Goal: Transaction & Acquisition: Purchase product/service

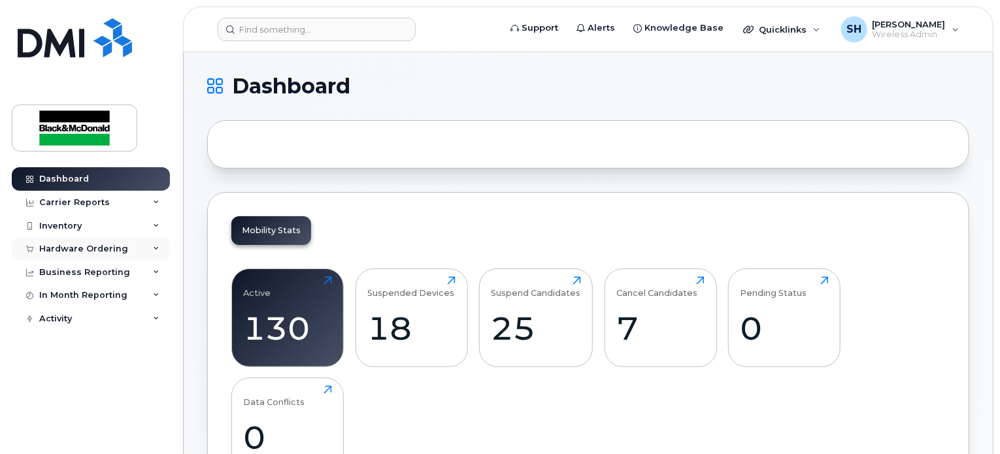
click at [156, 247] on icon at bounding box center [156, 249] width 7 height 7
click at [636, 86] on h1 "Dashboard" at bounding box center [584, 86] width 755 height 21
click at [128, 250] on div "Hardware Ordering" at bounding box center [91, 249] width 158 height 24
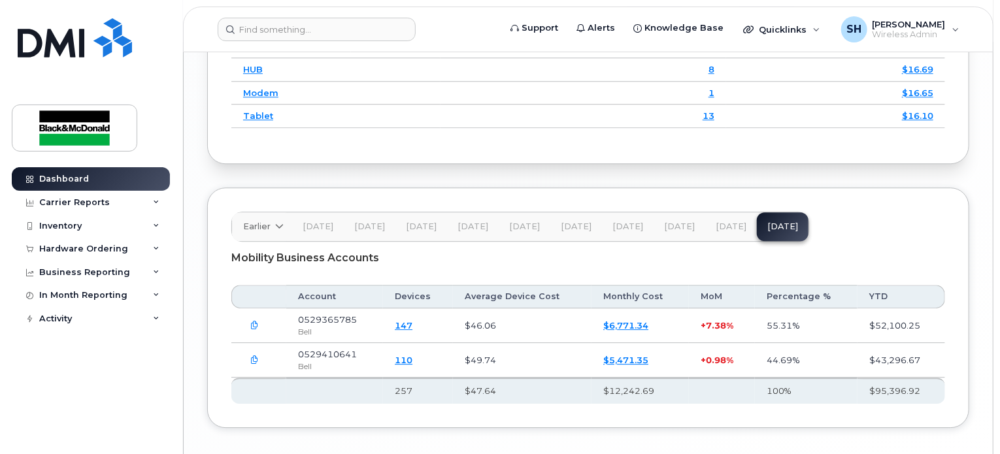
scroll to position [1699, 0]
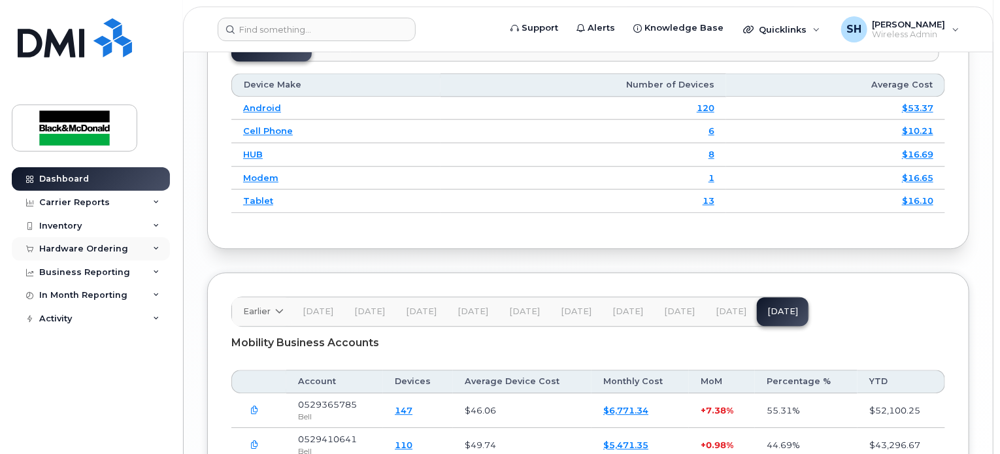
click at [93, 248] on div "Hardware Ordering" at bounding box center [83, 249] width 89 height 10
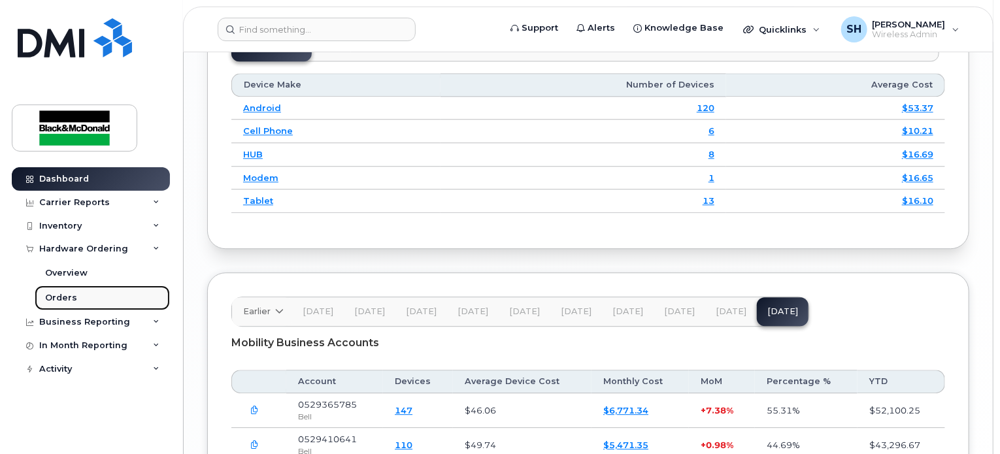
click at [61, 292] on div "Orders" at bounding box center [61, 298] width 32 height 12
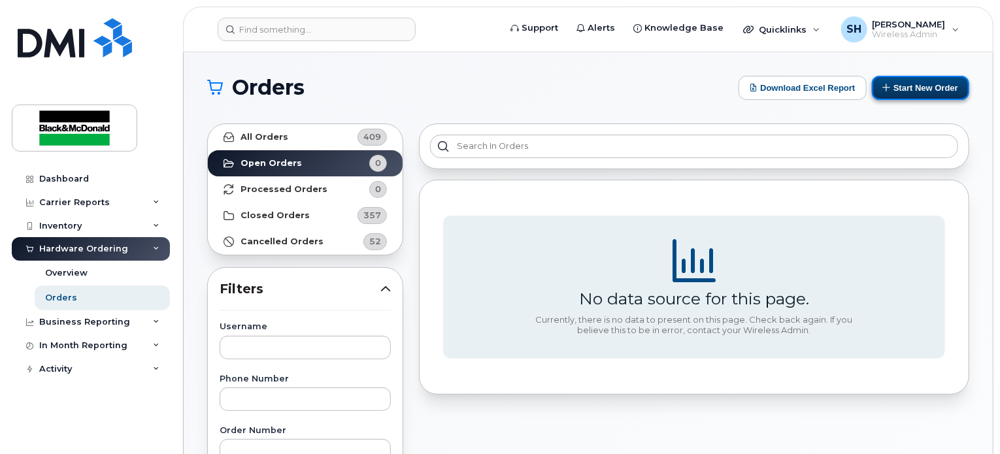
click at [932, 90] on button "Start New Order" at bounding box center [920, 88] width 97 height 24
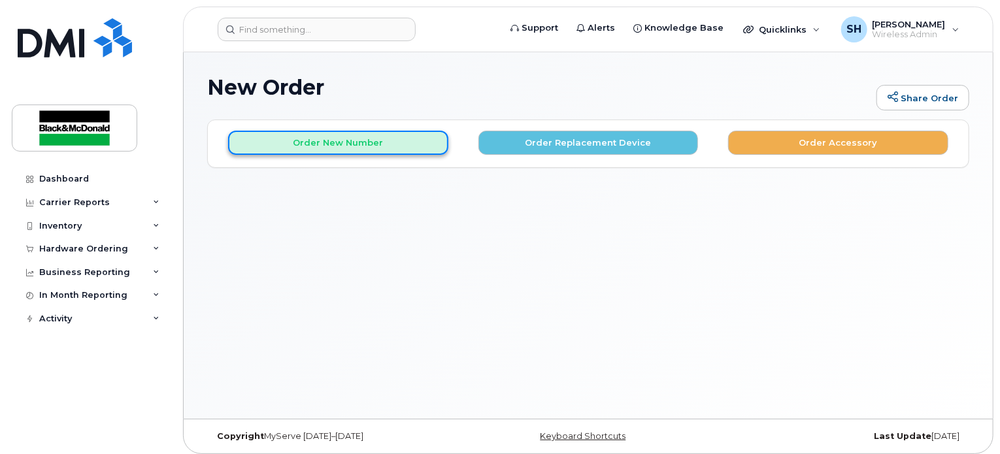
click at [336, 142] on button "Order New Number" at bounding box center [338, 143] width 220 height 24
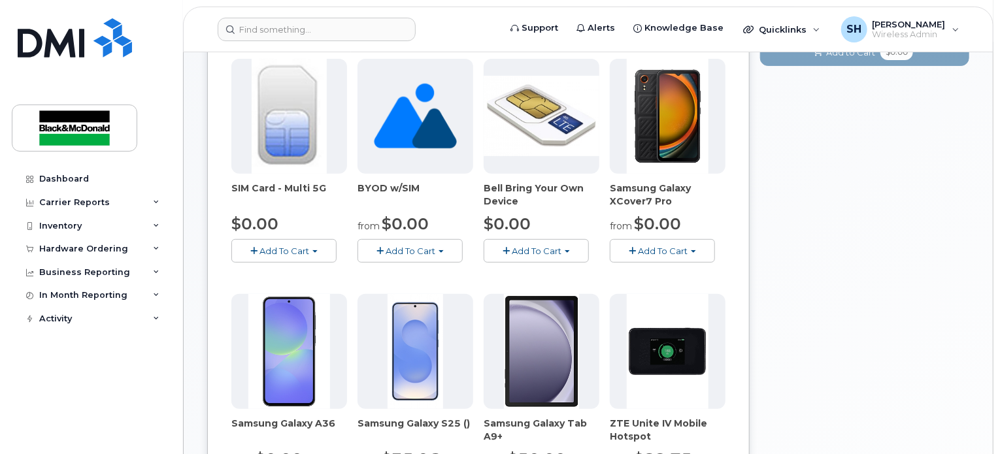
scroll to position [327, 0]
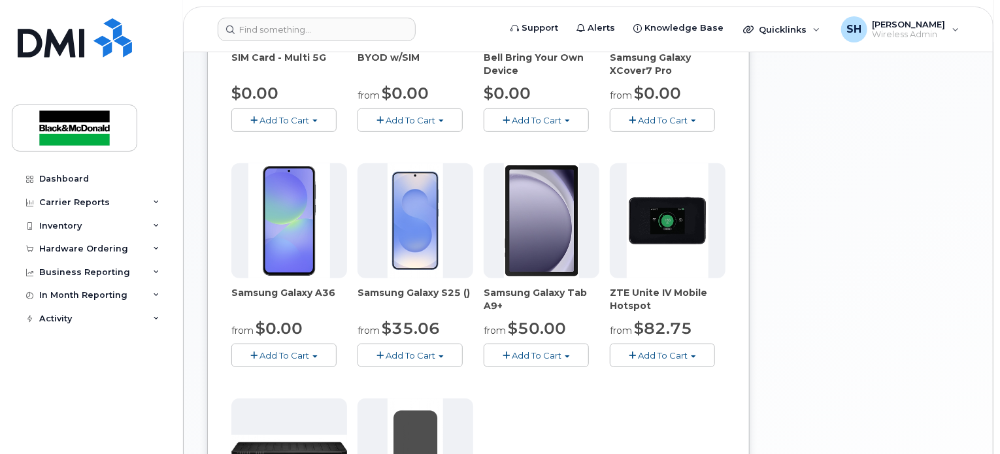
click at [449, 357] on button "Add To Cart" at bounding box center [409, 355] width 105 height 23
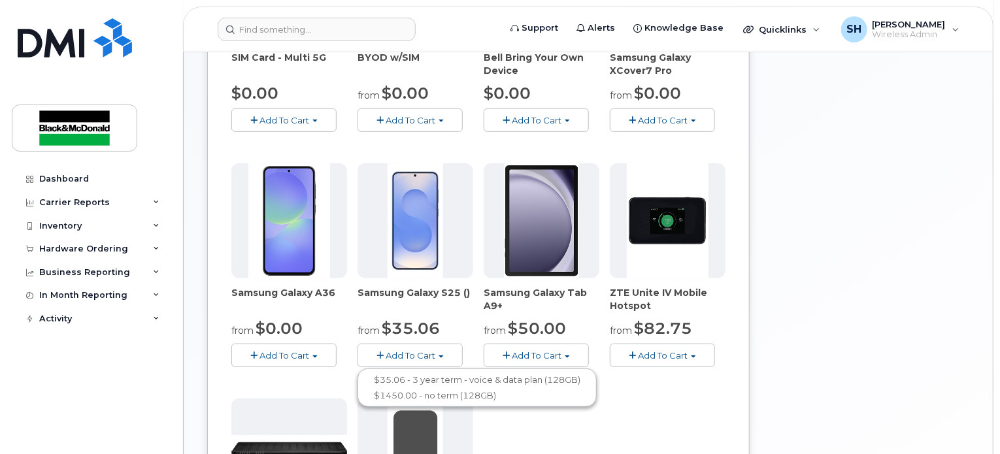
click at [329, 355] on button "Add To Cart" at bounding box center [283, 355] width 105 height 23
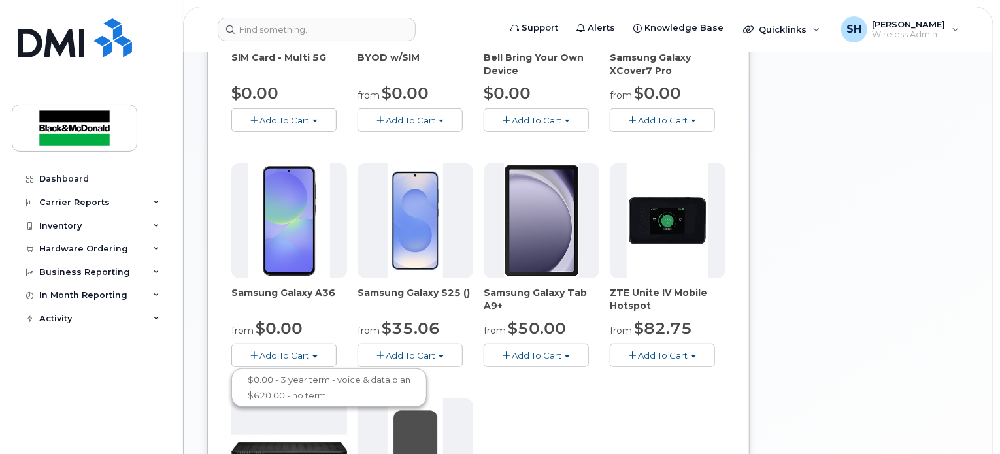
click at [444, 355] on span "button" at bounding box center [440, 356] width 5 height 3
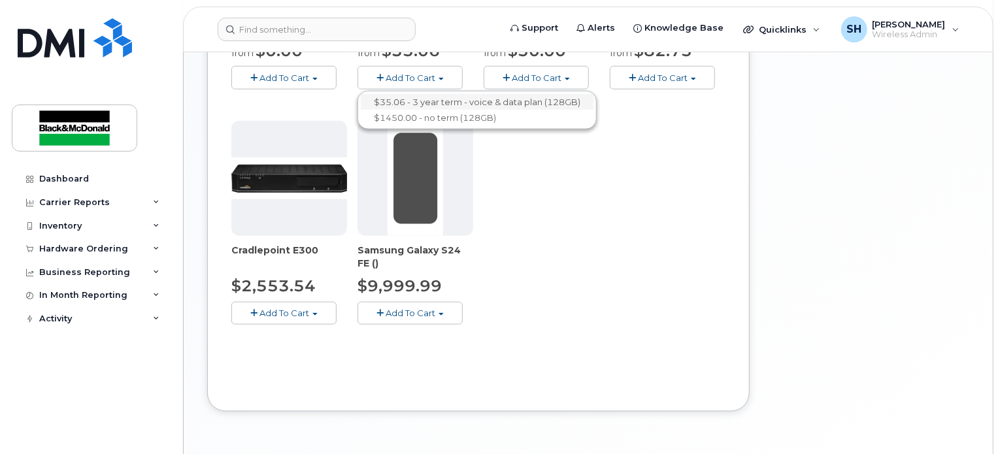
scroll to position [514, 0]
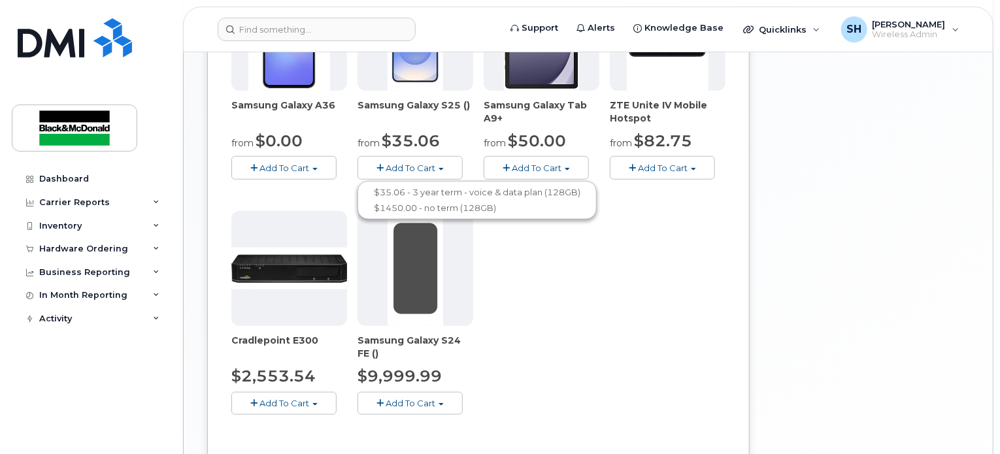
click at [438, 403] on span "button" at bounding box center [440, 404] width 5 height 3
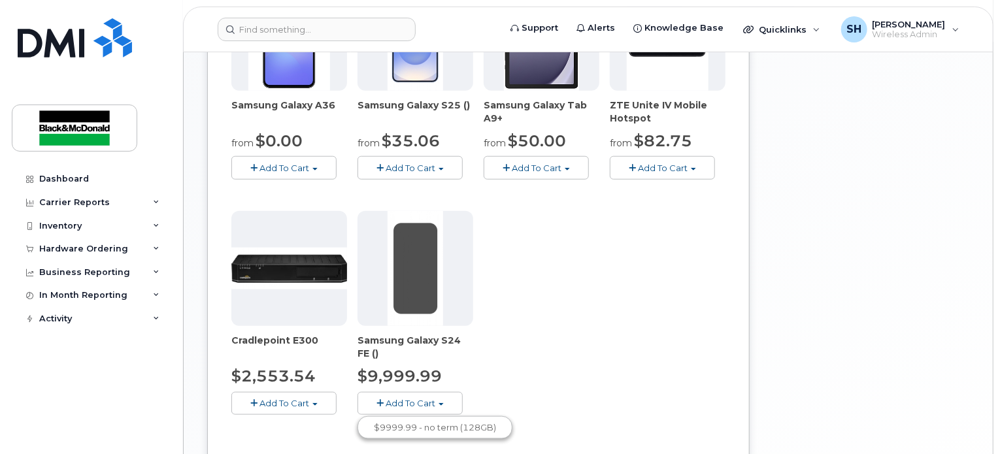
click at [510, 388] on div "SIM Card - Multi 5G $0.00 Add To Cart $0.00 - New Activation BYOD w/SIM from $0…" at bounding box center [478, 88] width 494 height 695
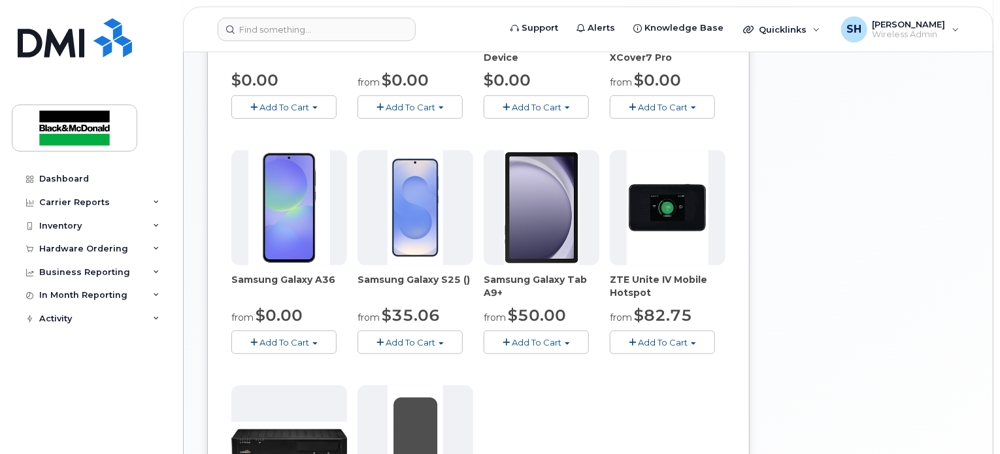
scroll to position [318, 0]
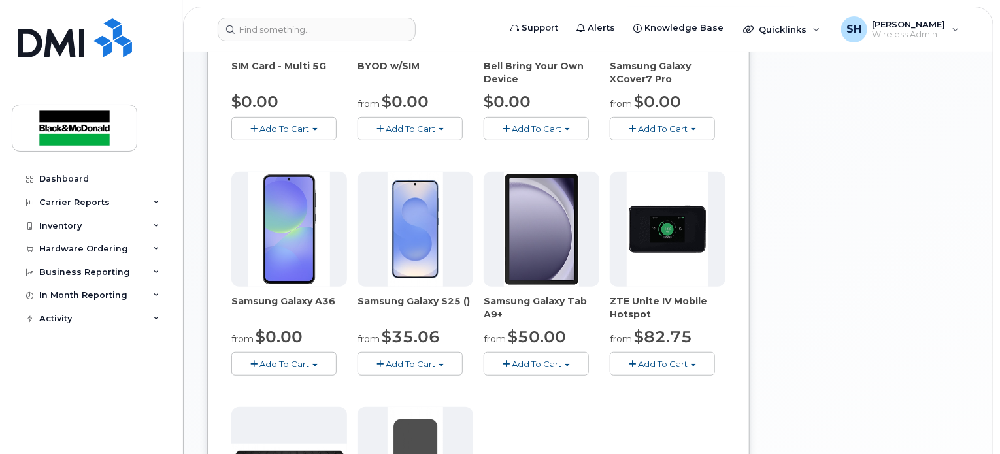
click at [453, 368] on button "Add To Cart" at bounding box center [409, 363] width 105 height 23
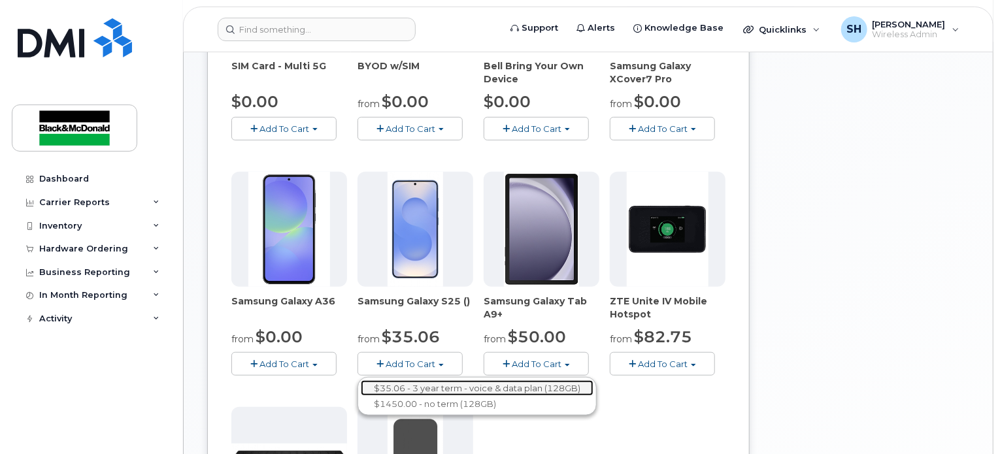
click at [448, 386] on link "$35.06 - 3 year term - voice & data plan (128GB)" at bounding box center [477, 388] width 233 height 16
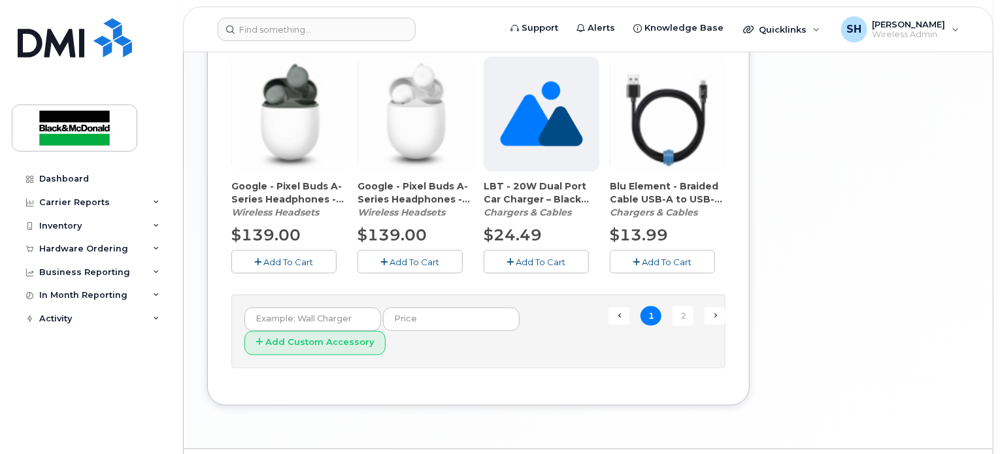
scroll to position [996, 0]
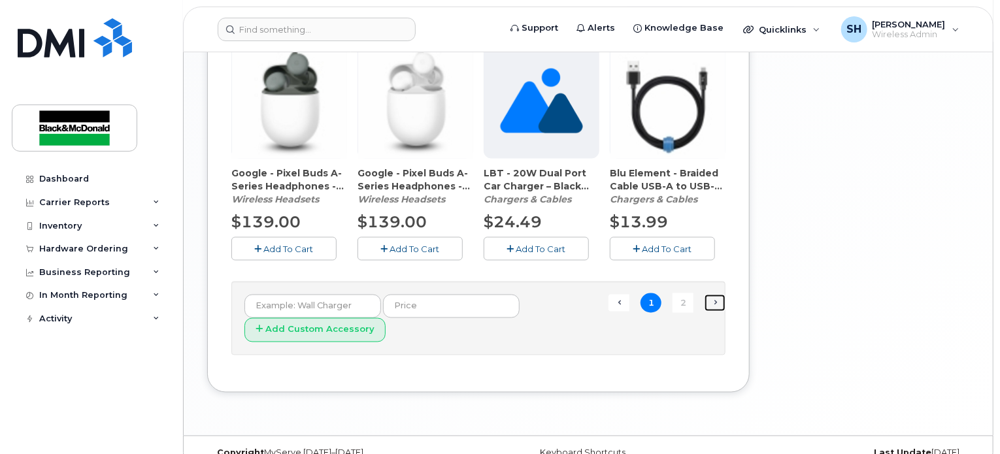
click at [721, 298] on link "Next →" at bounding box center [714, 303] width 21 height 17
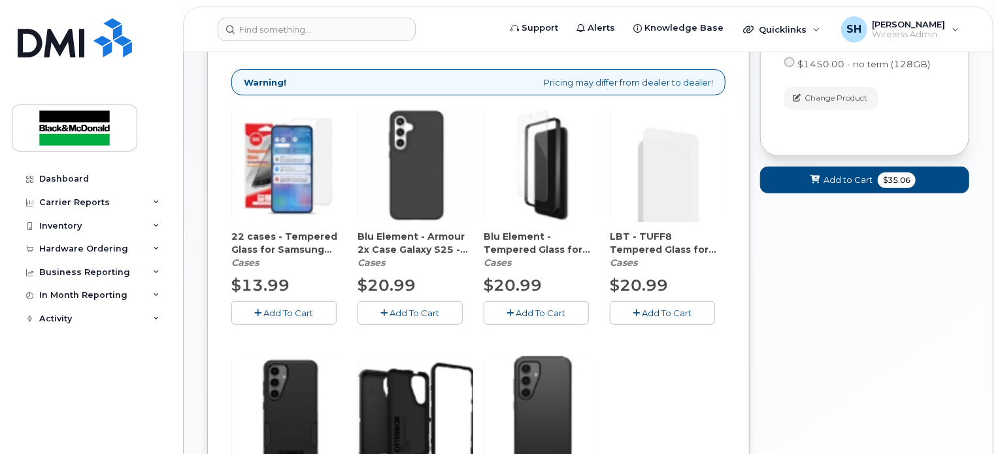
scroll to position [210, 0]
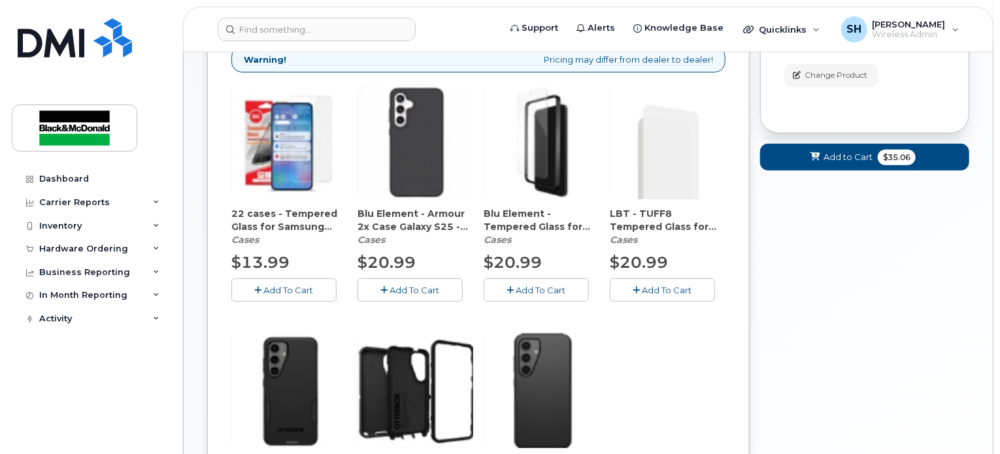
click at [410, 289] on span "Add To Cart" at bounding box center [415, 290] width 50 height 10
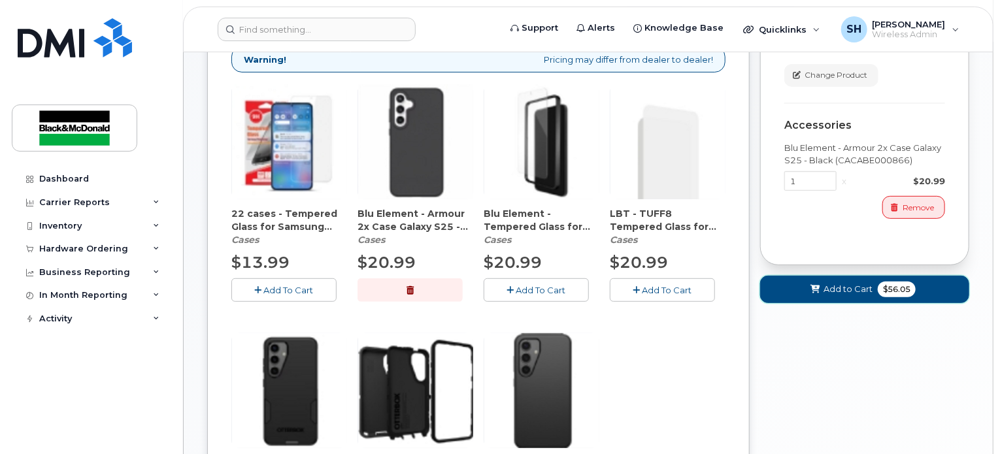
click at [809, 289] on span at bounding box center [815, 289] width 12 height 12
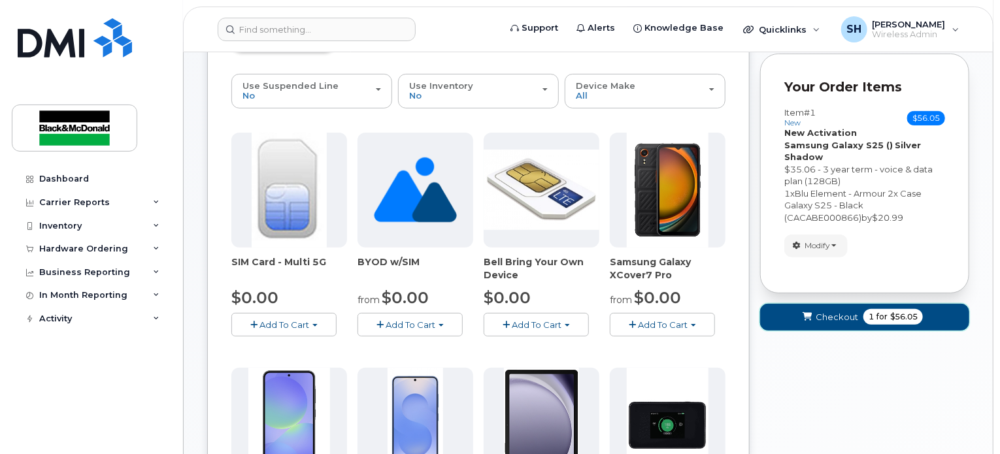
click at [823, 318] on span "Checkout" at bounding box center [836, 317] width 42 height 12
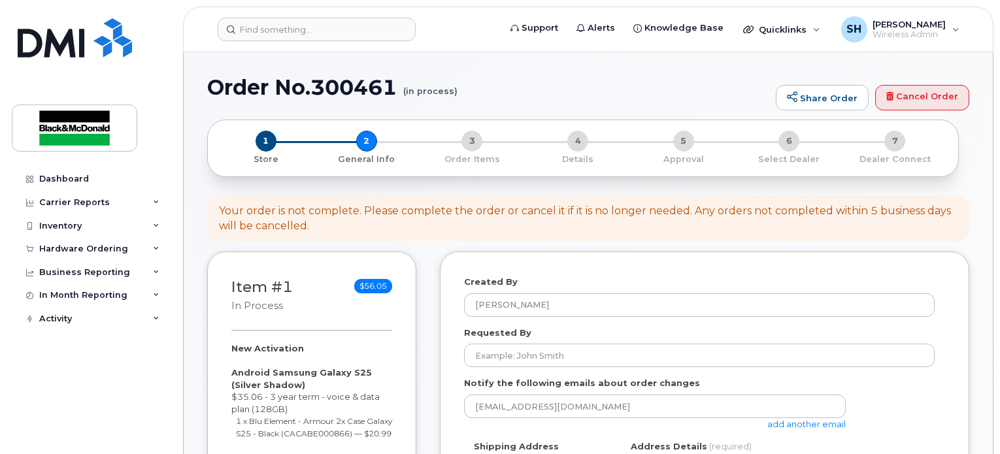
select select
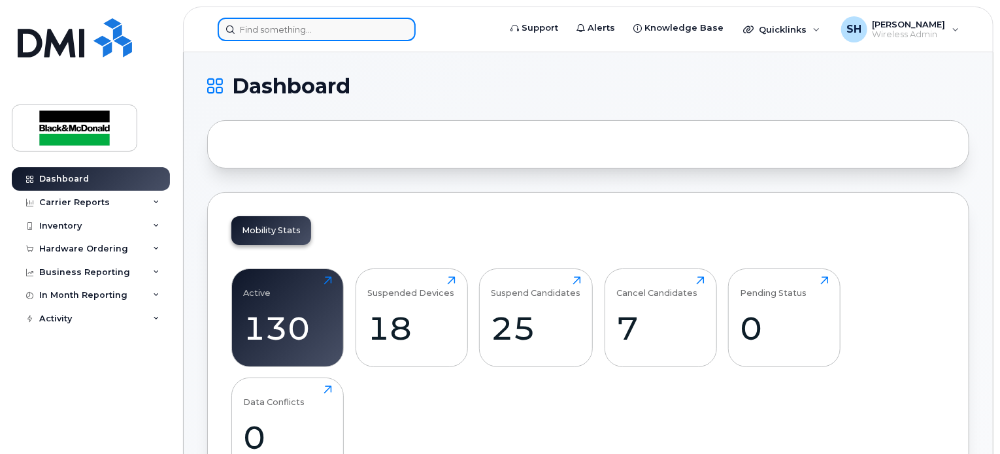
click at [283, 35] on input at bounding box center [317, 30] width 198 height 24
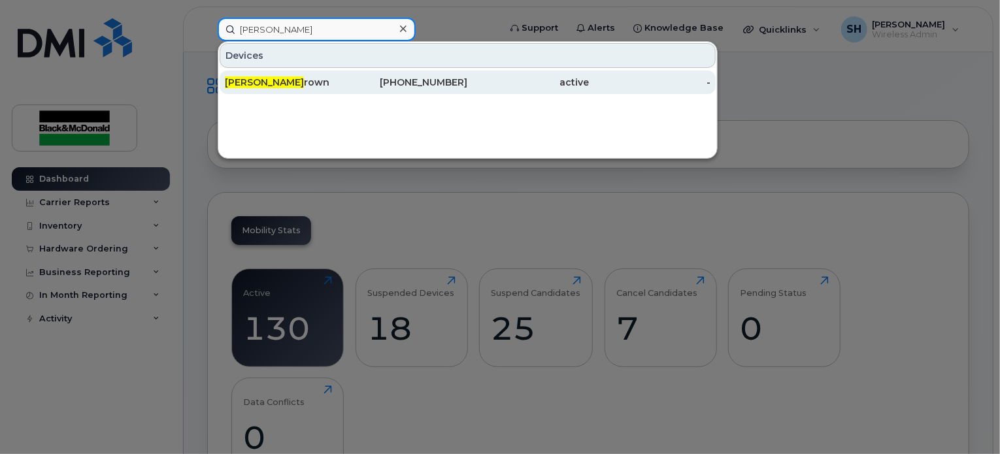
type input "Trevor b"
click at [310, 84] on div "Trevor B rown" at bounding box center [286, 82] width 122 height 13
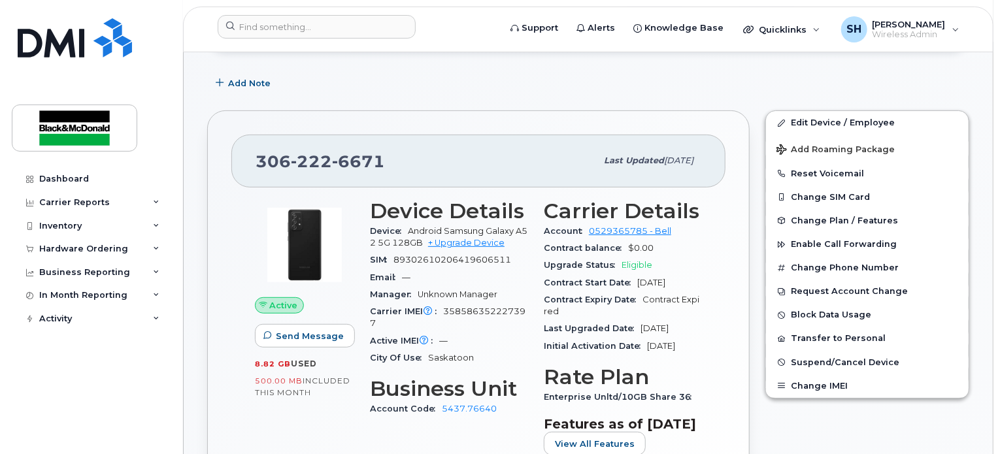
scroll to position [261, 0]
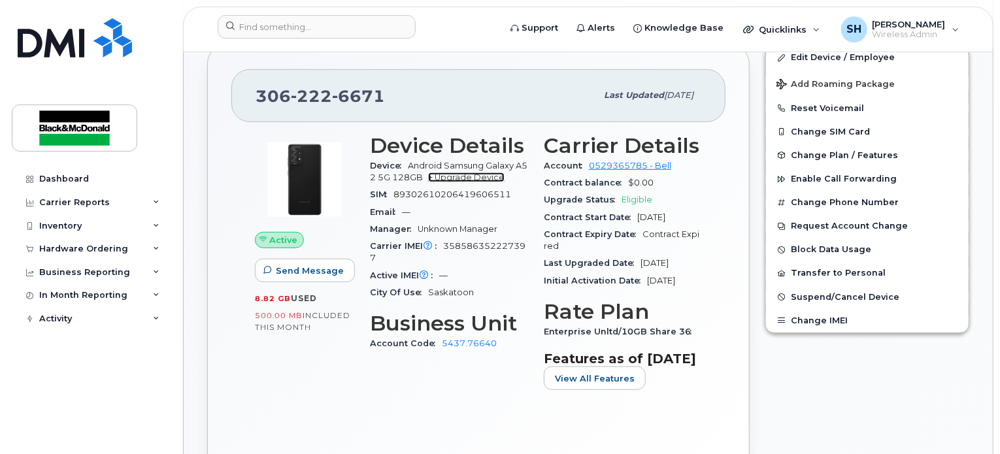
click at [467, 174] on link "+ Upgrade Device" at bounding box center [466, 177] width 76 height 10
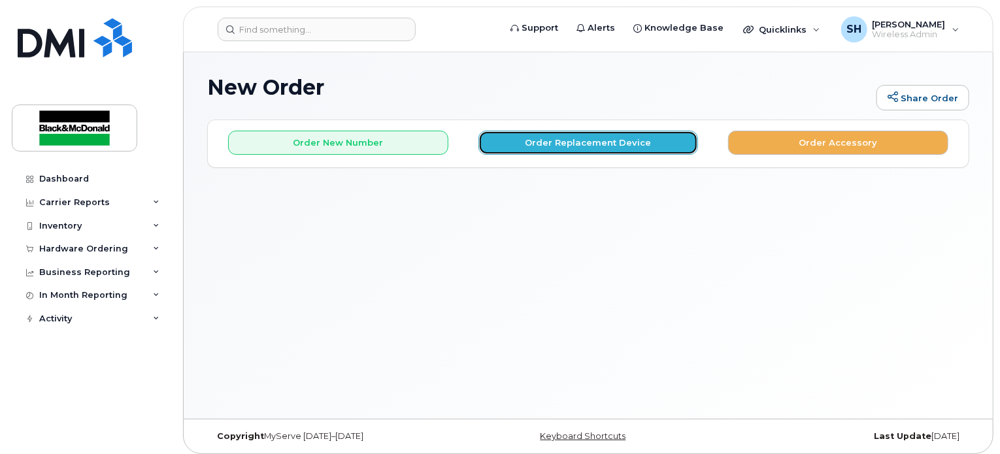
click at [632, 143] on button "Order Replacement Device" at bounding box center [588, 143] width 220 height 24
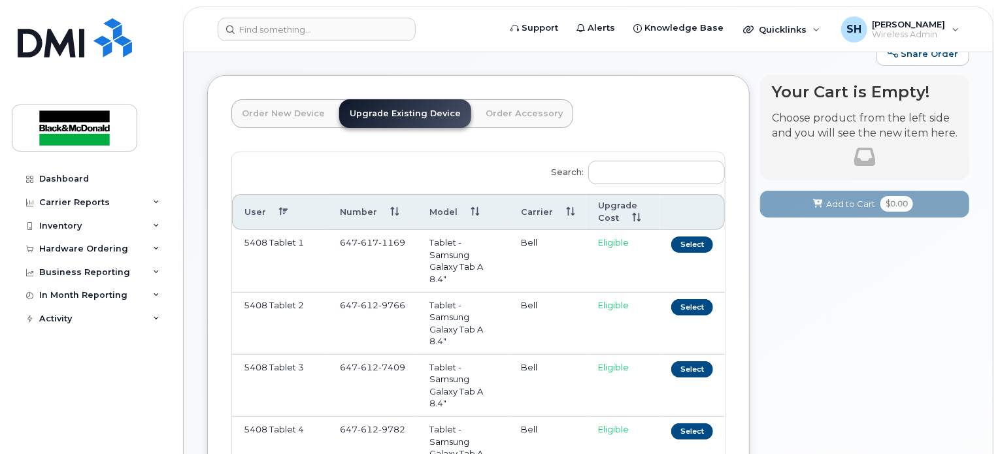
scroll to position [65, 0]
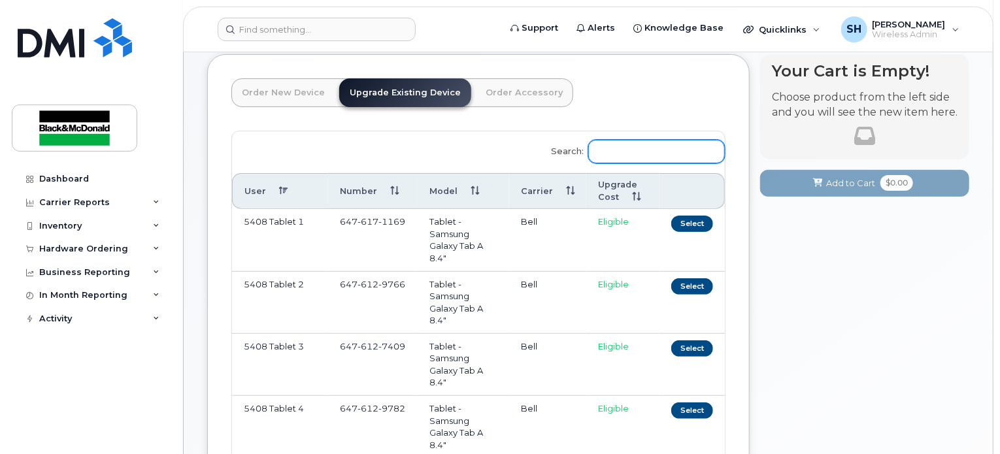
click at [638, 150] on input "Search:" at bounding box center [656, 152] width 137 height 24
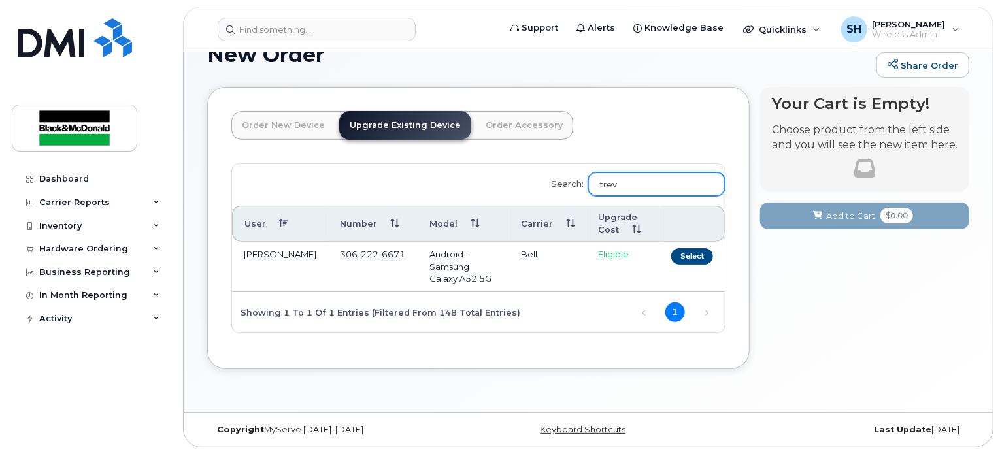
scroll to position [31, 0]
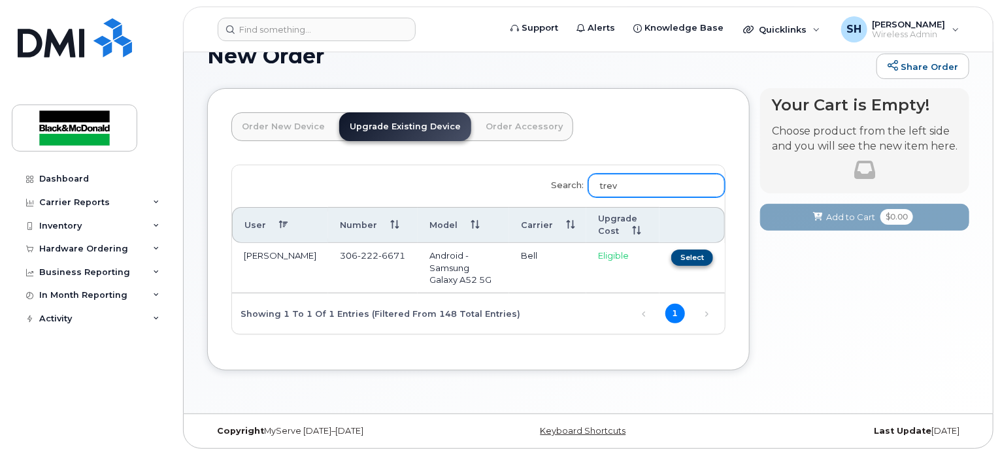
type input "trev"
click at [690, 255] on button "Select" at bounding box center [692, 258] width 42 height 16
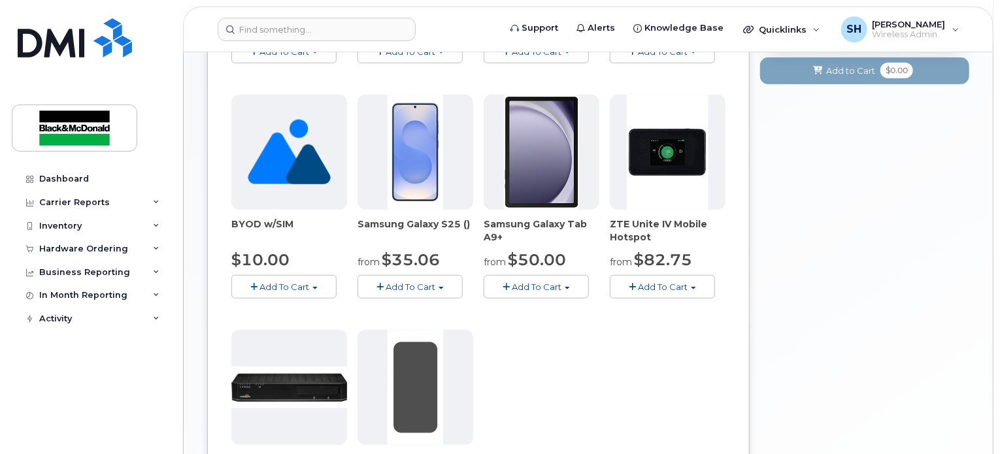
scroll to position [423, 0]
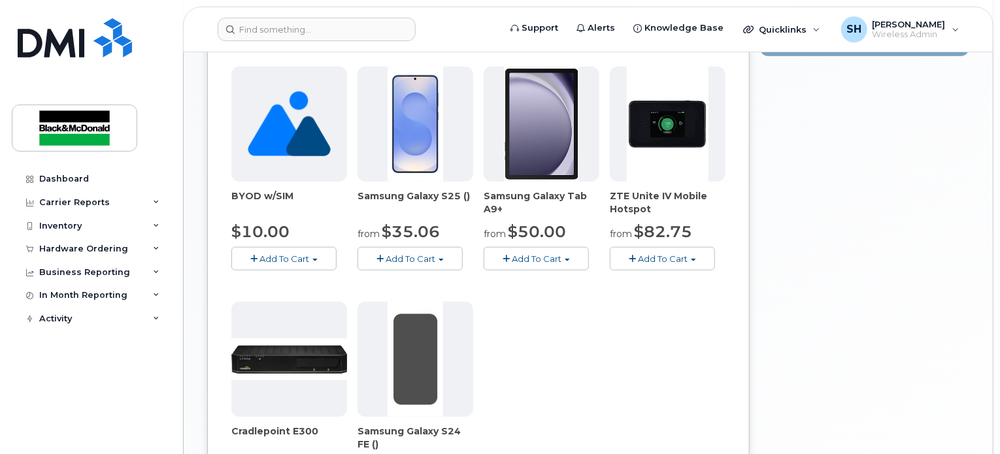
click at [442, 260] on button "Add To Cart" at bounding box center [409, 258] width 105 height 23
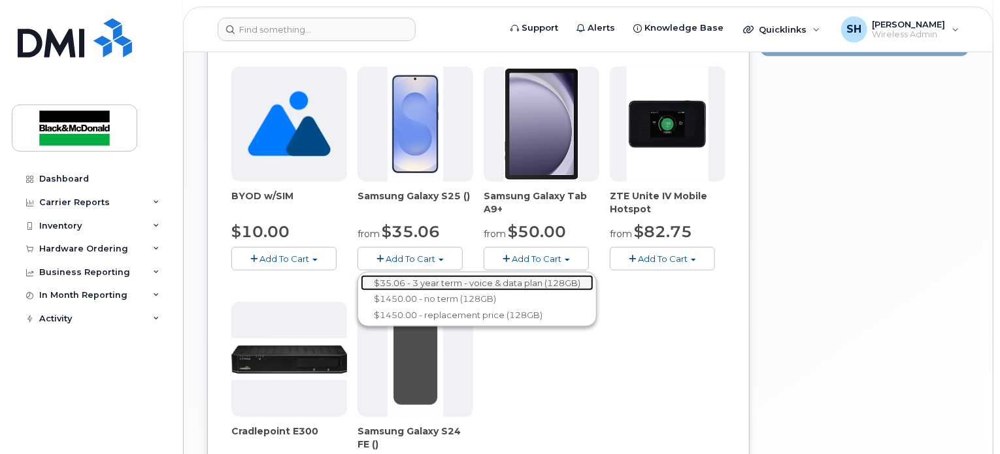
click at [479, 279] on link "$35.06 - 3 year term - voice & data plan (128GB)" at bounding box center [477, 283] width 233 height 16
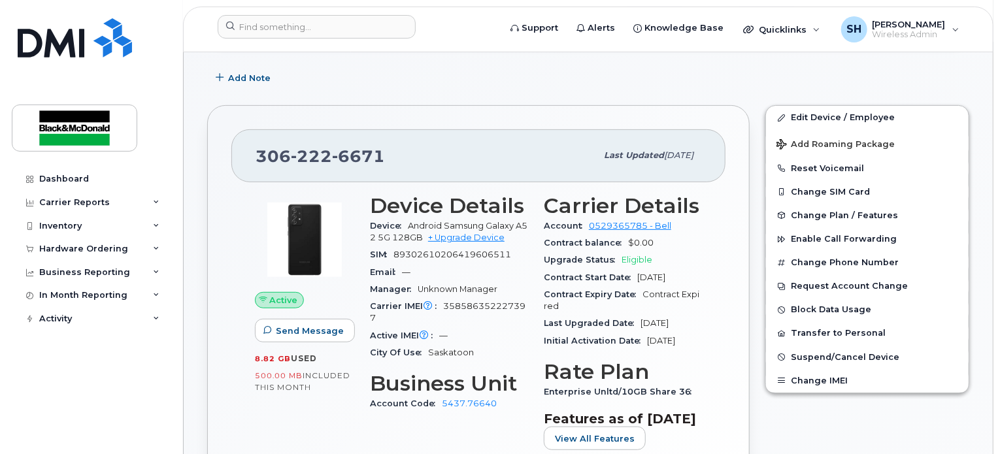
scroll to position [327, 0]
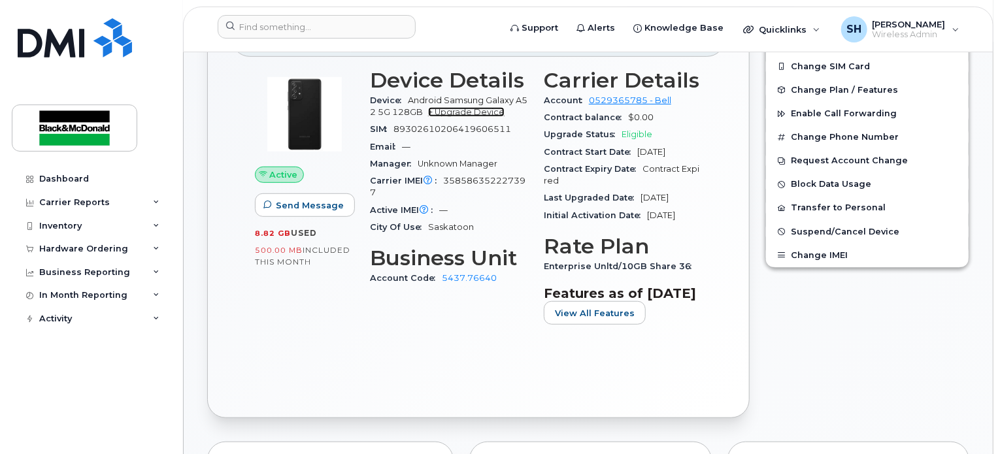
click at [455, 108] on link "+ Upgrade Device" at bounding box center [466, 112] width 76 height 10
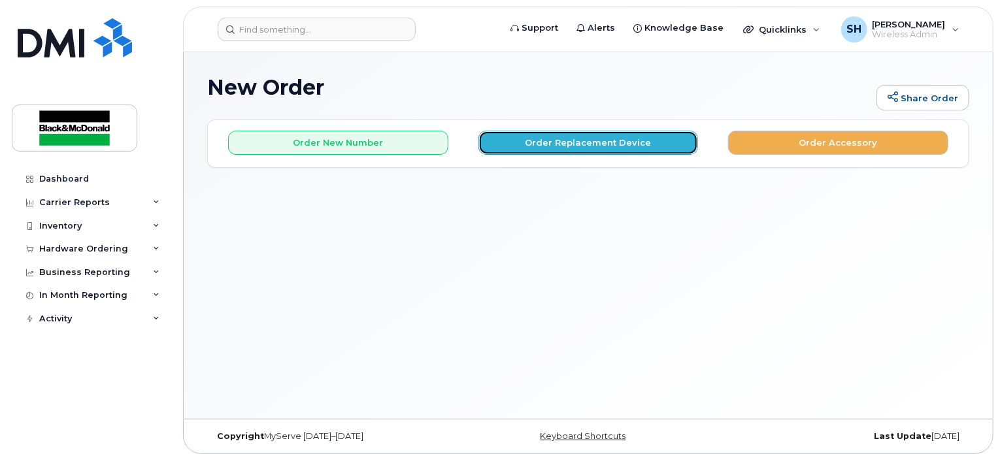
click at [525, 137] on button "Order Replacement Device" at bounding box center [588, 143] width 220 height 24
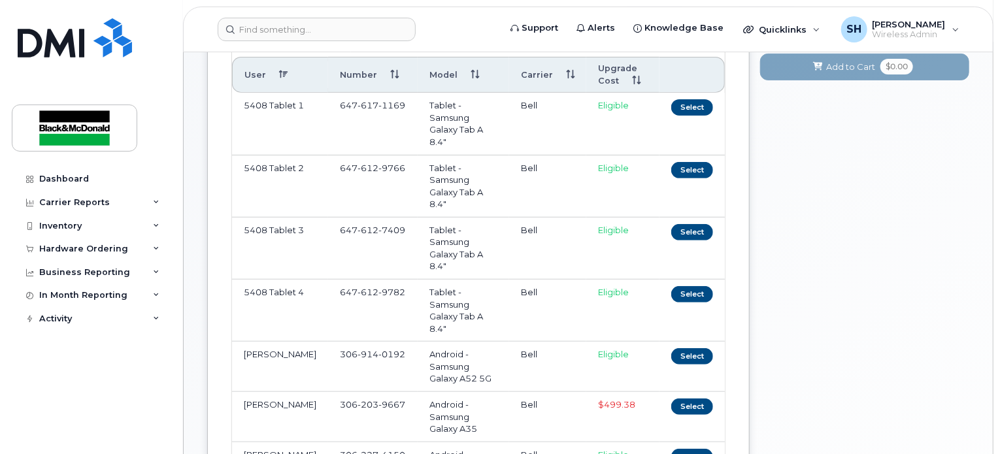
scroll to position [131, 0]
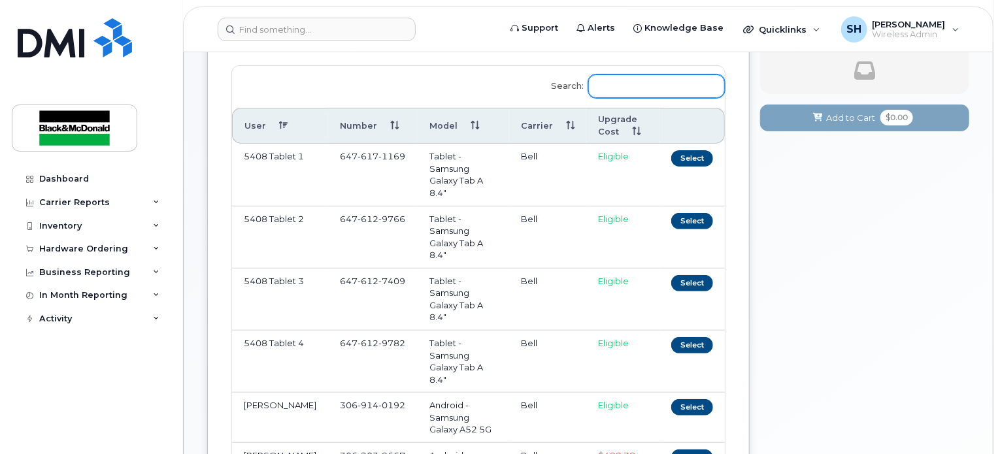
click at [670, 89] on input "Search:" at bounding box center [656, 86] width 137 height 24
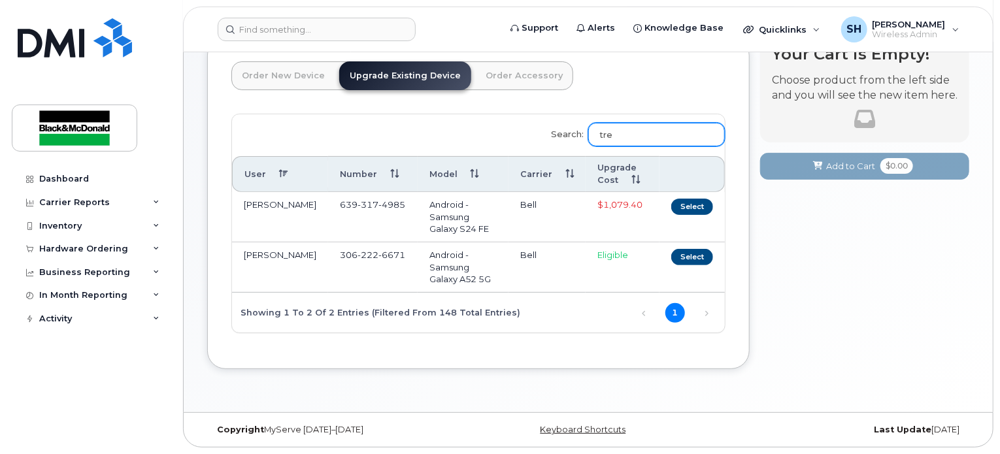
scroll to position [31, 0]
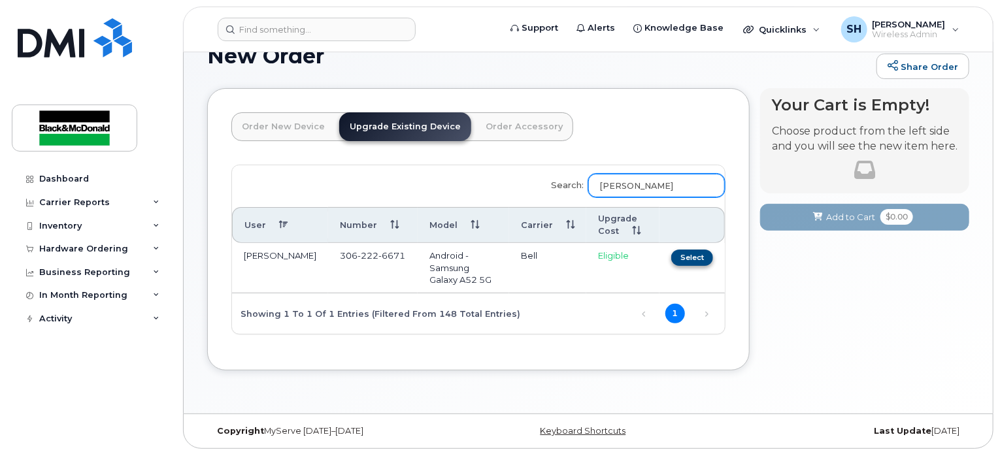
type input "[PERSON_NAME]"
click at [705, 258] on button "Select" at bounding box center [692, 258] width 42 height 16
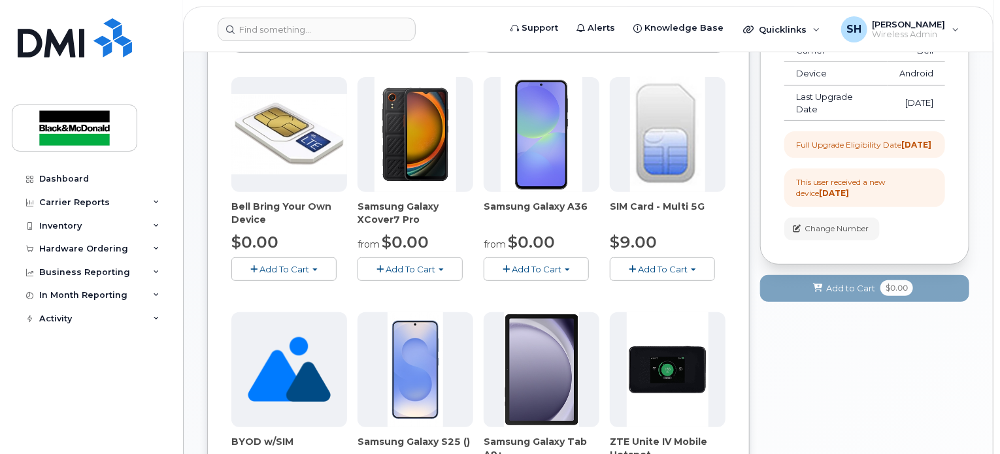
scroll to position [162, 0]
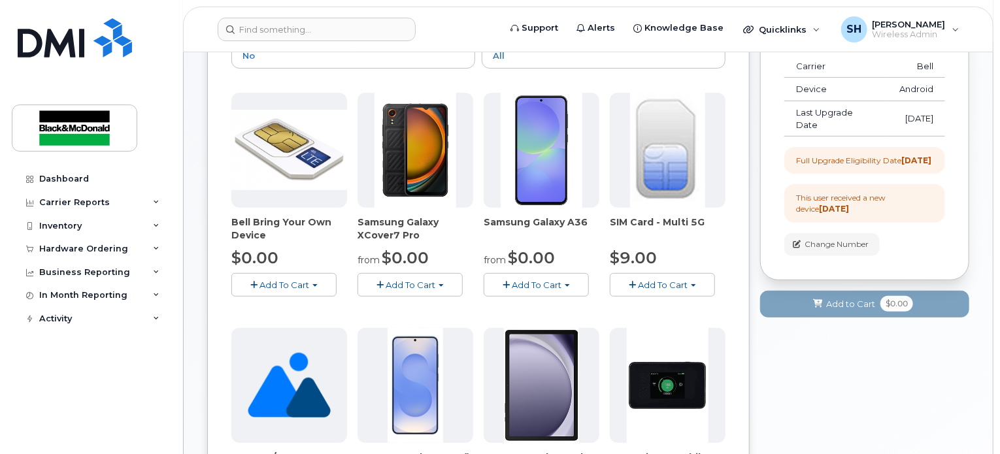
click at [570, 279] on button "Add To Cart" at bounding box center [535, 284] width 105 height 23
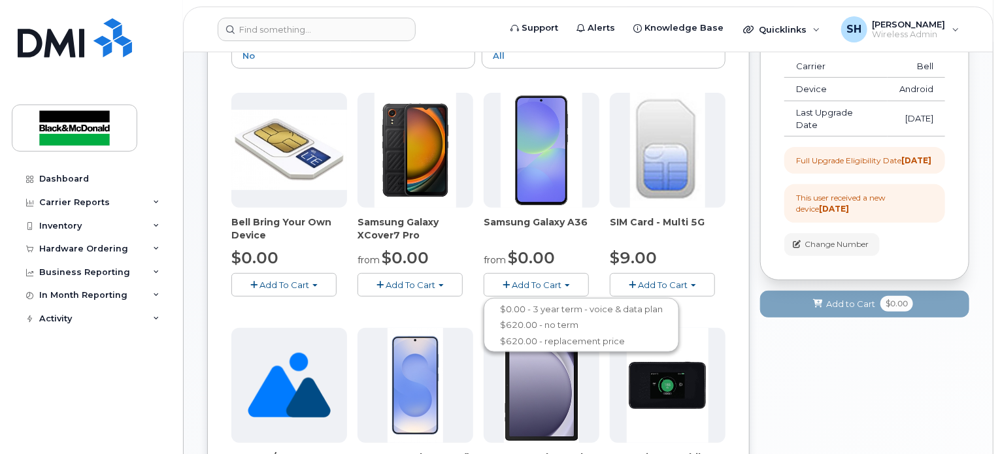
click at [570, 282] on button "Add To Cart" at bounding box center [535, 284] width 105 height 23
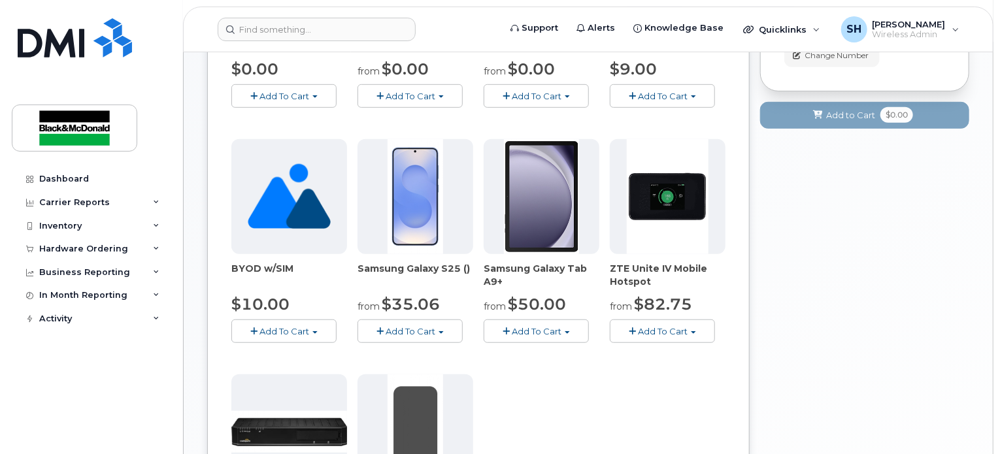
scroll to position [358, 0]
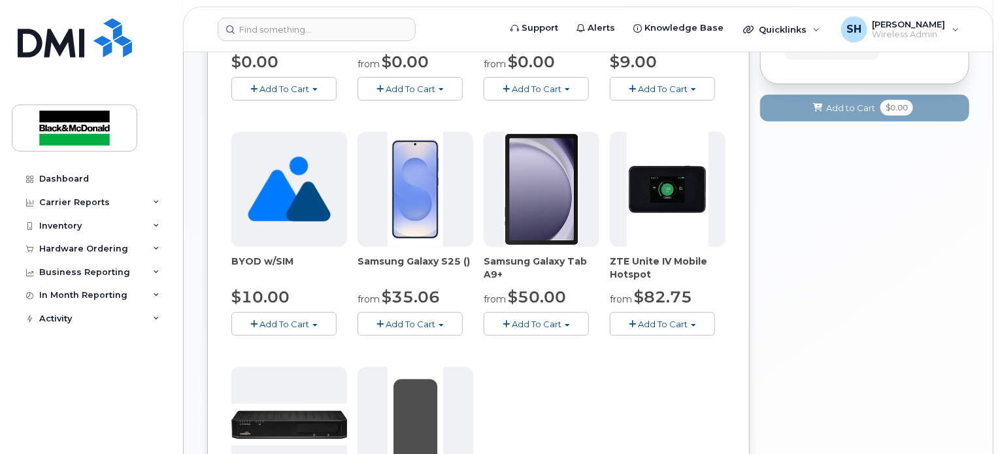
click at [447, 321] on button "Add To Cart" at bounding box center [409, 323] width 105 height 23
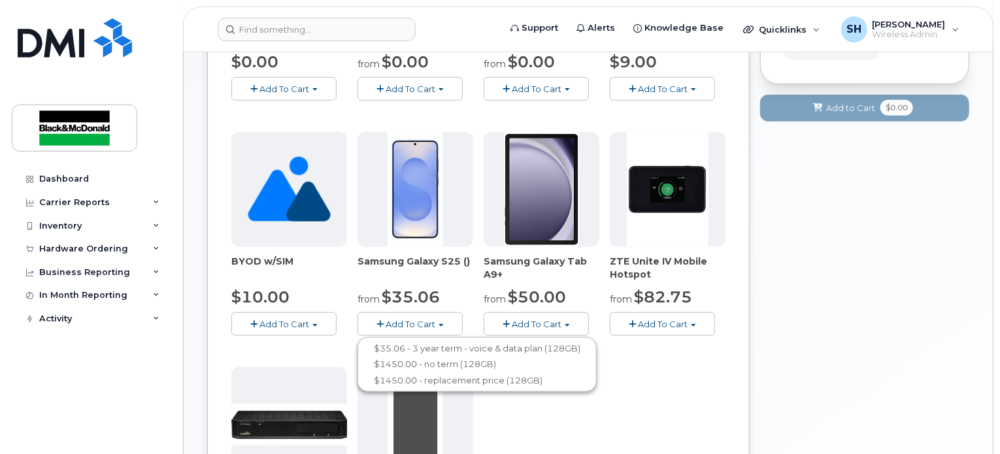
click at [770, 303] on div "Your Cart is Empty! Choose product from the left side and you will see the new …" at bounding box center [864, 220] width 209 height 916
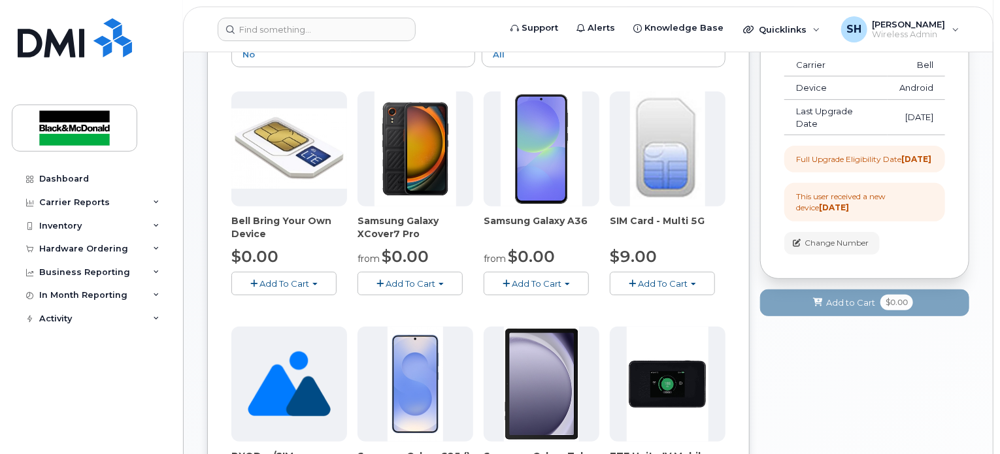
scroll to position [162, 0]
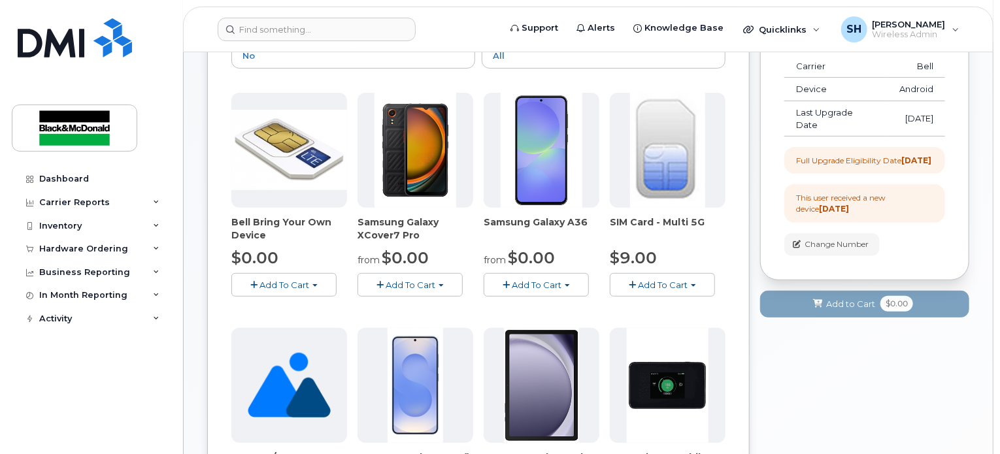
click at [449, 285] on button "Add To Cart" at bounding box center [409, 284] width 105 height 23
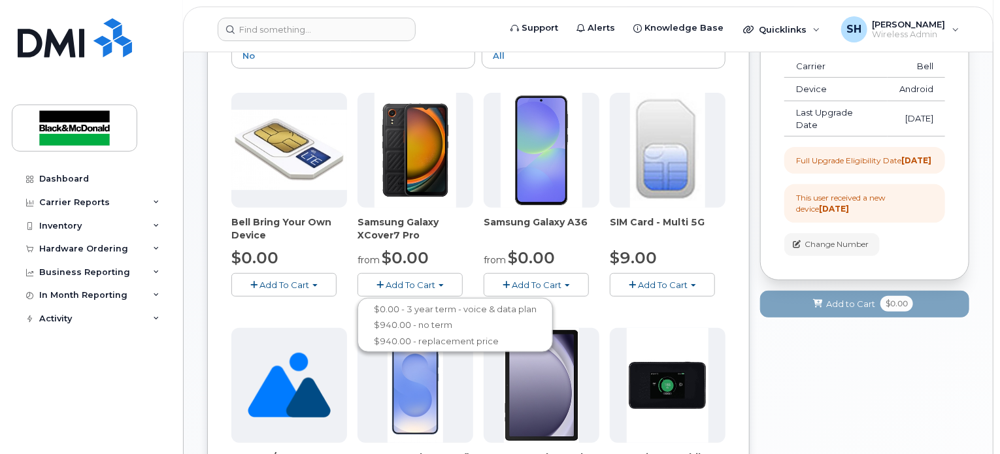
click at [449, 280] on button "Add To Cart" at bounding box center [409, 284] width 105 height 23
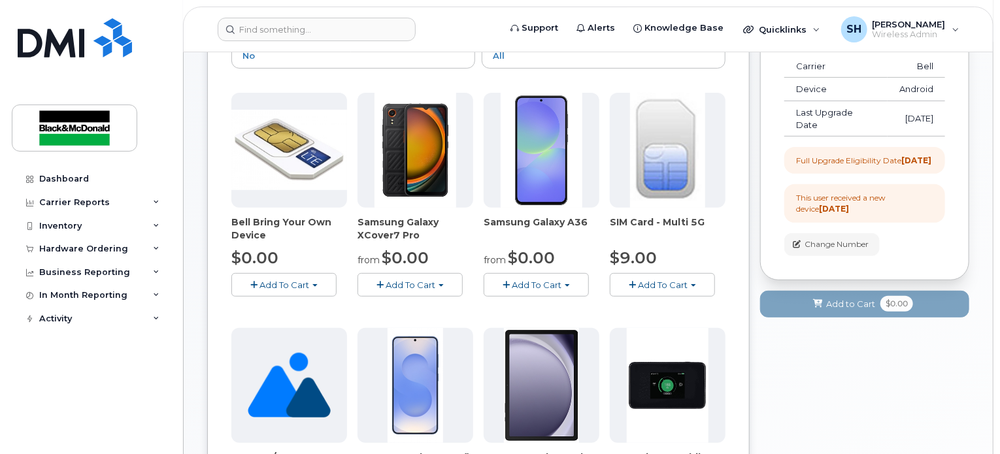
drag, startPoint x: 424, startPoint y: 235, endPoint x: 348, endPoint y: 216, distance: 78.8
click at [348, 216] on div "Bell Bring Your Own Device $0.00 Add To Cart $0.00 - no term Samsung Galaxy XCo…" at bounding box center [478, 440] width 494 height 695
click at [367, 233] on span "Samsung Galaxy XCover7 Pro" at bounding box center [415, 229] width 116 height 26
drag, startPoint x: 423, startPoint y: 237, endPoint x: 359, endPoint y: 218, distance: 66.8
click at [359, 218] on span "Samsung Galaxy XCover7 Pro" at bounding box center [415, 229] width 116 height 26
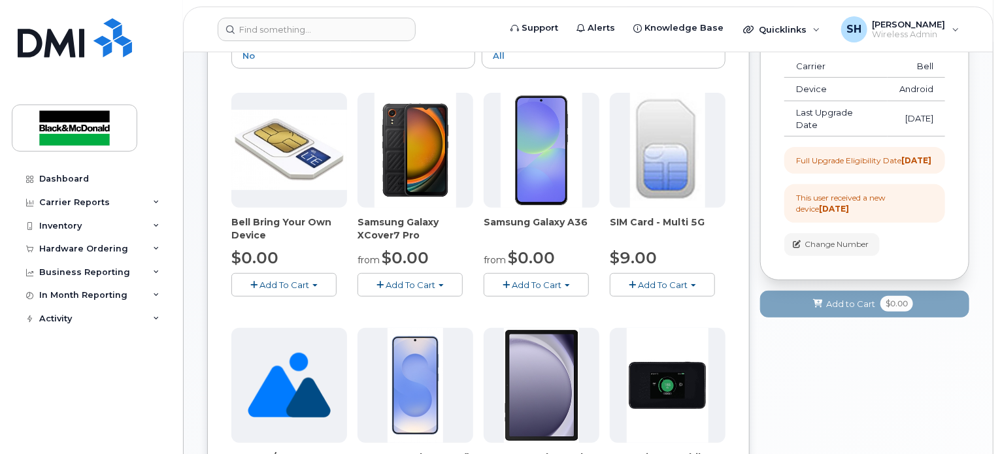
copy span "Samsung Galaxy XCover7 Pro"
click at [426, 233] on span "Samsung Galaxy XCover7 Pro" at bounding box center [415, 229] width 116 height 26
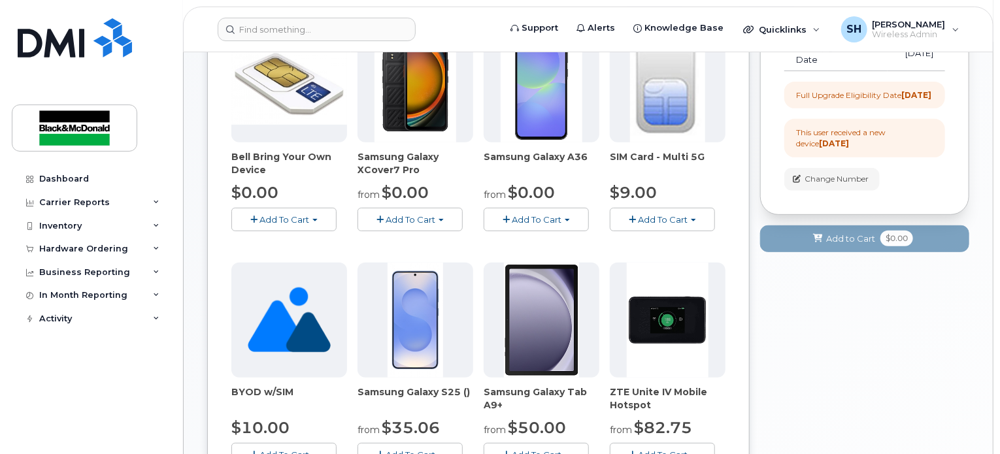
scroll to position [227, 0]
click at [444, 219] on span "button" at bounding box center [440, 220] width 5 height 3
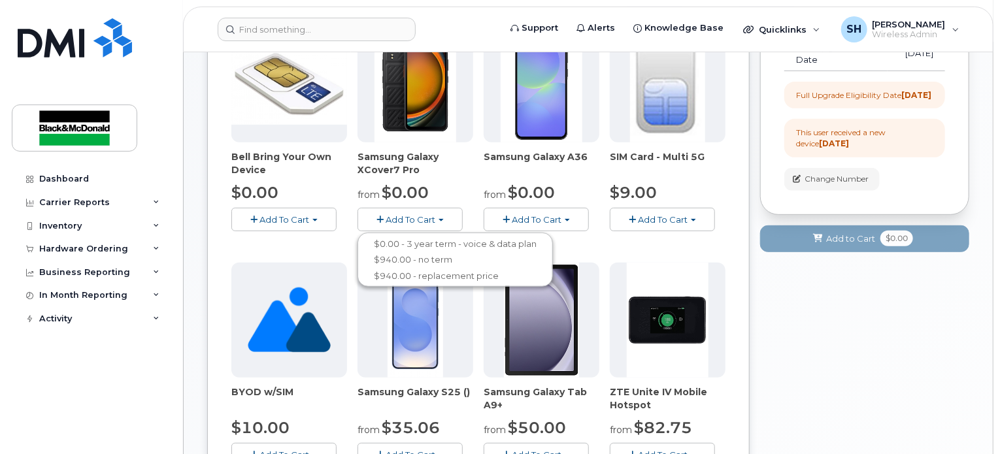
click at [449, 218] on button "Add To Cart" at bounding box center [409, 219] width 105 height 23
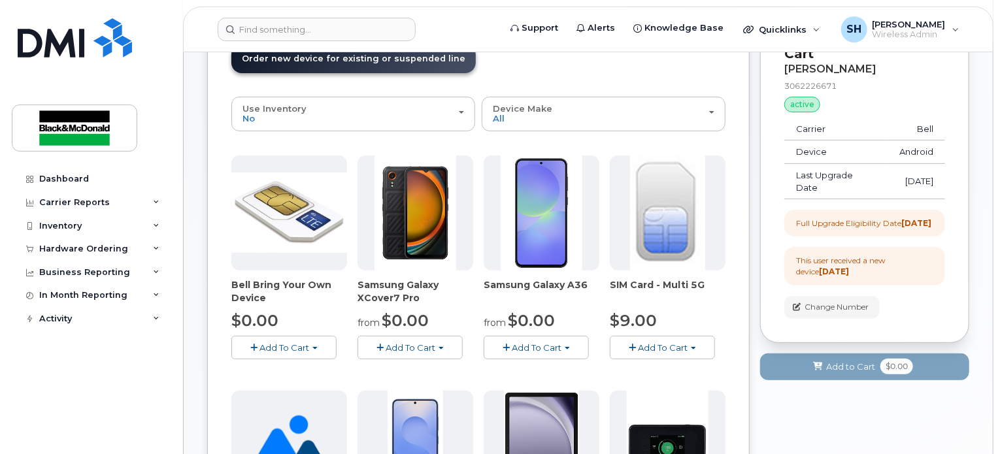
scroll to position [97, 0]
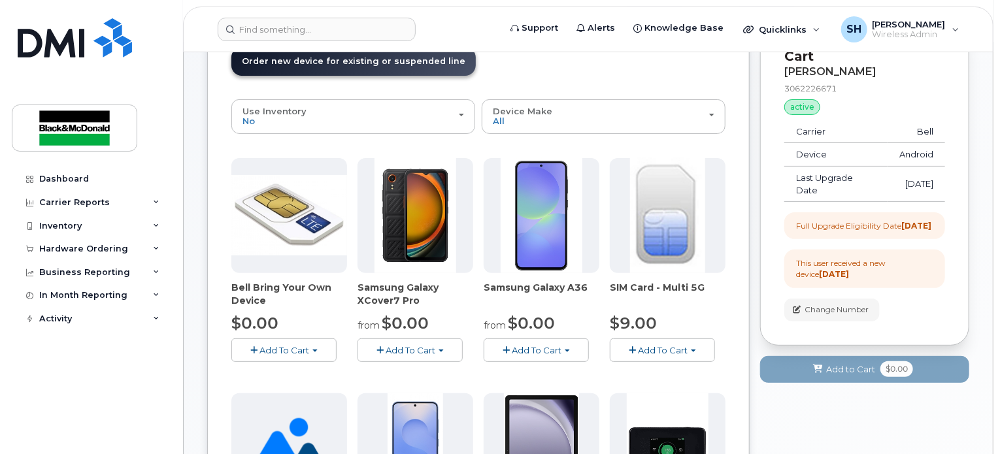
click at [430, 346] on span "Add To Cart" at bounding box center [410, 350] width 50 height 10
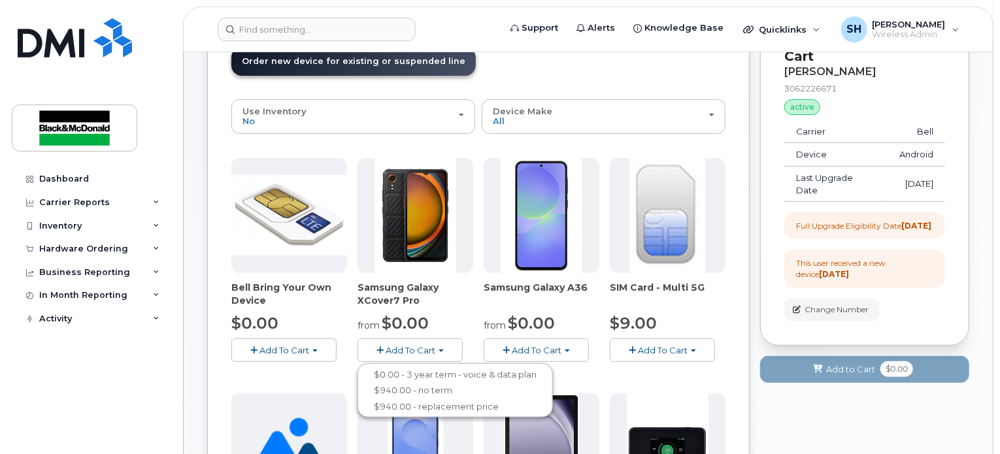
click at [570, 351] on span "button" at bounding box center [566, 351] width 5 height 3
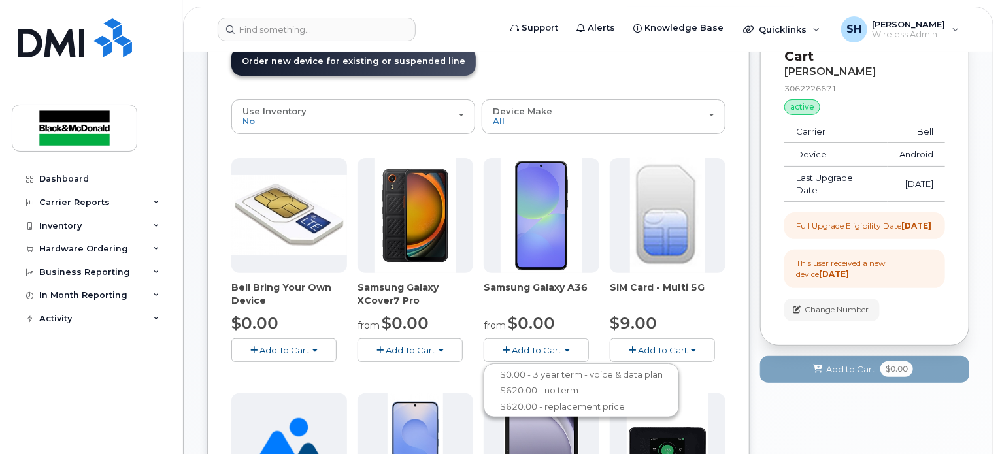
click at [570, 351] on span "button" at bounding box center [566, 351] width 5 height 3
click at [419, 355] on button "Add To Cart" at bounding box center [409, 349] width 105 height 23
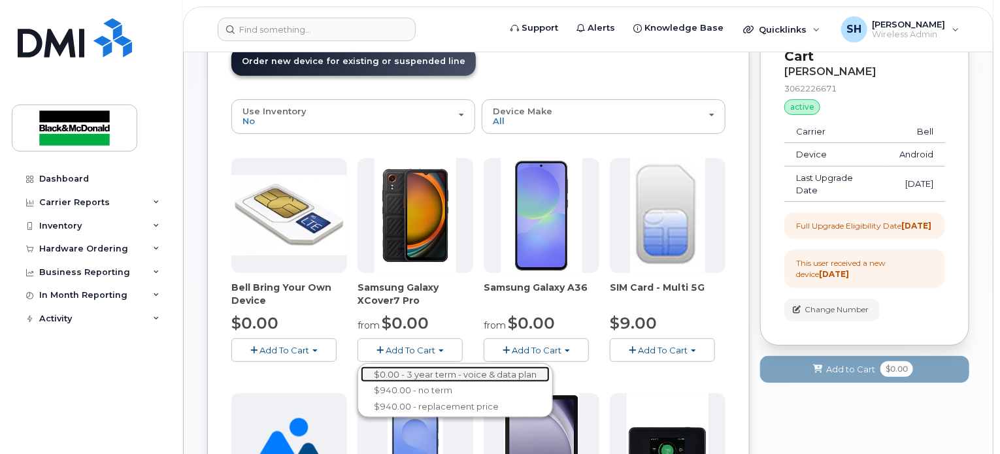
click at [422, 374] on link "$0.00 - 3 year term - voice & data plan" at bounding box center [455, 375] width 189 height 16
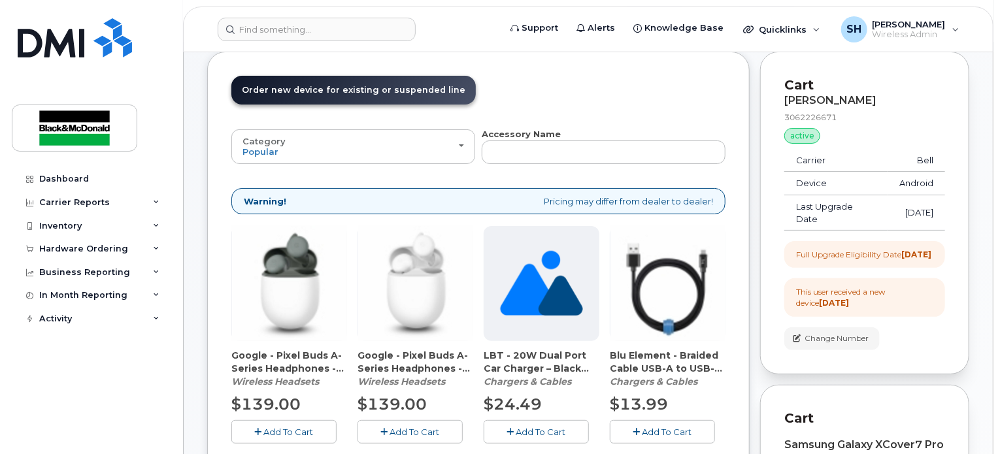
scroll to position [0, 0]
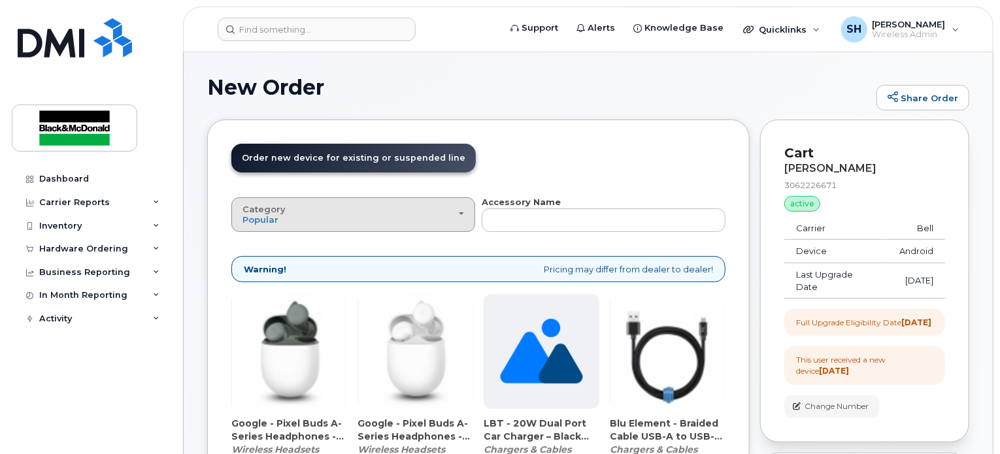
click at [403, 223] on div "Category Popular" at bounding box center [352, 214] width 221 height 20
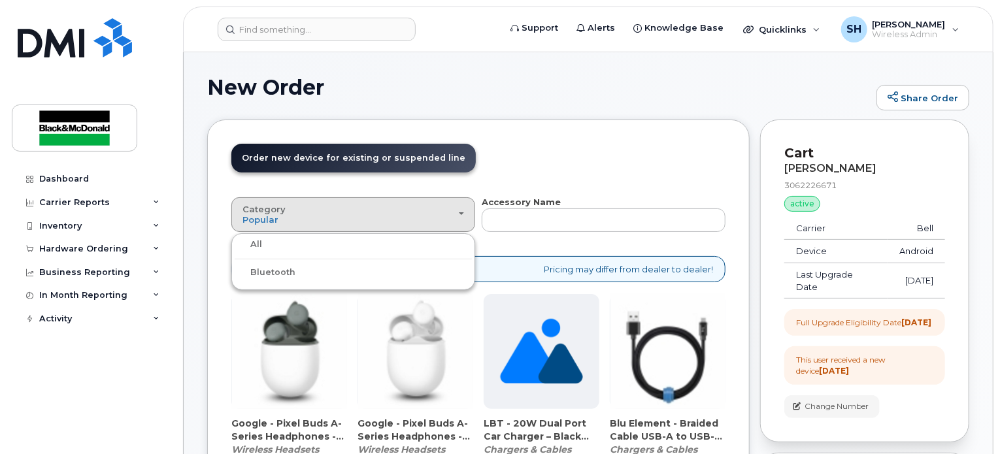
click at [395, 246] on div "All" at bounding box center [353, 245] width 237 height 16
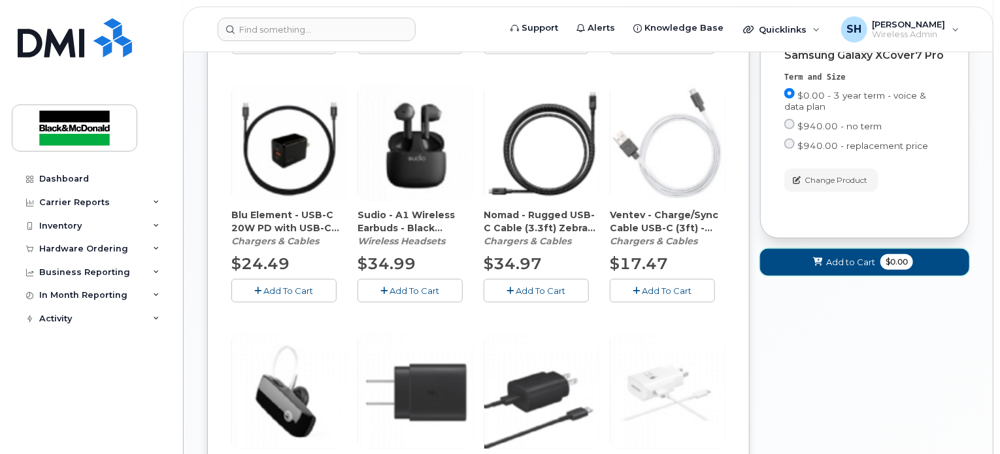
click at [854, 269] on span "Add to Cart" at bounding box center [850, 262] width 49 height 12
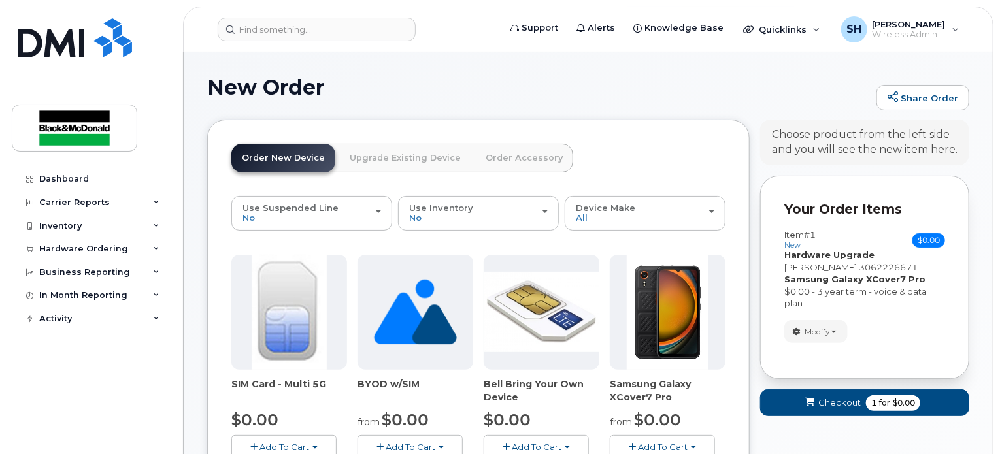
click at [522, 160] on link "Order Accessory" at bounding box center [524, 158] width 98 height 29
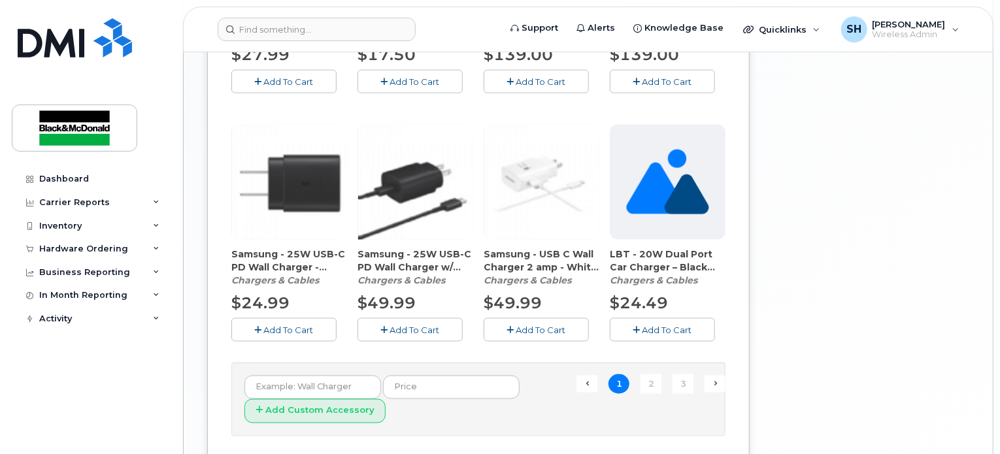
scroll to position [1017, 0]
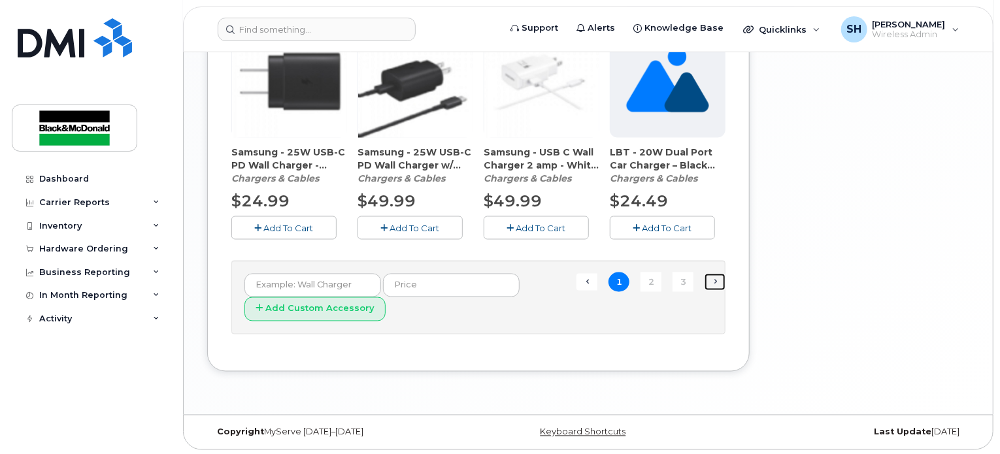
click at [713, 285] on link "Next →" at bounding box center [714, 282] width 21 height 17
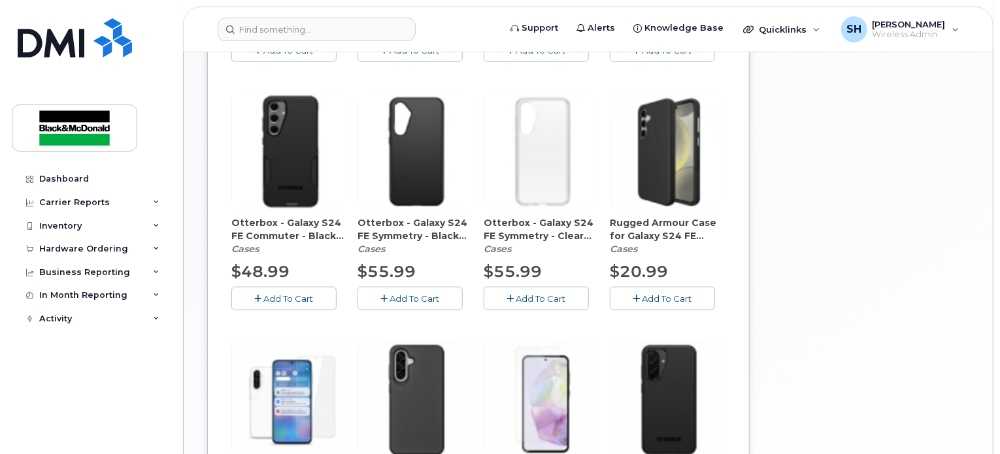
scroll to position [888, 0]
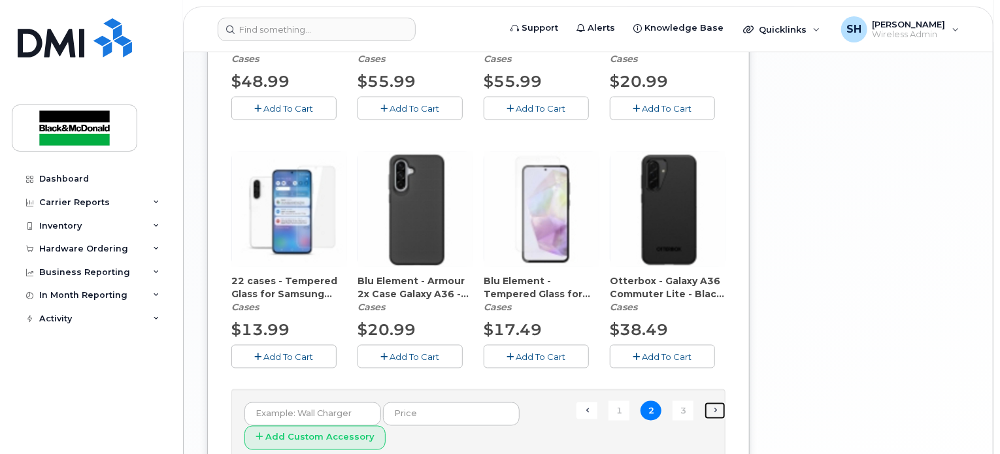
click at [713, 408] on link "Next →" at bounding box center [714, 410] width 21 height 17
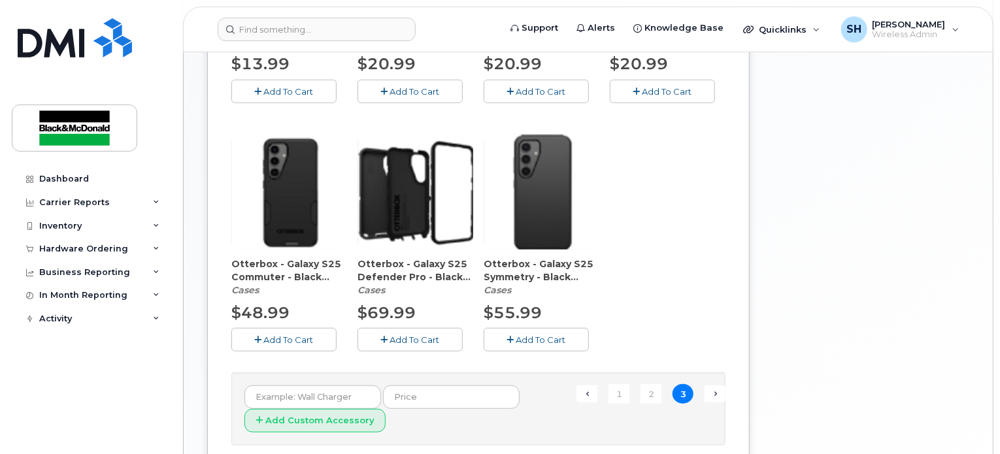
scroll to position [457, 0]
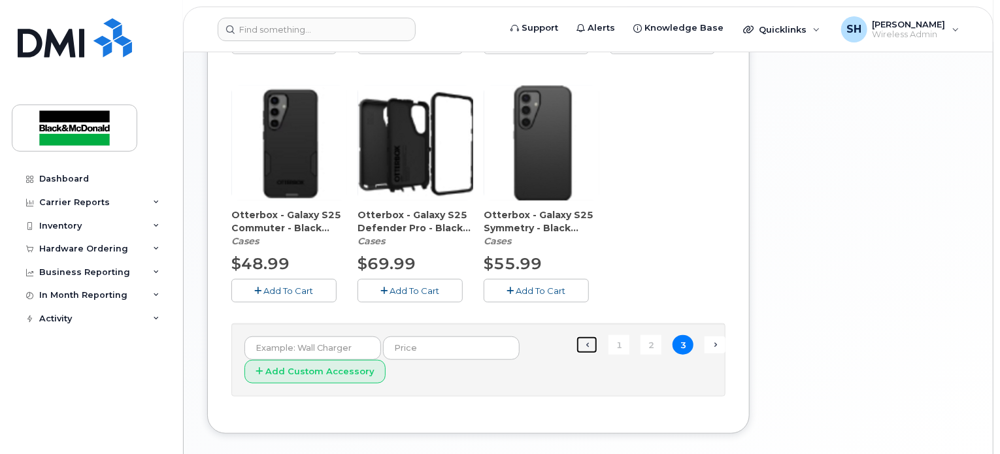
click at [591, 348] on link "← Previous" at bounding box center [586, 344] width 21 height 17
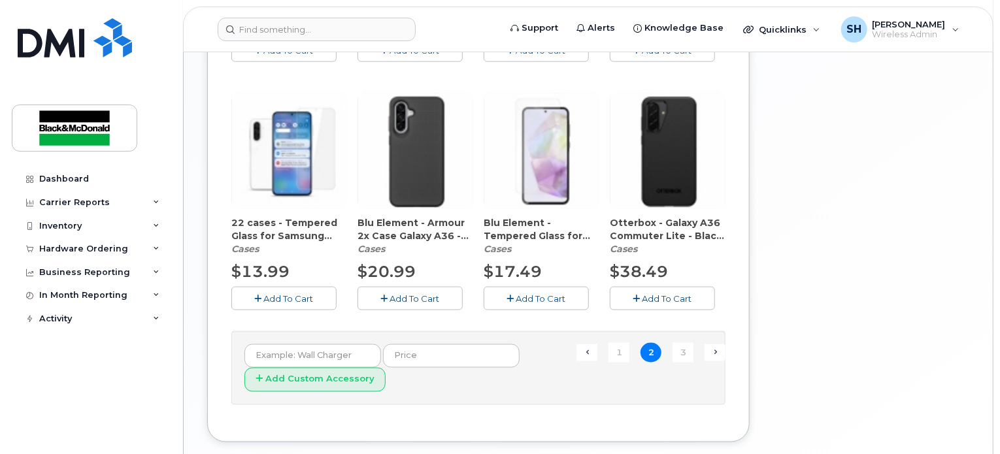
scroll to position [1017, 0]
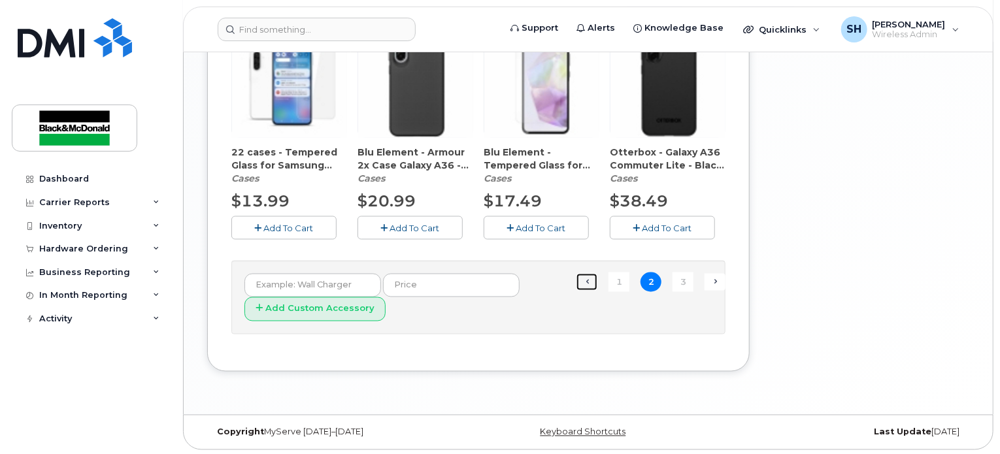
click at [589, 281] on link "← Previous" at bounding box center [586, 282] width 21 height 17
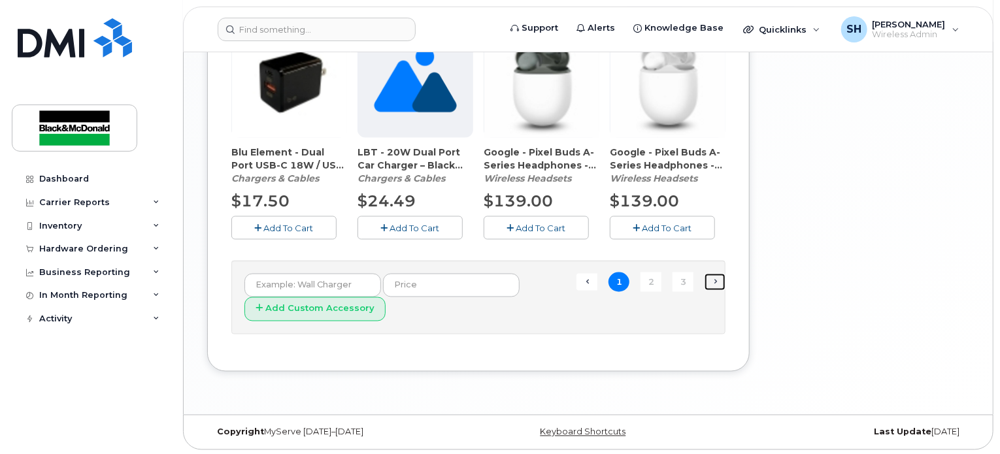
click at [711, 284] on link "Next →" at bounding box center [714, 282] width 21 height 17
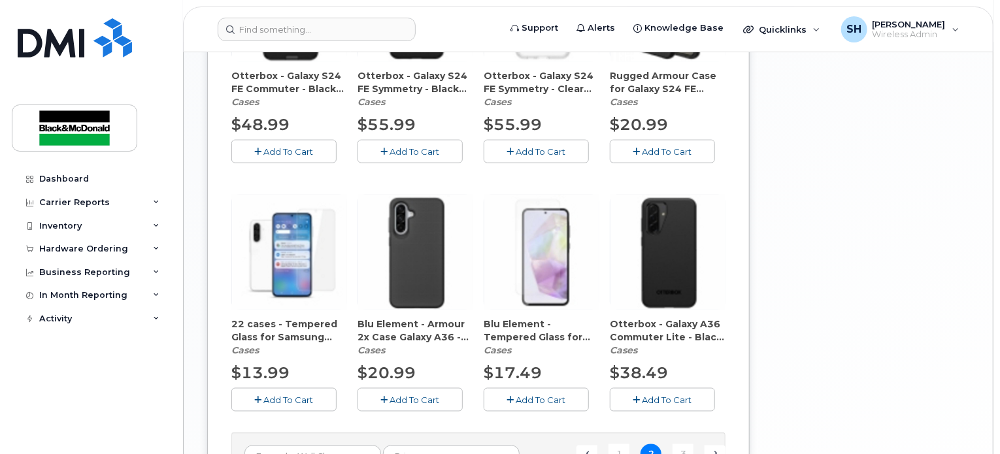
scroll to position [886, 0]
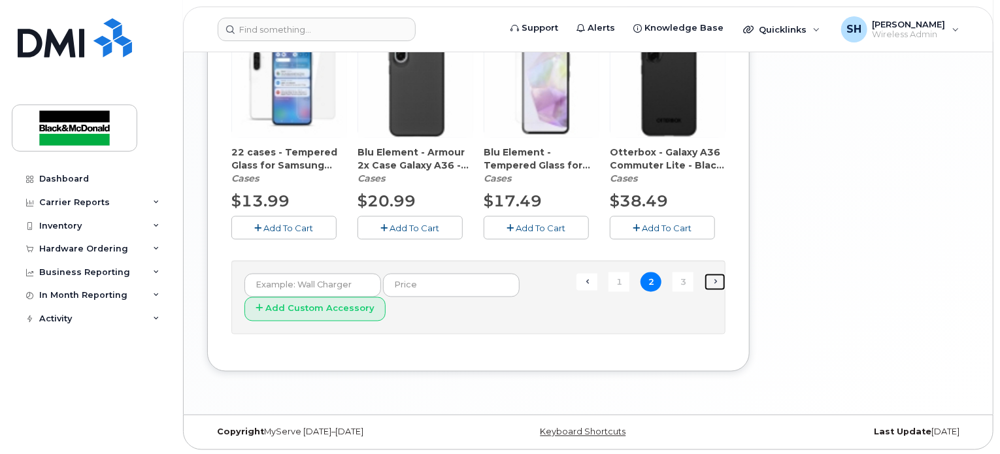
click at [711, 284] on link "Next →" at bounding box center [714, 282] width 21 height 17
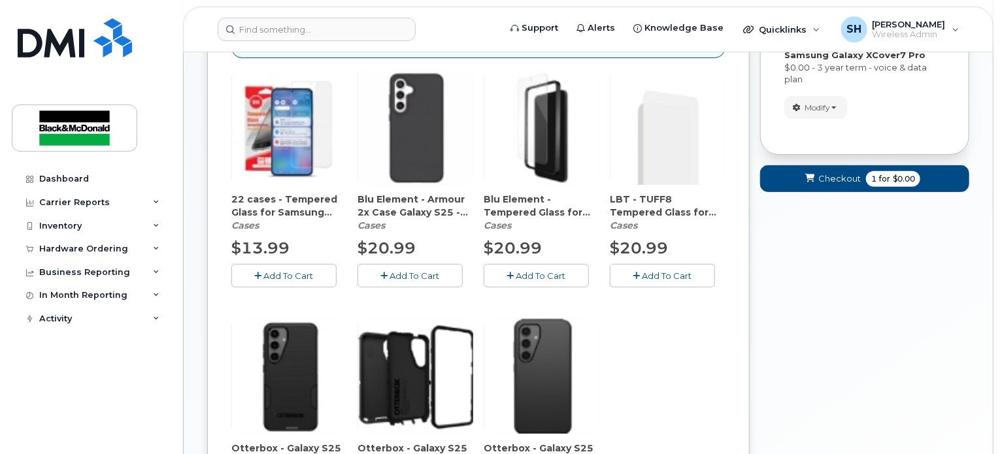
scroll to position [389, 0]
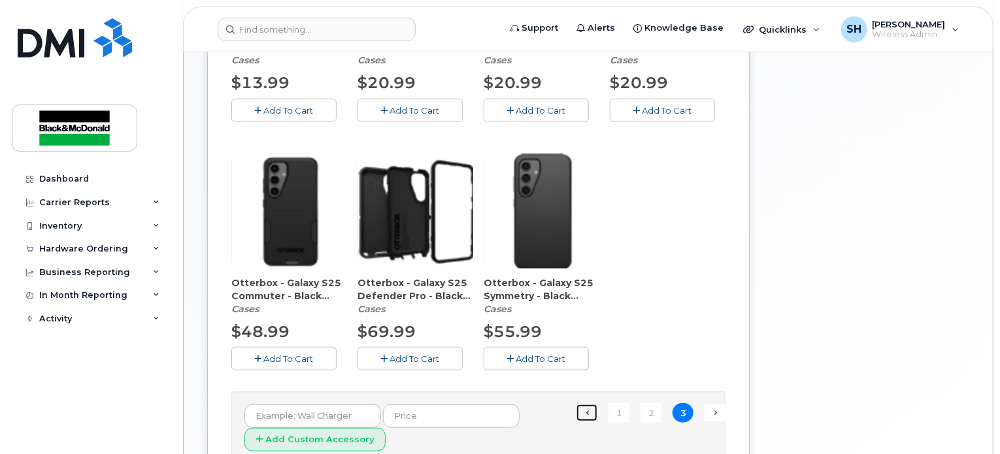
click at [585, 410] on link "← Previous" at bounding box center [586, 412] width 21 height 17
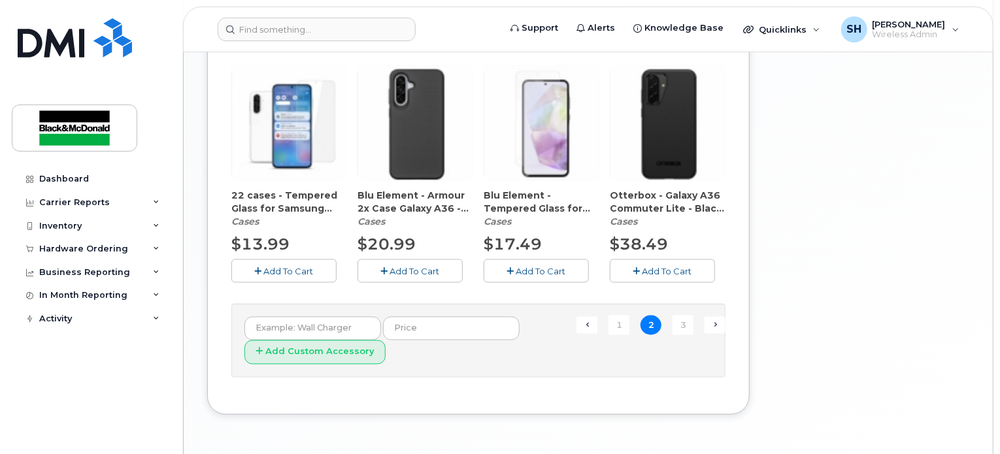
scroll to position [1017, 0]
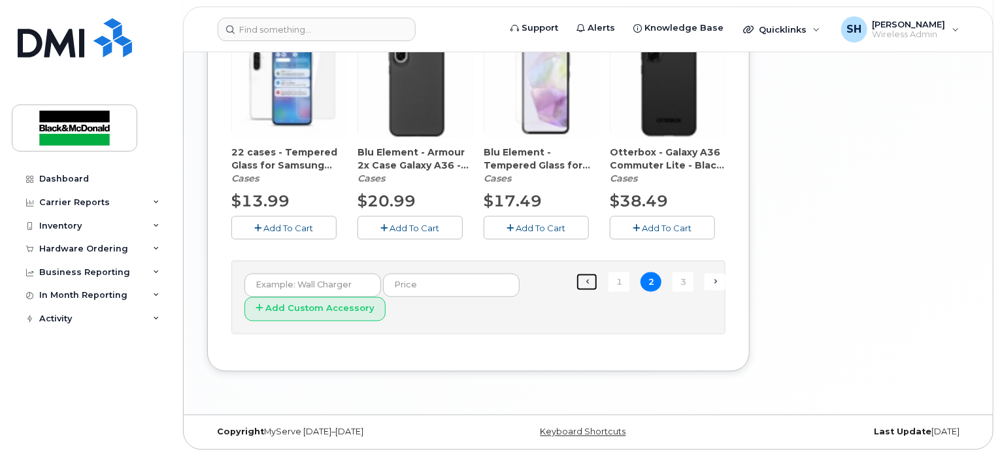
click at [593, 282] on link "← Previous" at bounding box center [586, 282] width 21 height 17
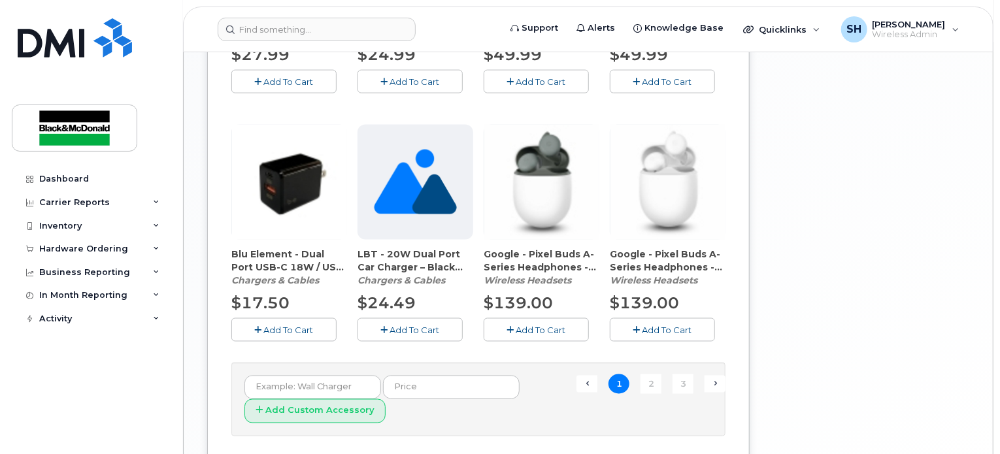
scroll to position [980, 0]
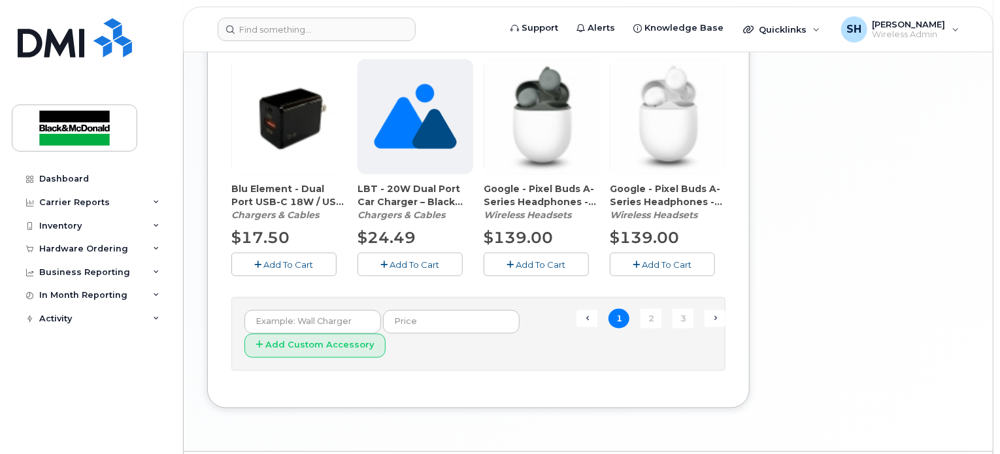
click at [598, 316] on ul "← Previous 1 2 3 Next →" at bounding box center [650, 319] width 149 height 20
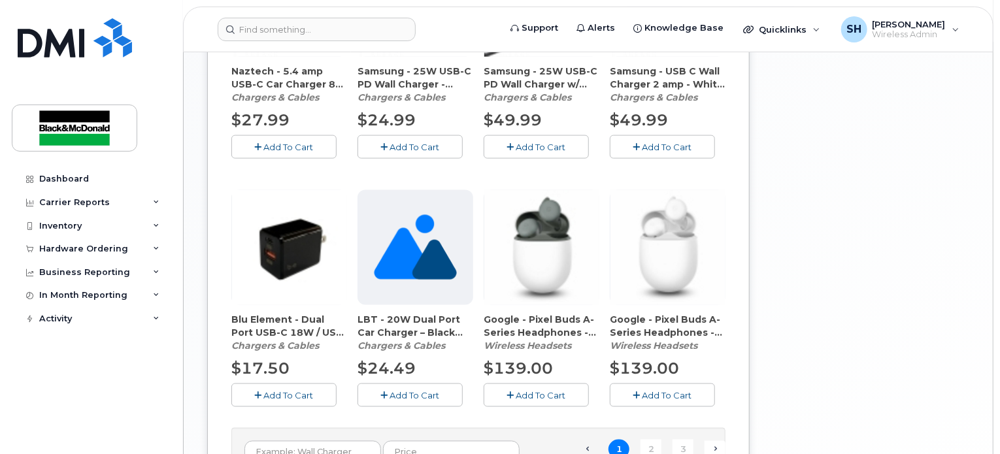
scroll to position [915, 0]
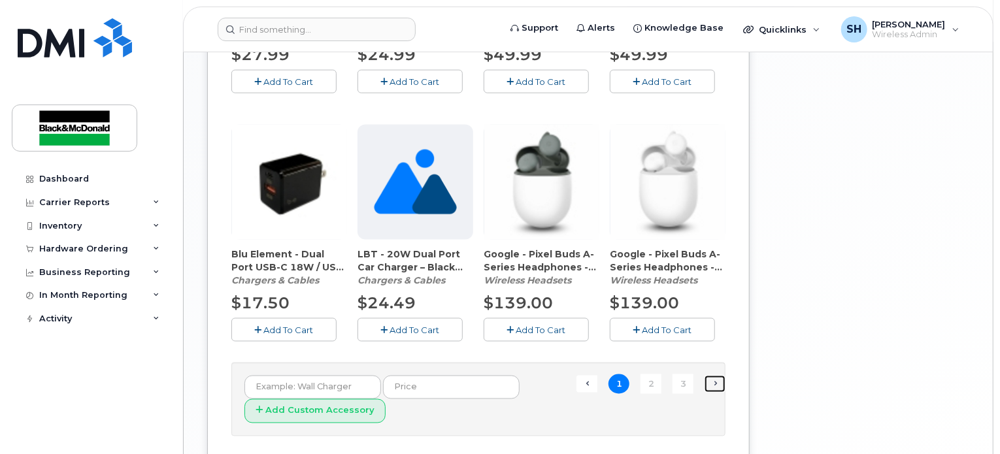
click at [721, 383] on link "Next →" at bounding box center [714, 384] width 21 height 17
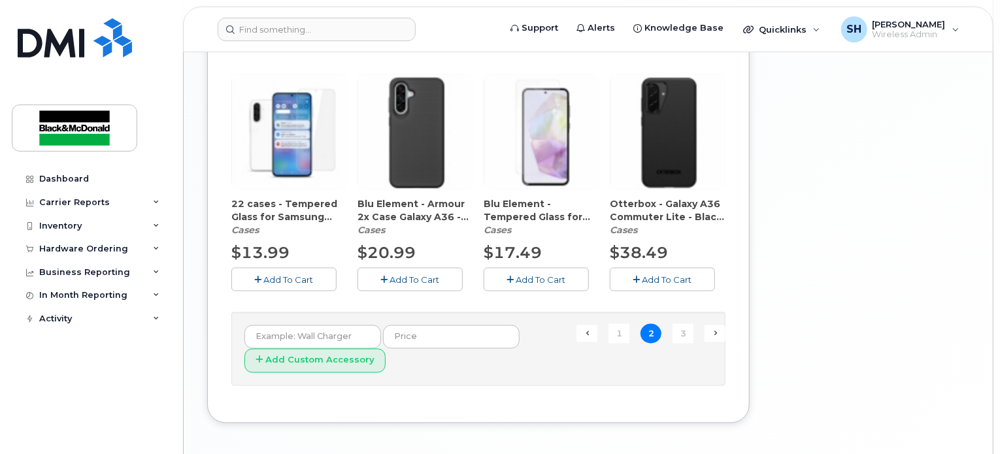
scroll to position [980, 0]
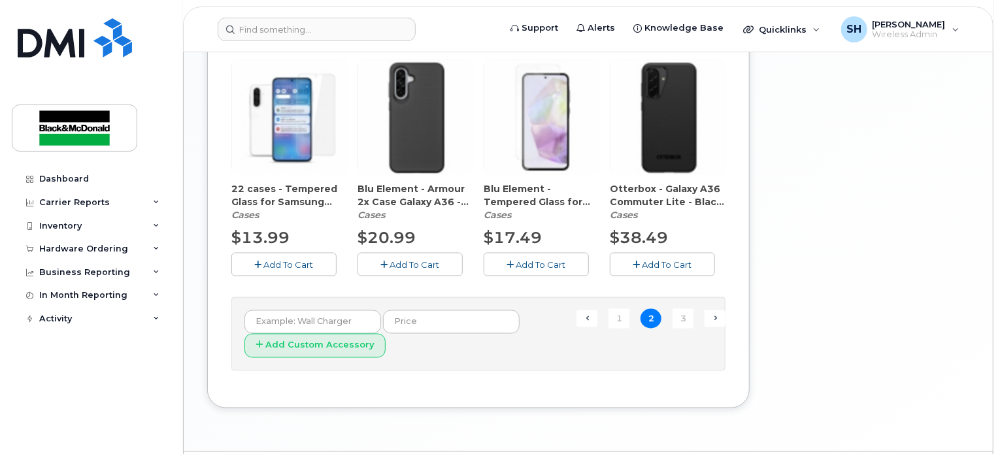
click at [703, 321] on ul "← Previous 1 2 3 Next →" at bounding box center [650, 319] width 149 height 20
click at [710, 320] on link "Next →" at bounding box center [714, 318] width 21 height 17
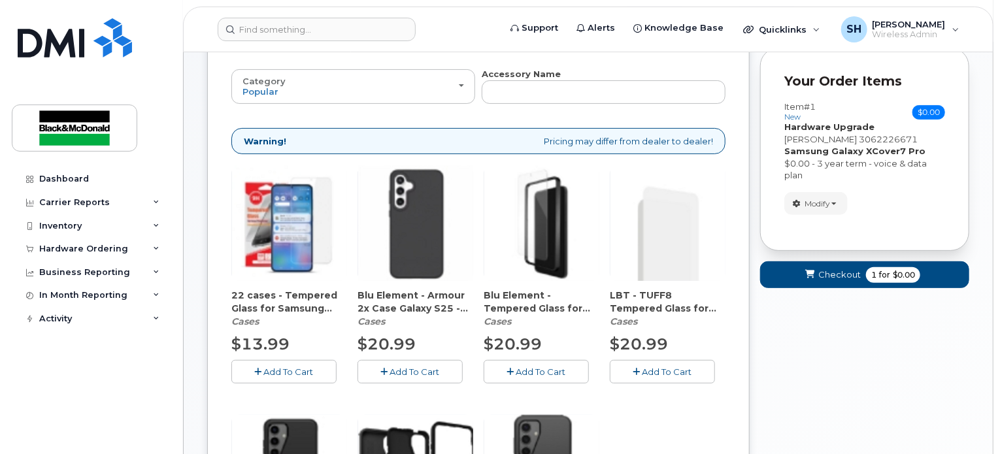
scroll to position [0, 0]
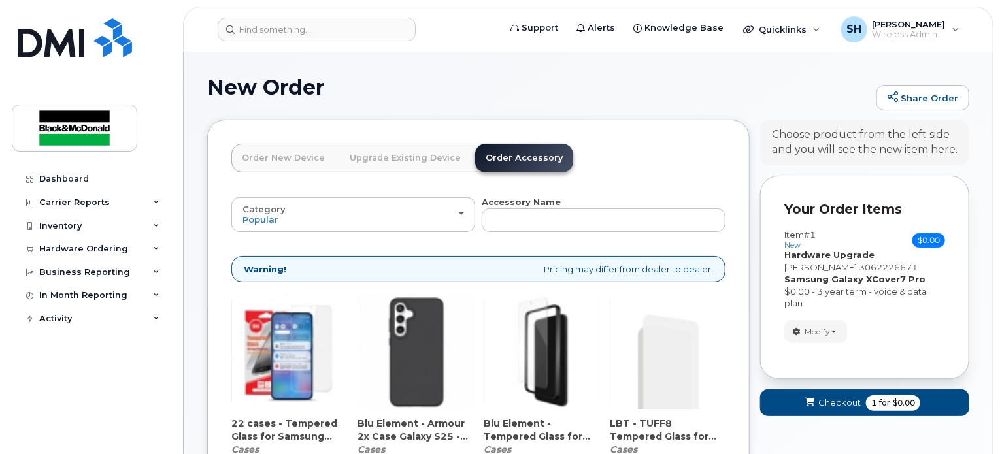
click at [291, 150] on link "Order New Device" at bounding box center [283, 158] width 104 height 29
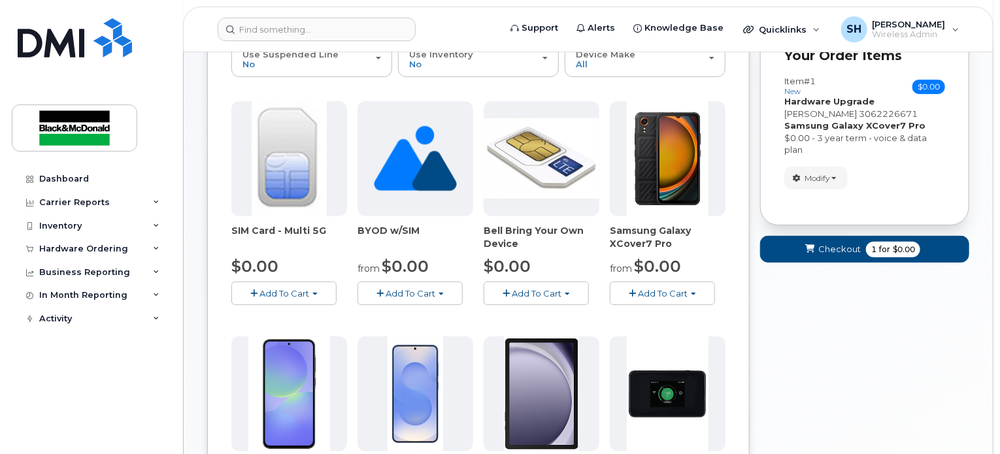
scroll to position [131, 0]
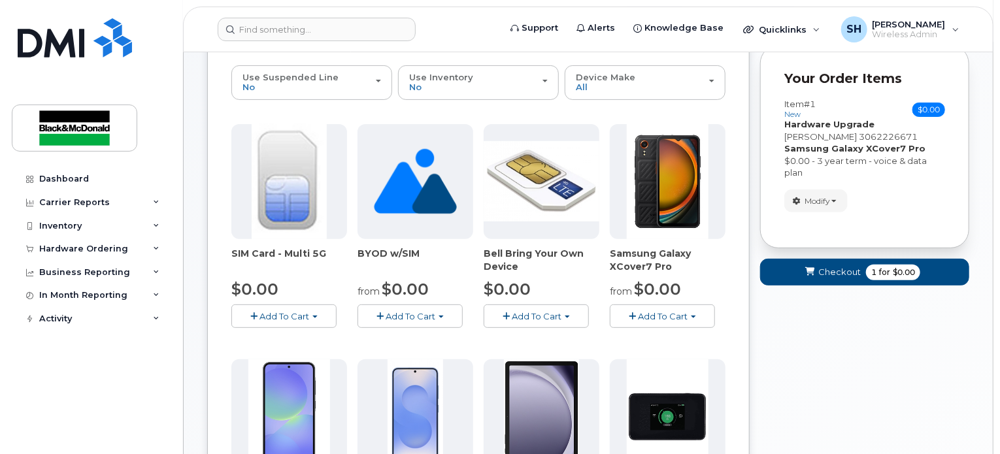
click at [806, 331] on div "Your Cart is Empty! Choose product from the left side and you will see the new …" at bounding box center [864, 447] width 209 height 916
click at [960, 309] on div "Your Cart is Empty! Choose product from the left side and you will see the new …" at bounding box center [864, 447] width 209 height 916
click at [948, 334] on div "Your Cart is Empty! Choose product from the left side and you will see the new …" at bounding box center [864, 447] width 209 height 916
click at [920, 326] on div "Your Cart is Empty! Choose product from the left side and you will see the new …" at bounding box center [864, 447] width 209 height 916
click at [781, 336] on div "Your Cart is Empty! Choose product from the left side and you will see the new …" at bounding box center [864, 447] width 209 height 916
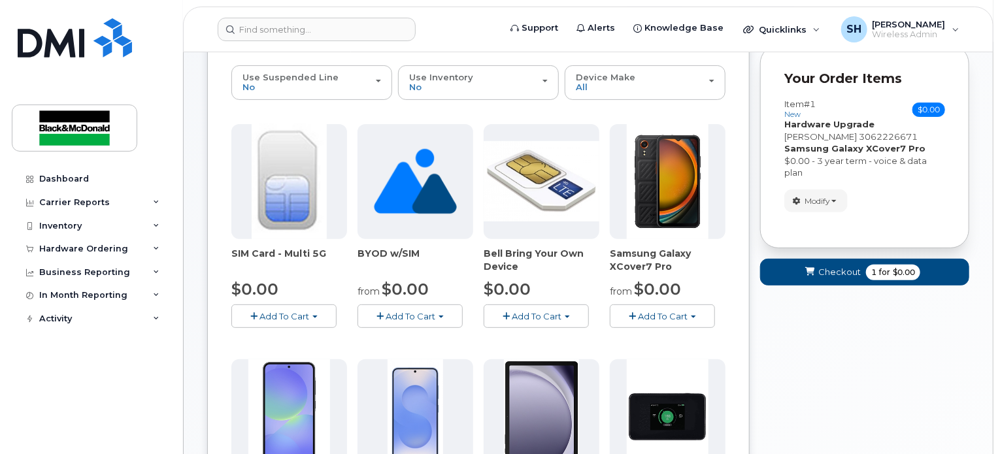
click at [894, 334] on div "Your Cart is Empty! Choose product from the left side and you will see the new …" at bounding box center [864, 447] width 209 height 916
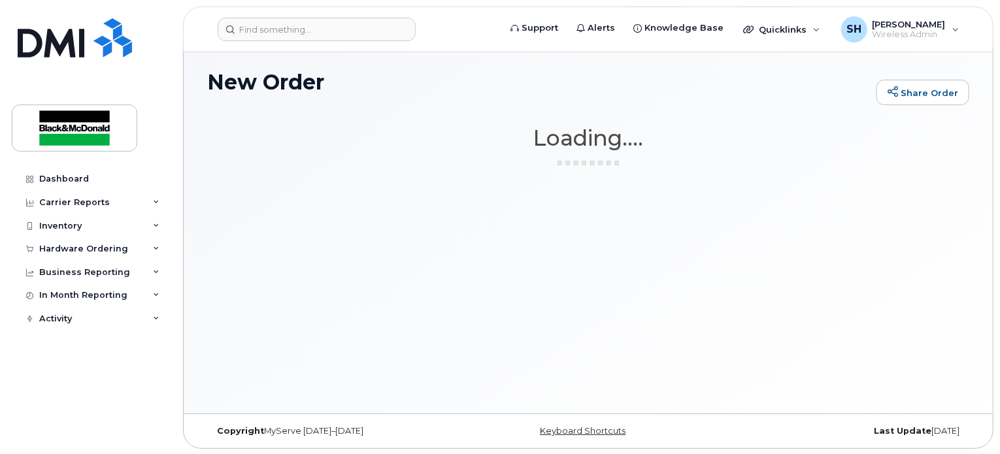
scroll to position [6, 0]
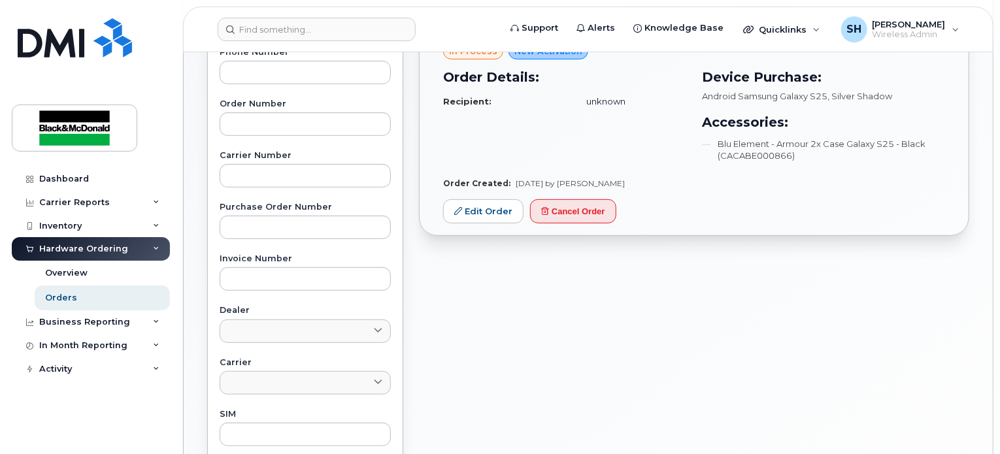
scroll to position [131, 0]
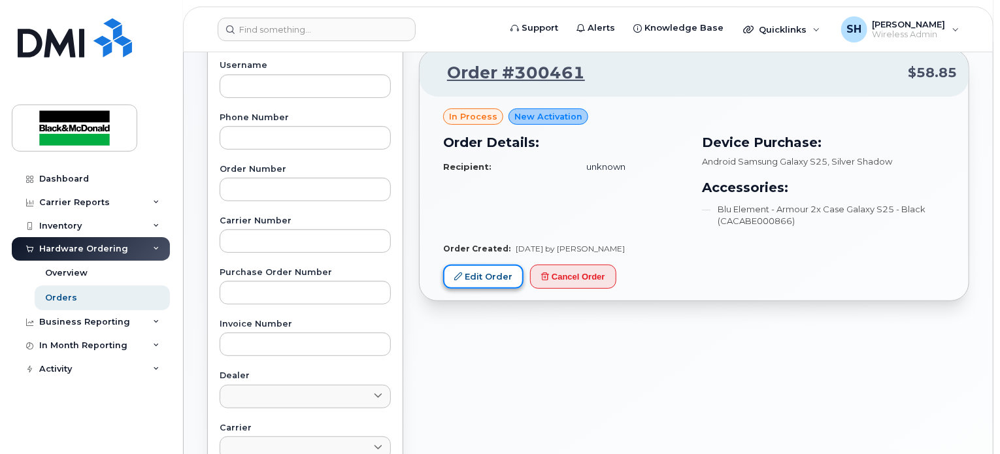
click at [488, 282] on link "Edit Order" at bounding box center [483, 277] width 80 height 24
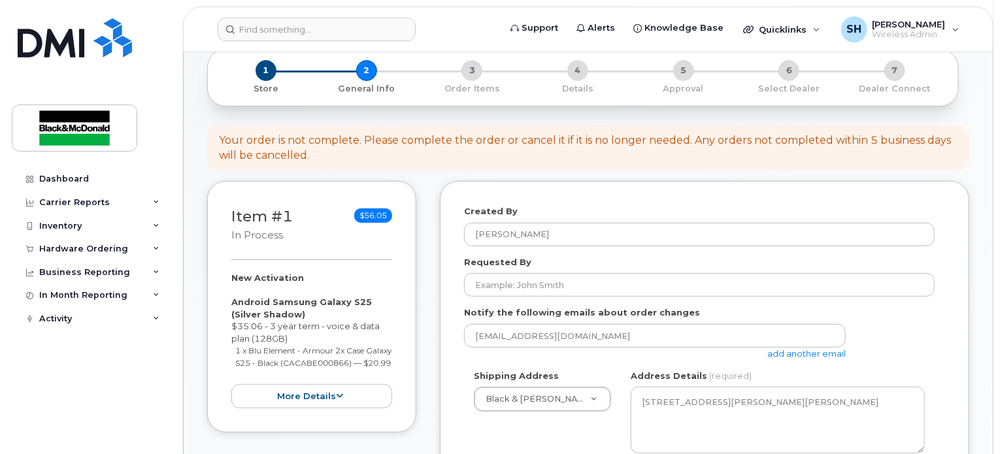
scroll to position [196, 0]
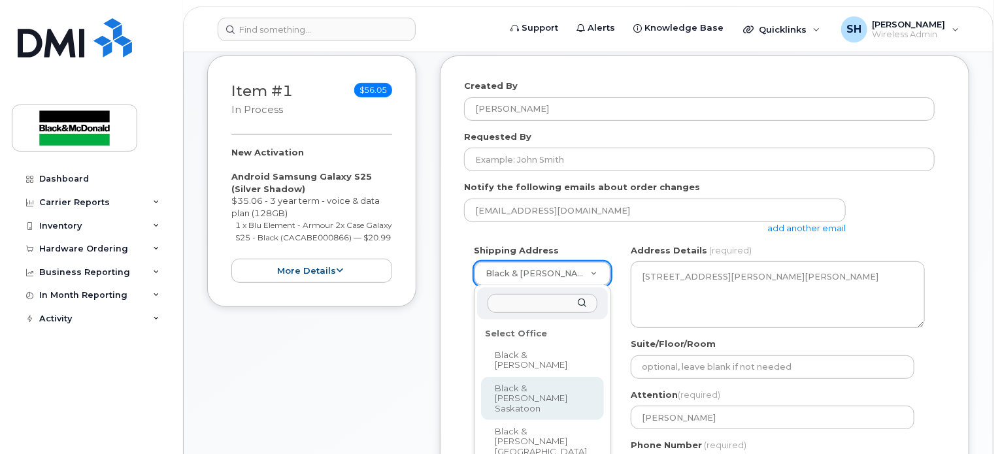
select select
type textarea "[STREET_ADDRESS]"
type input "[PERSON_NAME]"
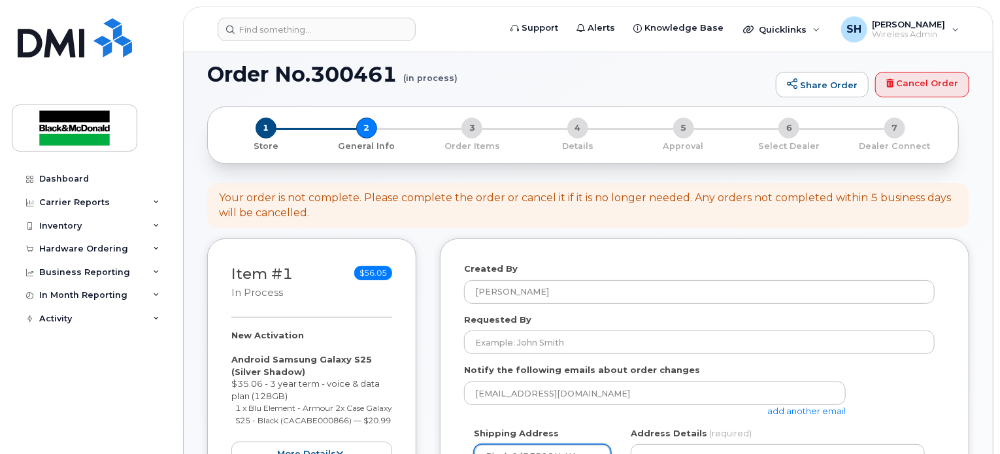
scroll to position [0, 0]
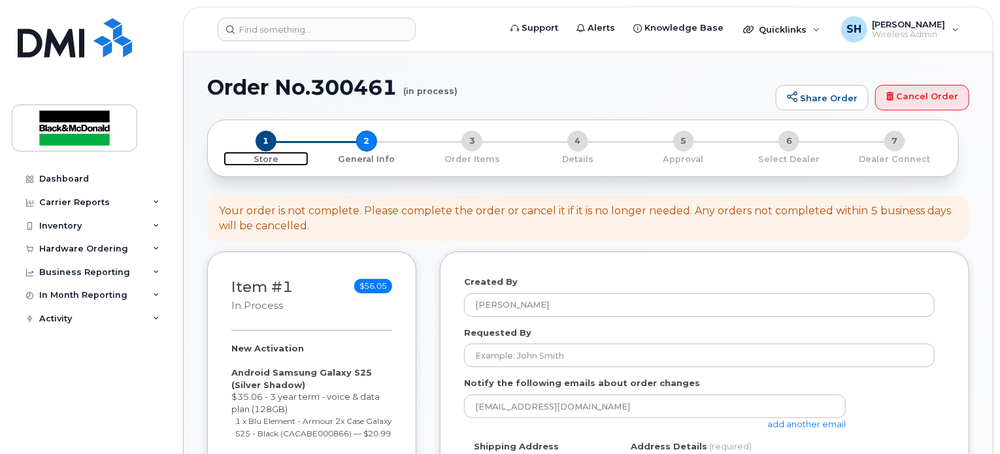
click at [267, 137] on span "1" at bounding box center [265, 141] width 21 height 21
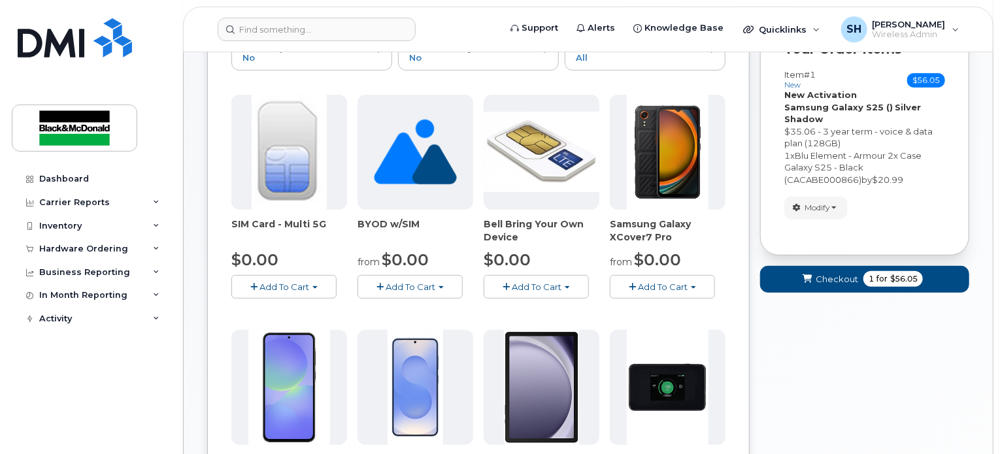
scroll to position [131, 0]
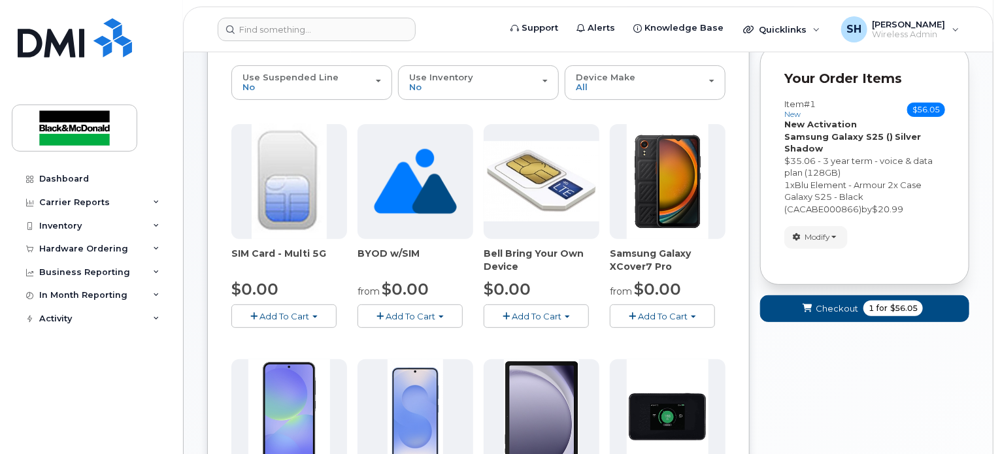
click at [682, 312] on span "Add To Cart" at bounding box center [663, 316] width 50 height 10
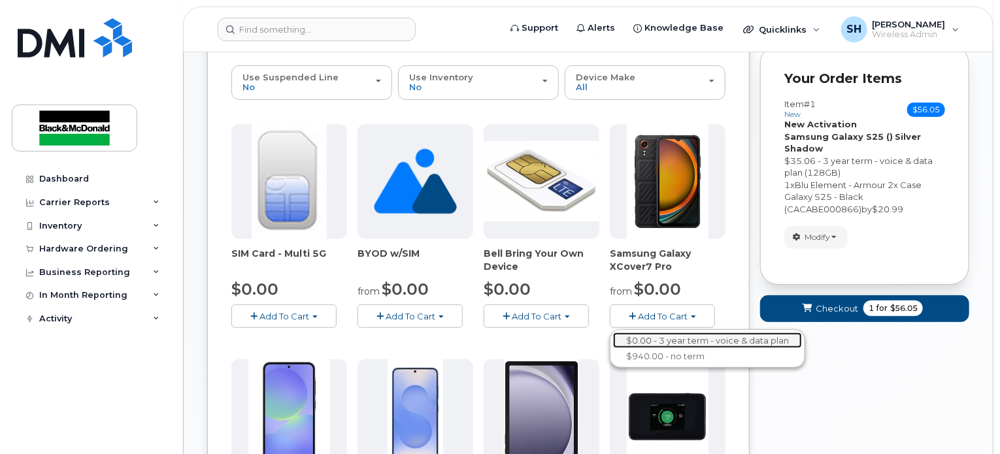
click at [669, 336] on link "$0.00 - 3 year term - voice & data plan" at bounding box center [707, 341] width 189 height 16
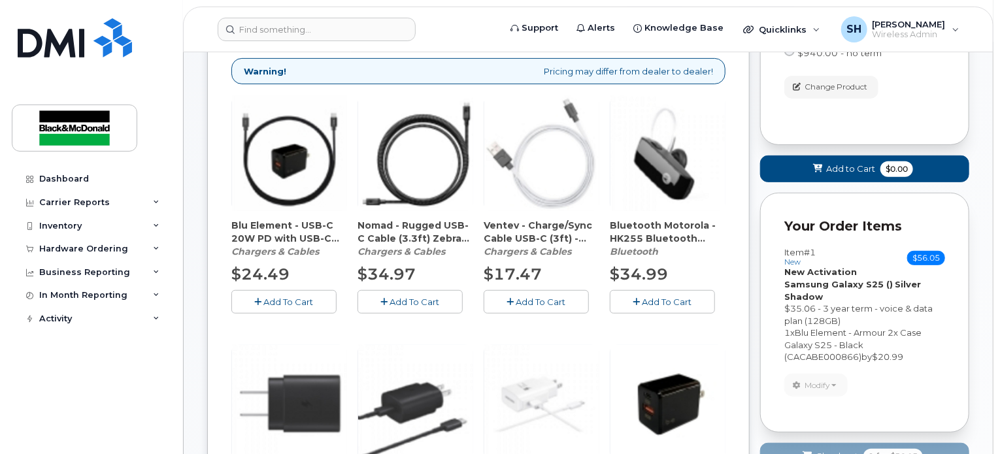
scroll to position [196, 0]
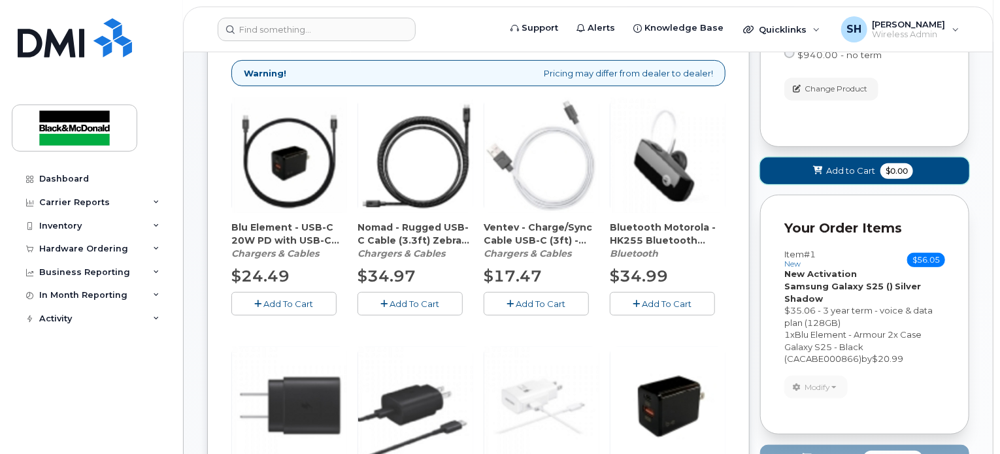
click at [849, 171] on span "Add to Cart" at bounding box center [850, 171] width 49 height 12
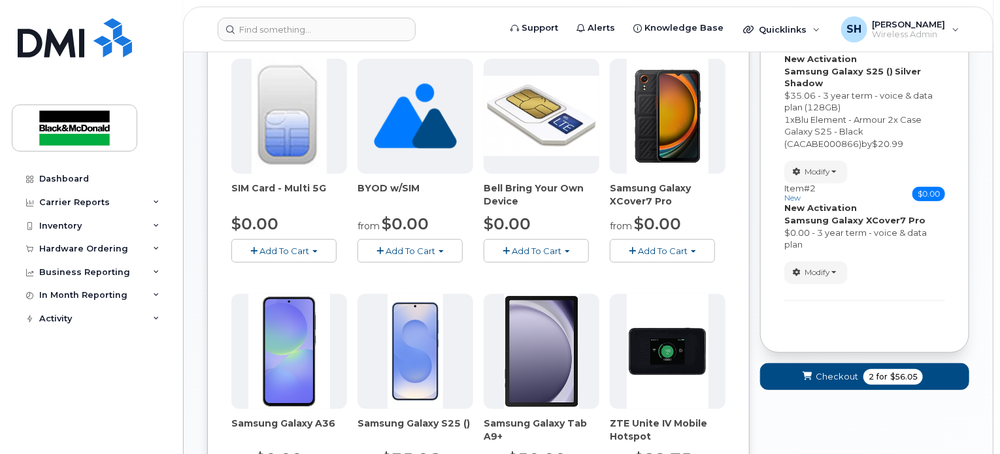
scroll to position [131, 0]
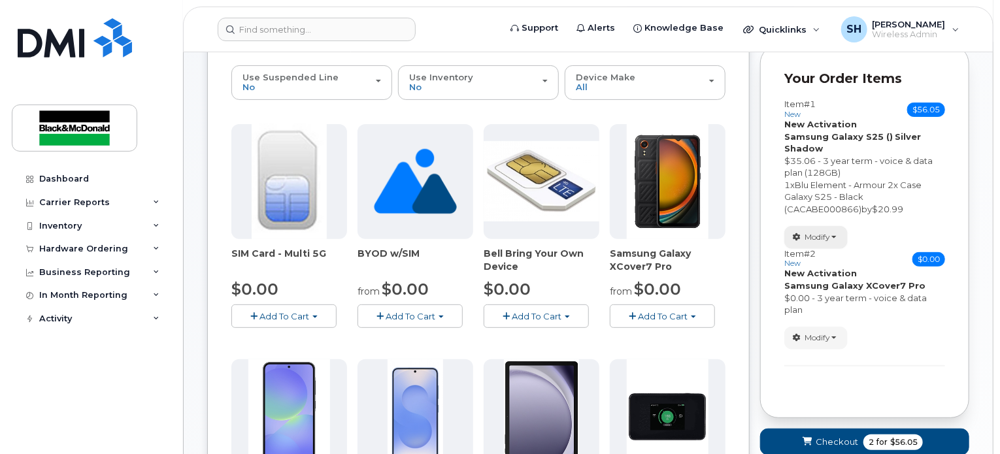
click at [829, 237] on span "Modify" at bounding box center [816, 237] width 25 height 12
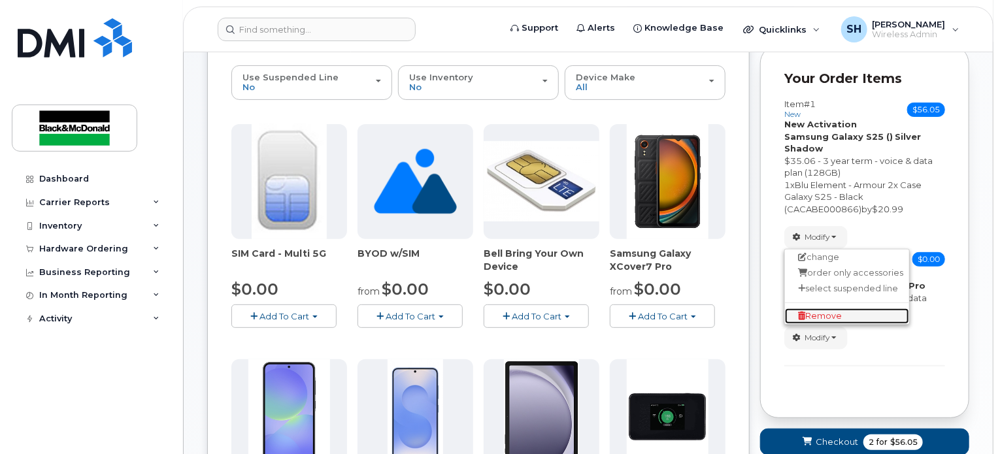
click at [829, 318] on span "Remove" at bounding box center [820, 316] width 44 height 10
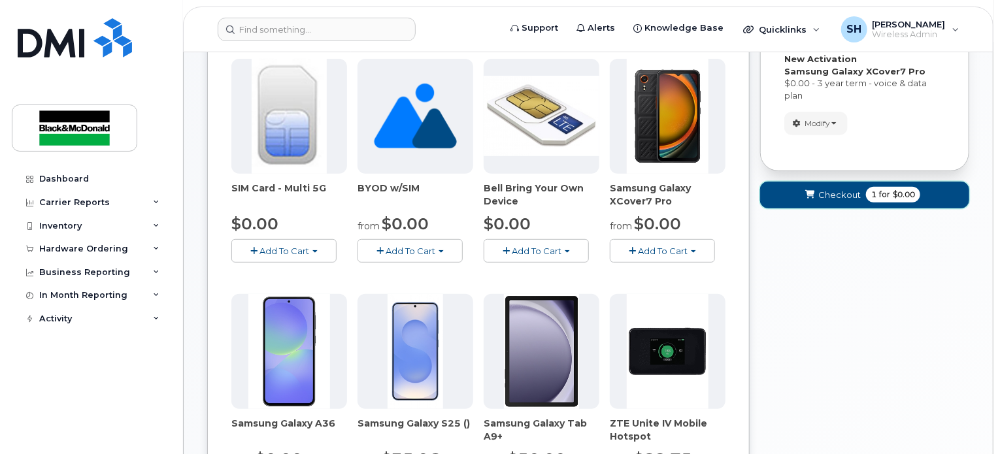
click at [847, 200] on span "Checkout" at bounding box center [839, 195] width 42 height 12
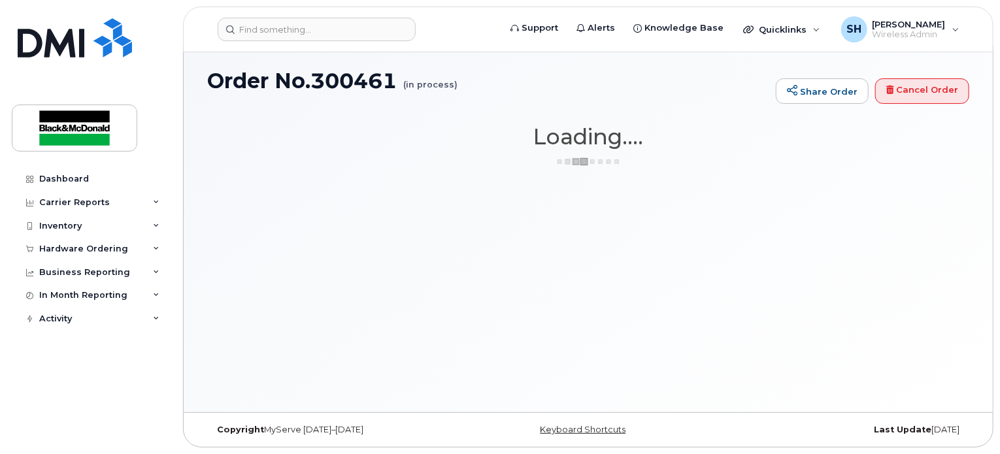
scroll to position [6, 0]
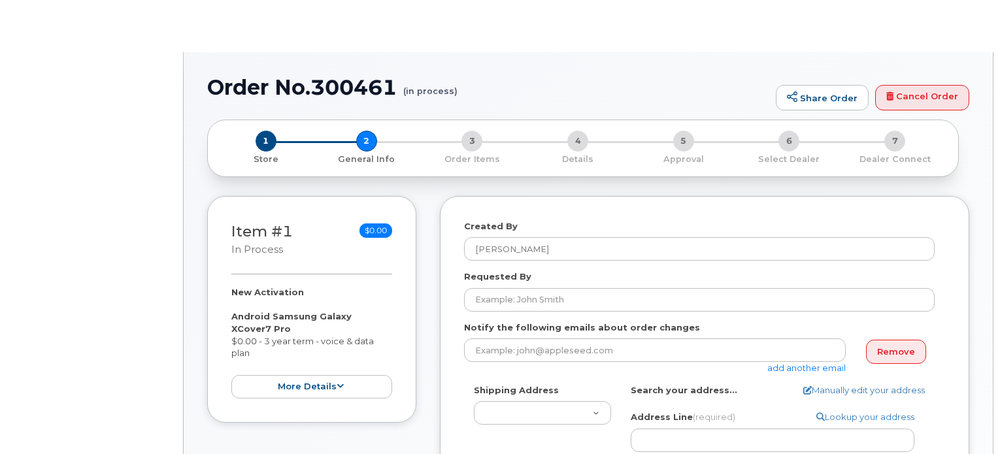
type textarea "[STREET_ADDRESS][PERSON_NAME][PERSON_NAME]"
type input "[PERSON_NAME]"
select select
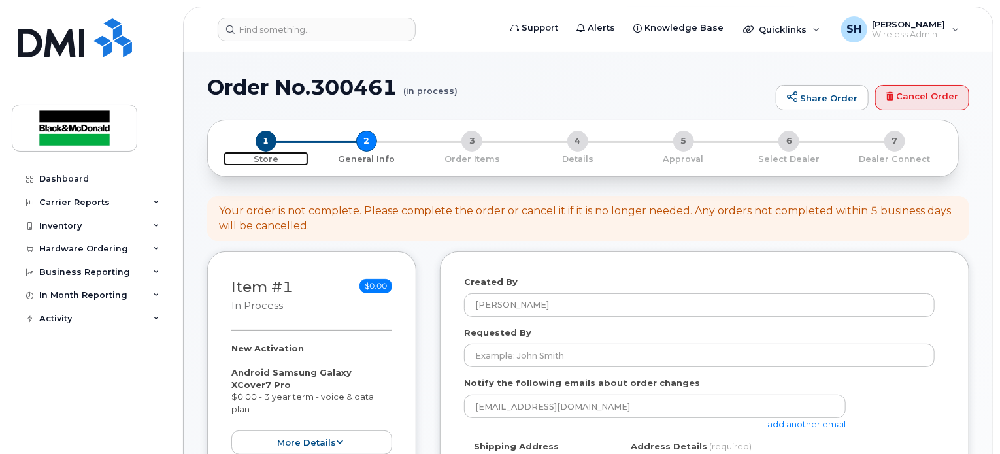
click at [259, 140] on span "1" at bounding box center [265, 141] width 21 height 21
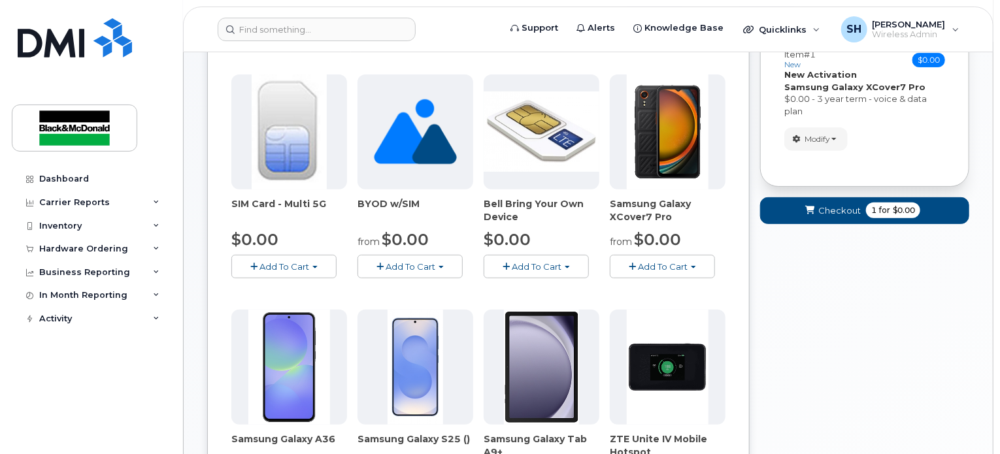
scroll to position [131, 0]
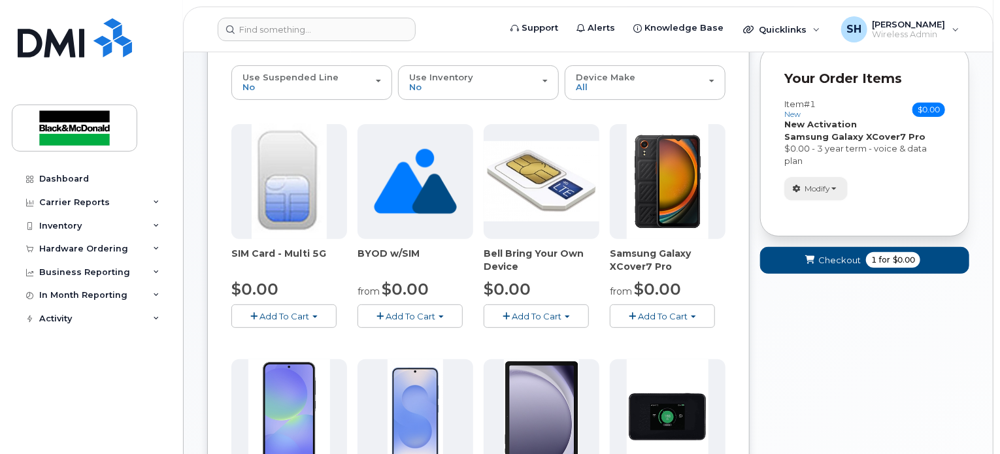
click at [813, 193] on span "Modify" at bounding box center [816, 189] width 25 height 12
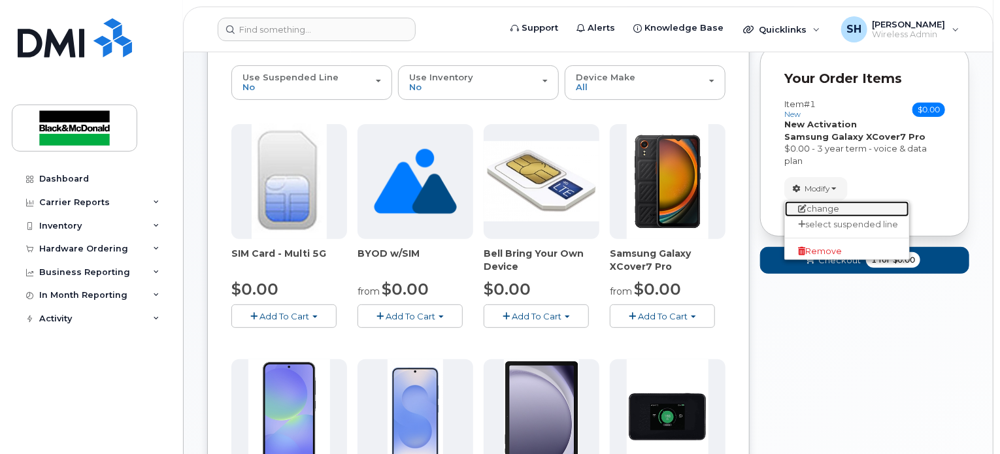
click at [819, 201] on link "change" at bounding box center [847, 209] width 124 height 16
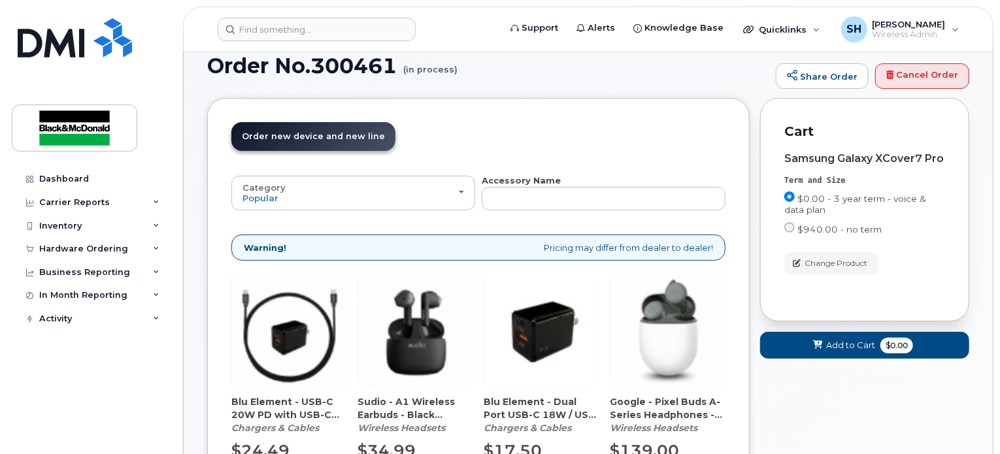
scroll to position [0, 0]
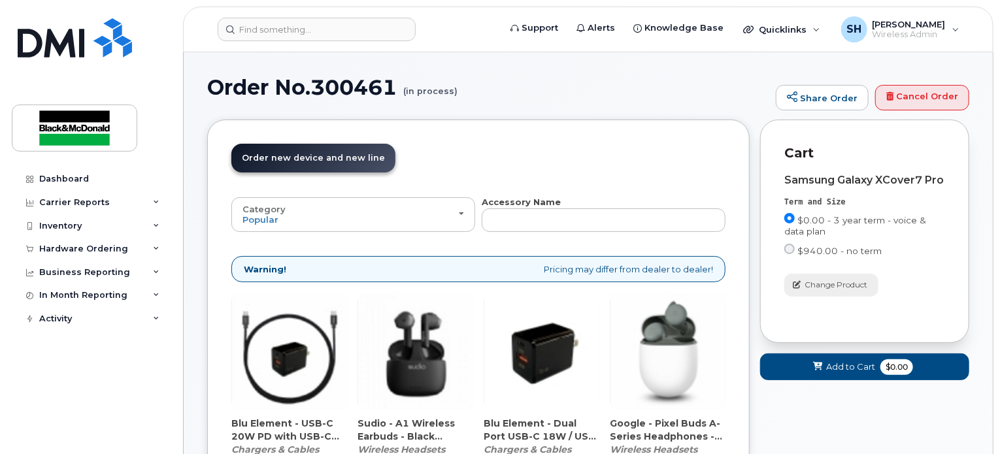
click at [834, 289] on span "Change Product" at bounding box center [835, 285] width 63 height 12
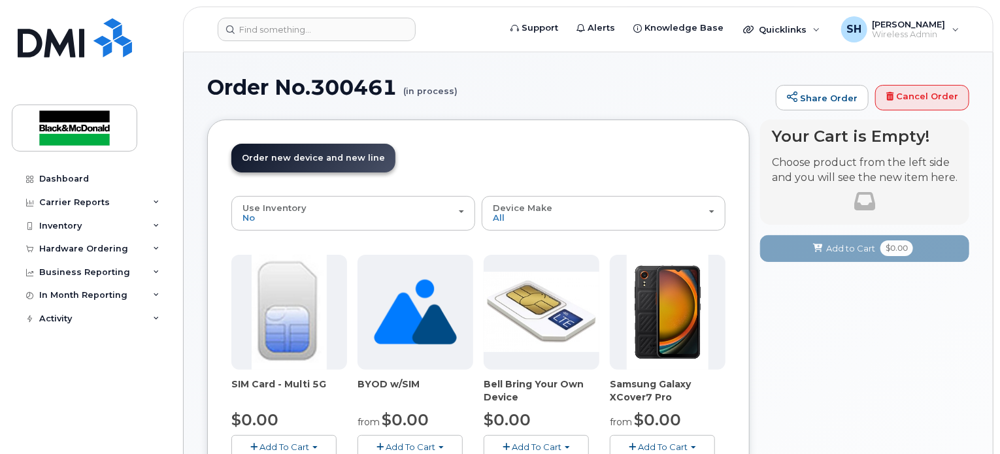
click at [849, 183] on p "Choose product from the left side and you will see the new item here." at bounding box center [865, 170] width 186 height 30
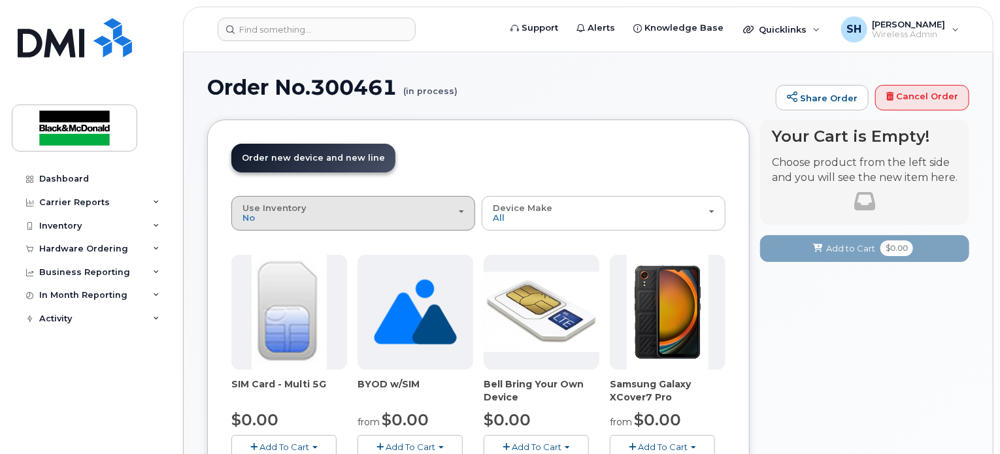
click at [426, 208] on div "Use Inventory No" at bounding box center [352, 213] width 221 height 20
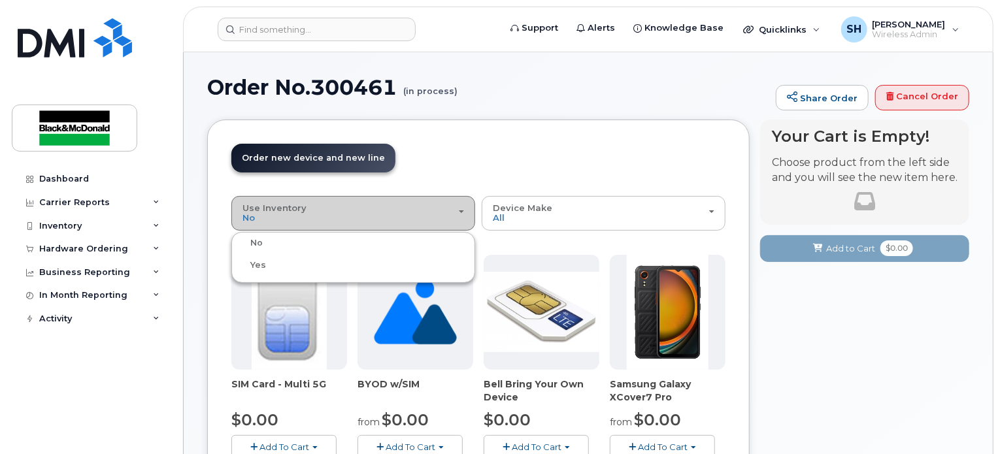
click at [426, 208] on div "Use Inventory No" at bounding box center [352, 213] width 221 height 20
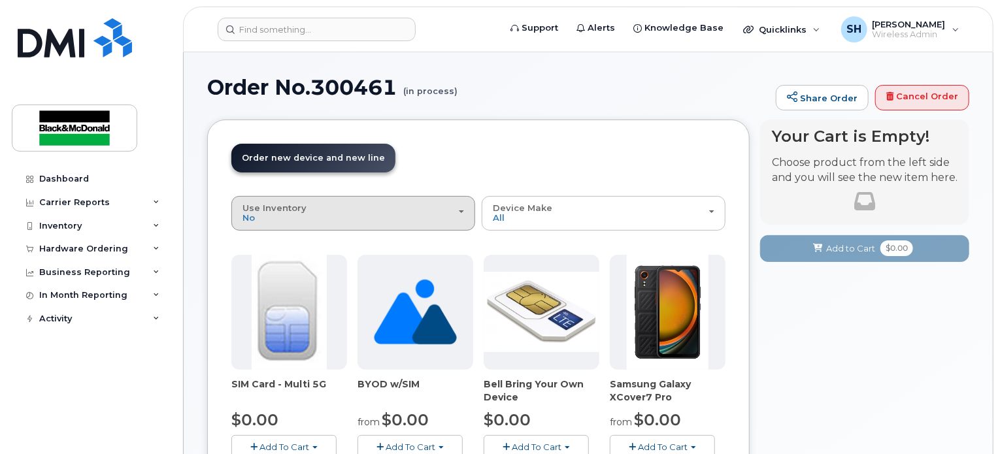
click at [426, 208] on div "Use Inventory No" at bounding box center [352, 213] width 221 height 20
click at [395, 267] on div "Yes" at bounding box center [353, 265] width 237 height 16
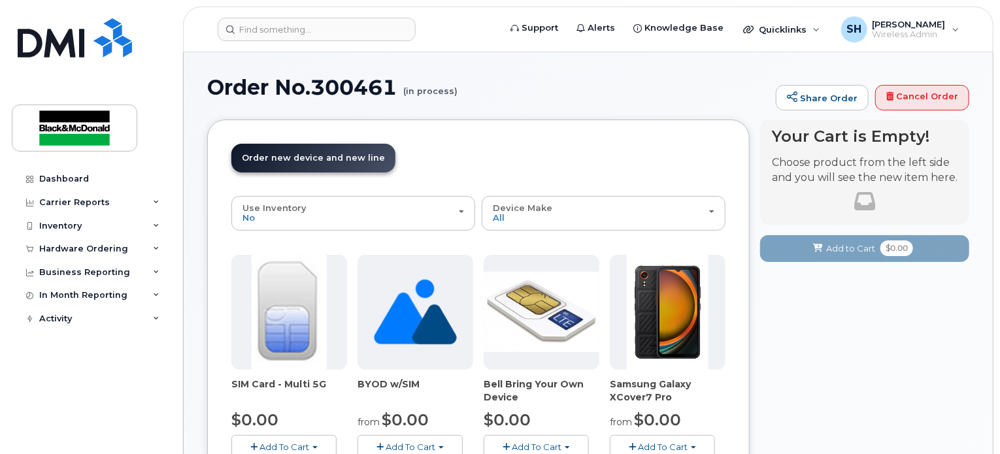
click at [328, 163] on link "Order new device and new line Order new device for existing or suspended line O…" at bounding box center [313, 158] width 164 height 29
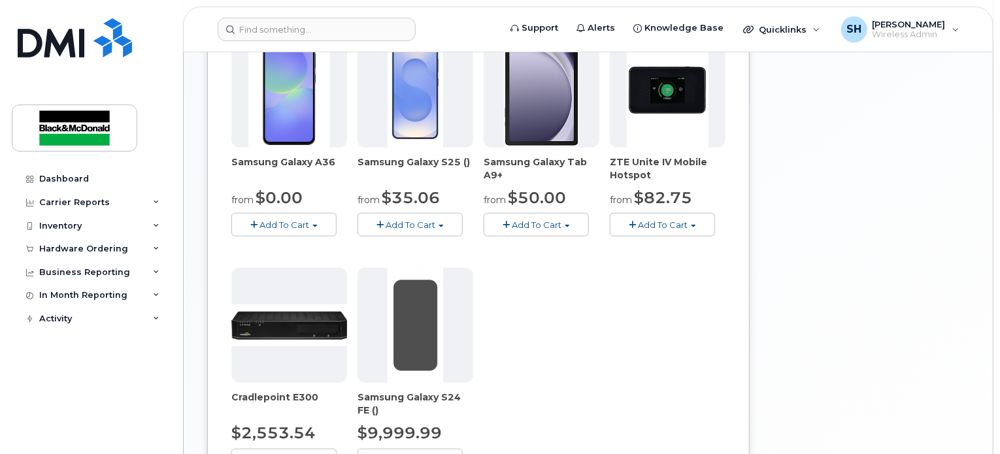
scroll to position [392, 0]
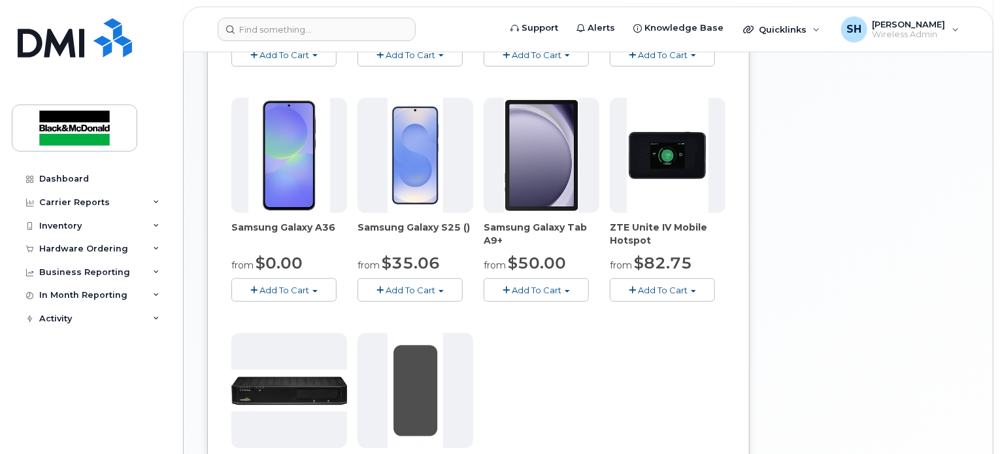
click at [313, 282] on button "Add To Cart" at bounding box center [283, 289] width 105 height 23
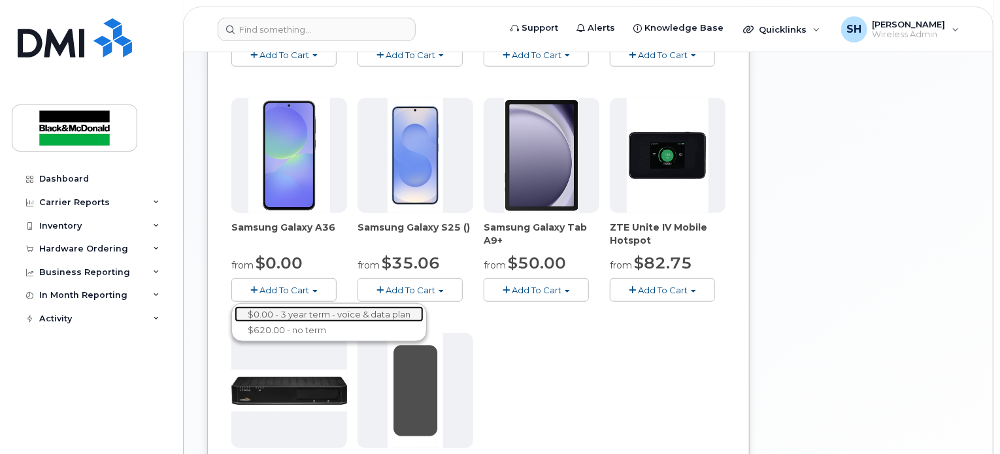
click at [294, 313] on link "$0.00 - 3 year term - voice & data plan" at bounding box center [329, 314] width 189 height 16
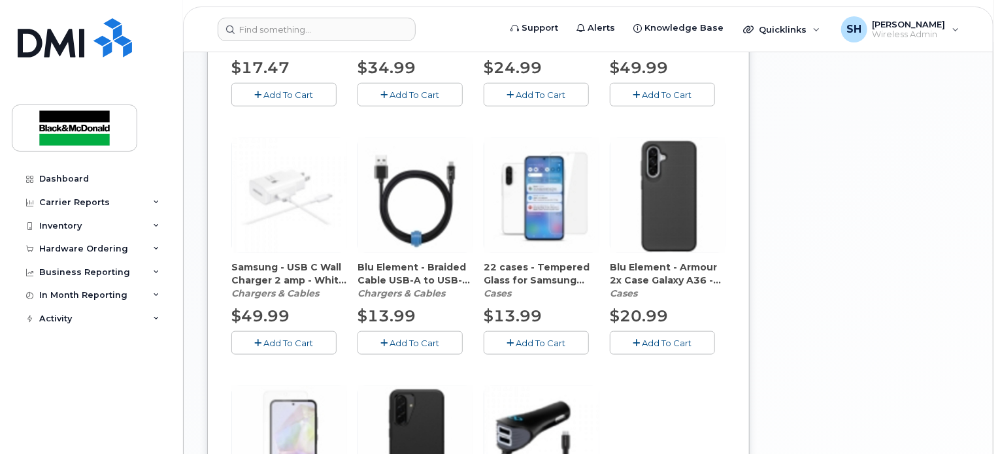
scroll to position [784, 0]
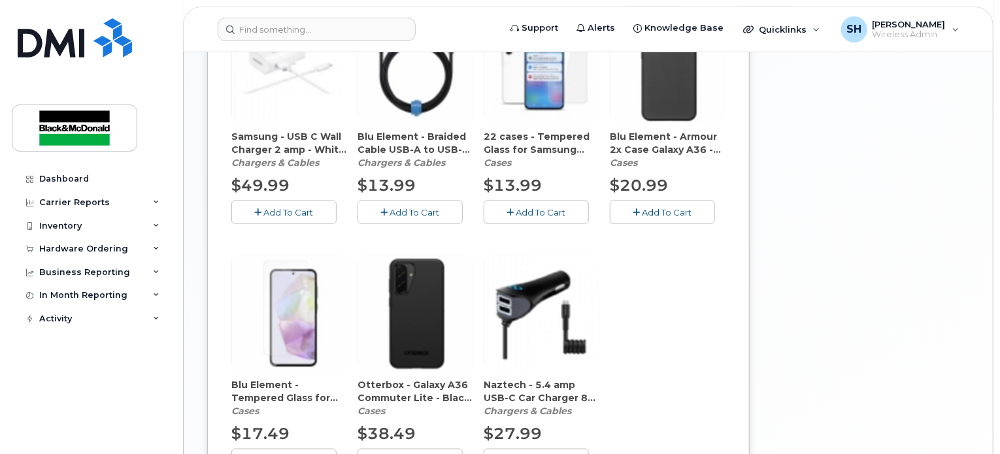
click at [676, 209] on span "Add To Cart" at bounding box center [667, 212] width 50 height 10
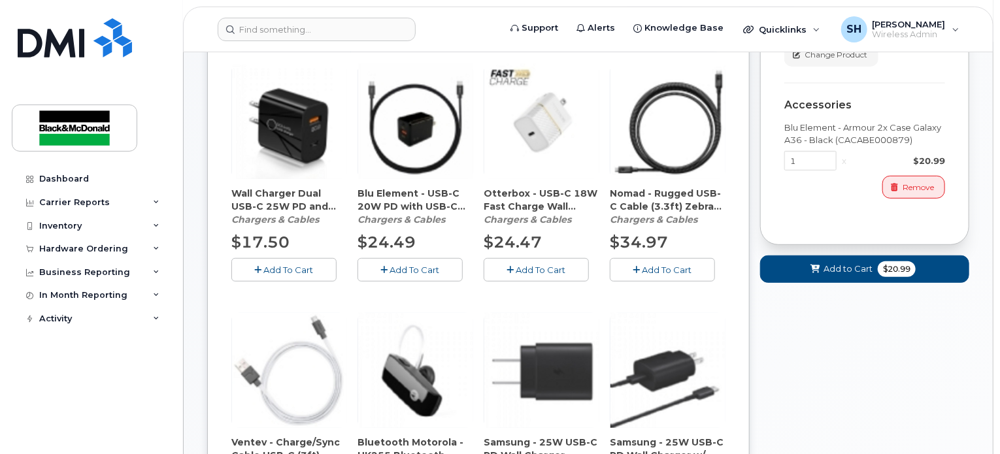
scroll to position [261, 0]
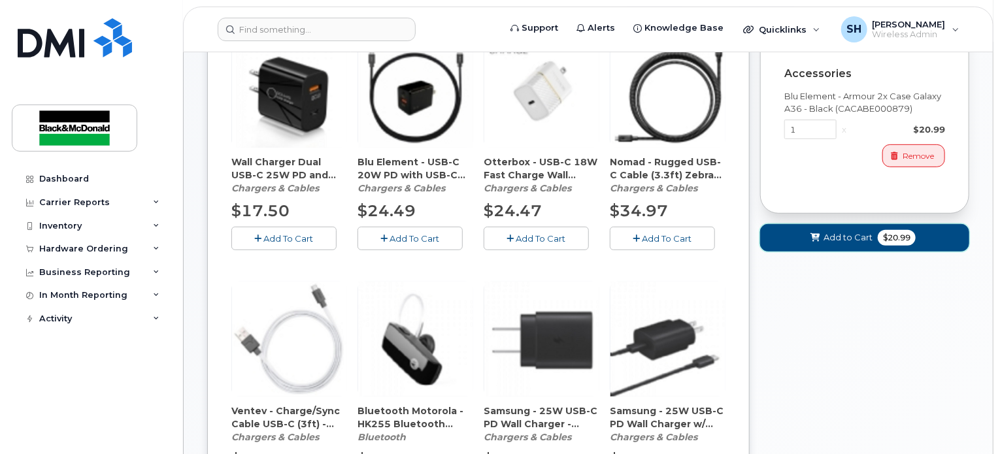
click at [862, 244] on button "Add to Cart $20.99" at bounding box center [864, 237] width 209 height 27
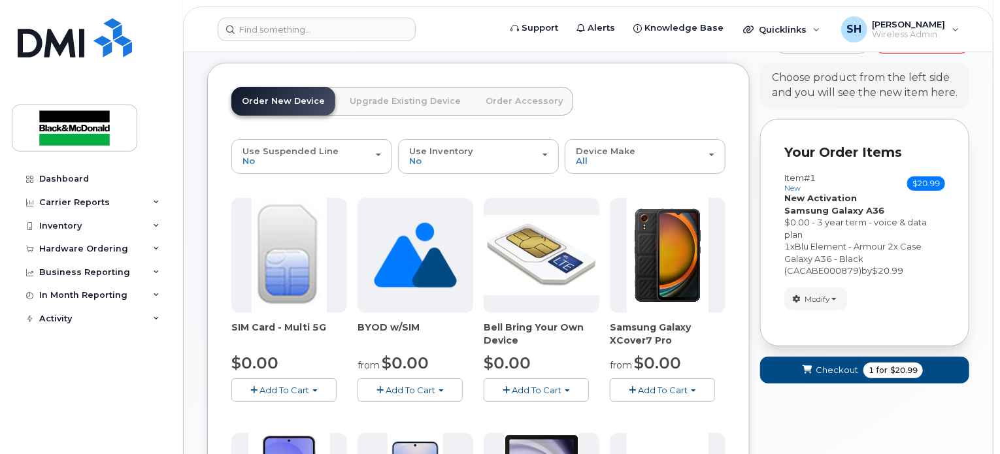
scroll to position [0, 0]
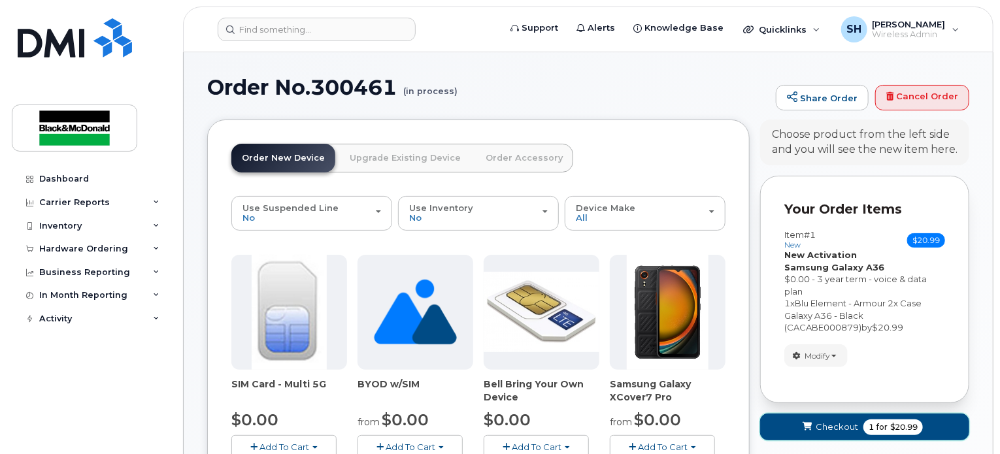
click at [846, 429] on span "Checkout" at bounding box center [836, 427] width 42 height 12
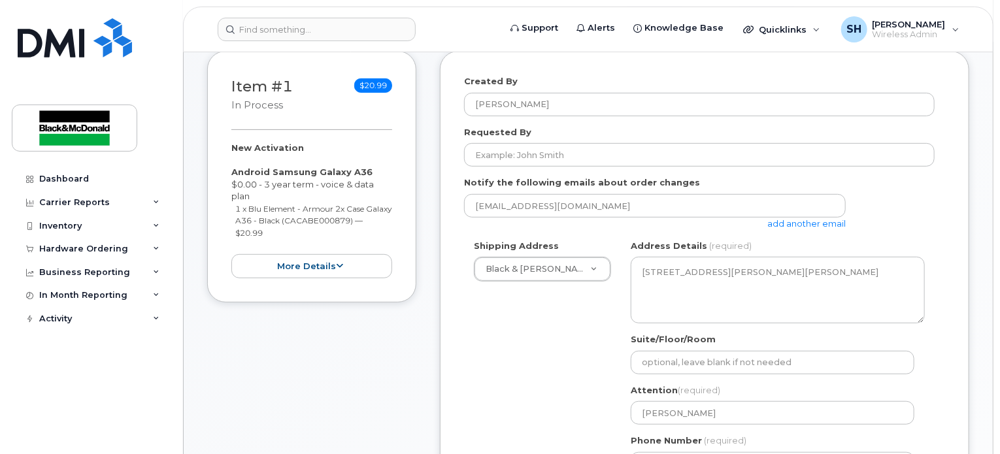
scroll to position [196, 0]
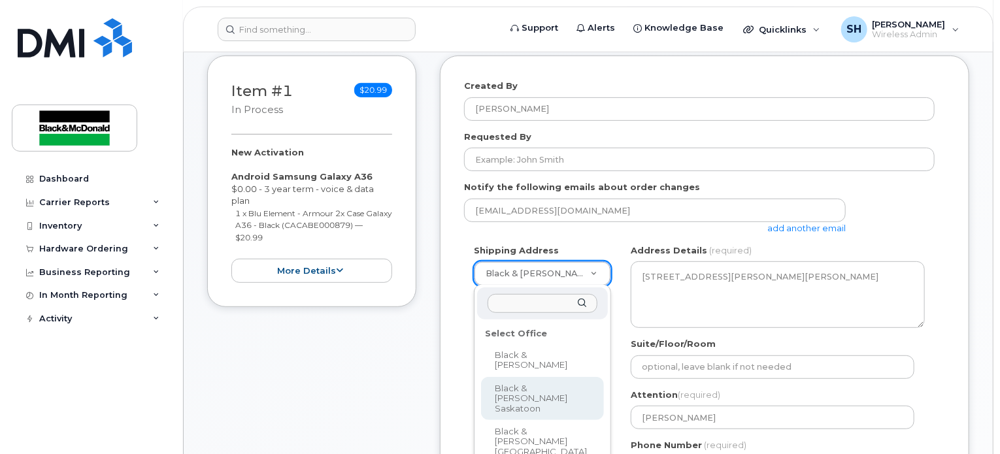
select select
type textarea "[STREET_ADDRESS]"
type input "[PERSON_NAME]"
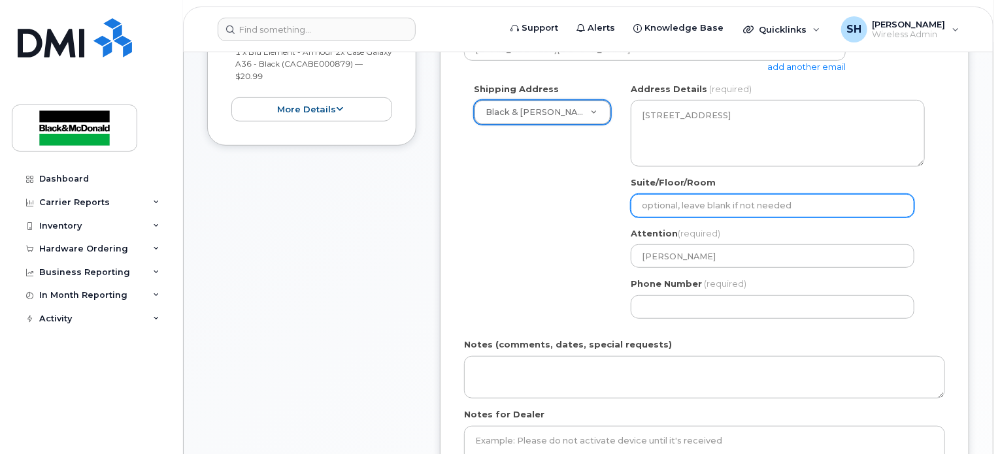
scroll to position [327, 0]
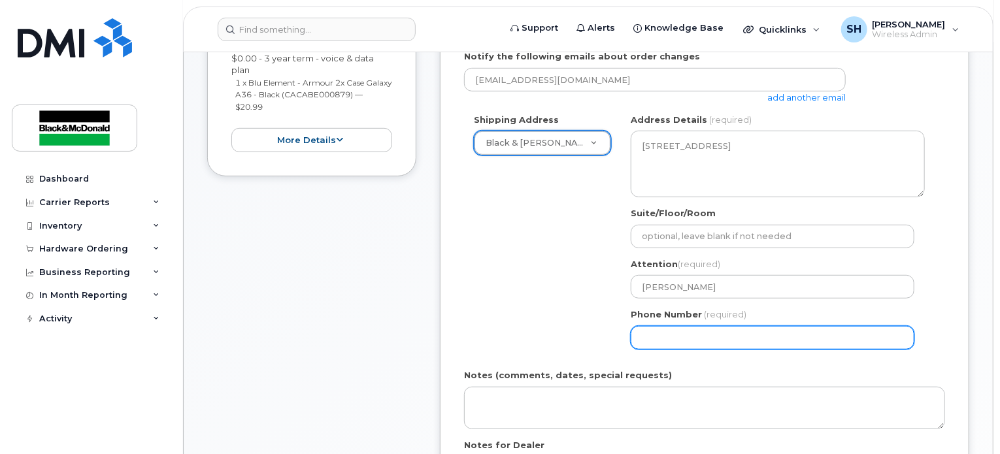
click at [661, 334] on input "Phone Number" at bounding box center [772, 338] width 284 height 24
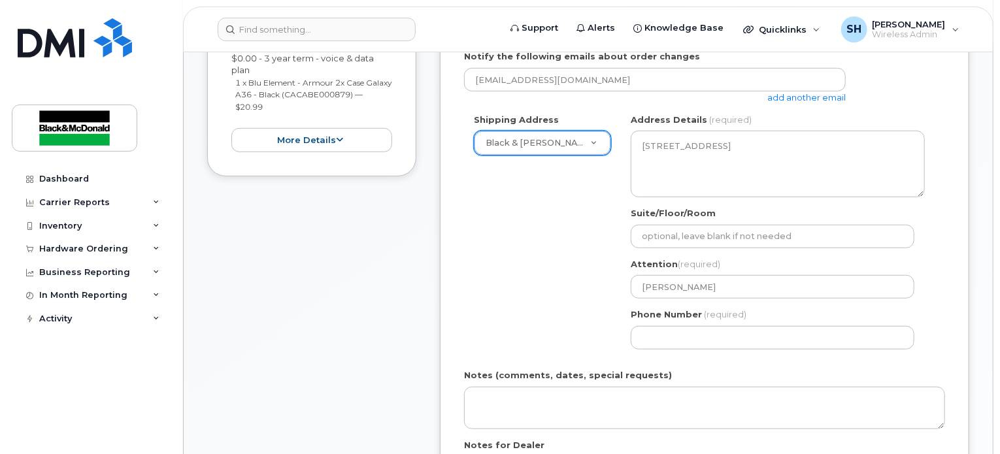
click at [589, 254] on div "Shipping Address Black & [PERSON_NAME] Saskatoon Black & [PERSON_NAME] Black & …" at bounding box center [699, 237] width 470 height 246
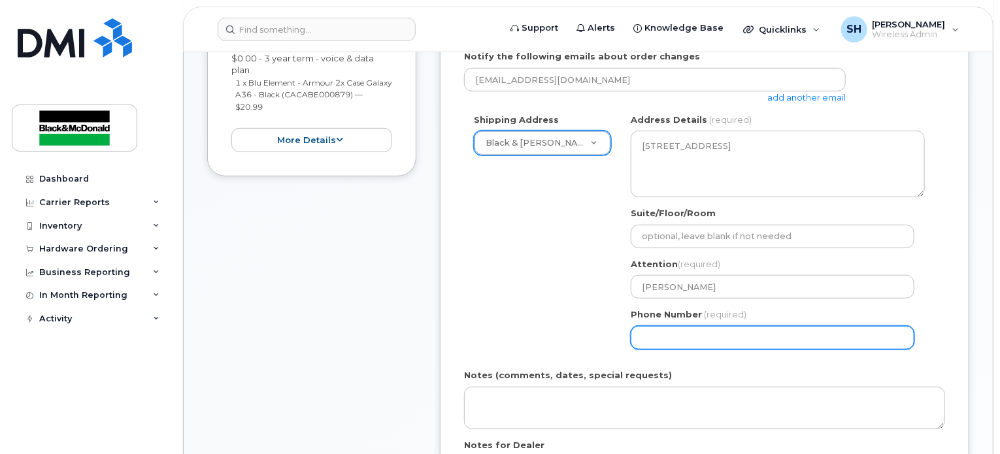
click at [684, 338] on input "Phone Number" at bounding box center [772, 338] width 284 height 24
select select
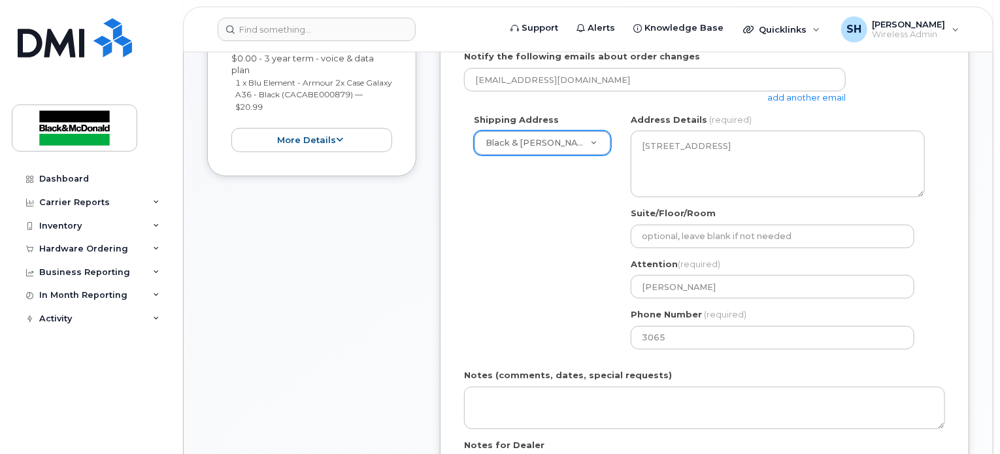
click at [363, 201] on div "Item #1 in process $20.99 New Activation Android Samsung Galaxy A36 $0.00 - 3 y…" at bounding box center [311, 251] width 209 height 652
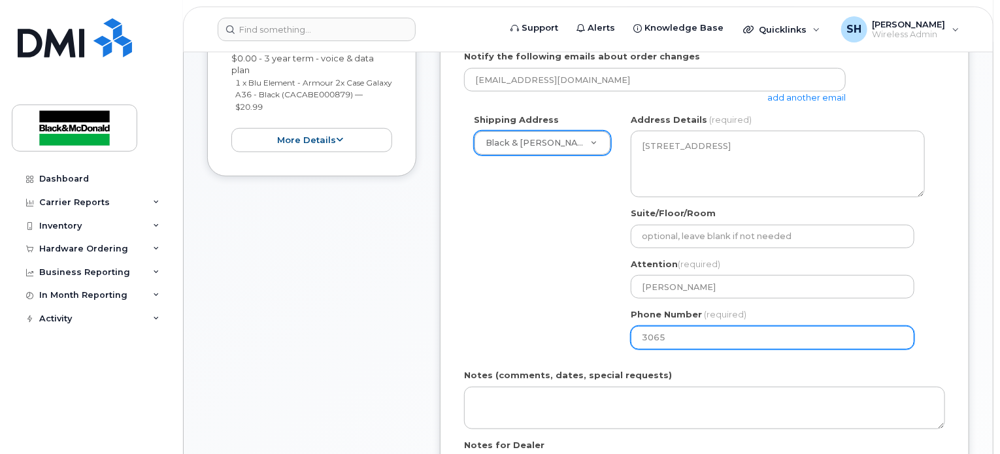
click at [711, 338] on input "3065" at bounding box center [772, 338] width 284 height 24
type input "306500677"
select select
type input "3065006776"
select select
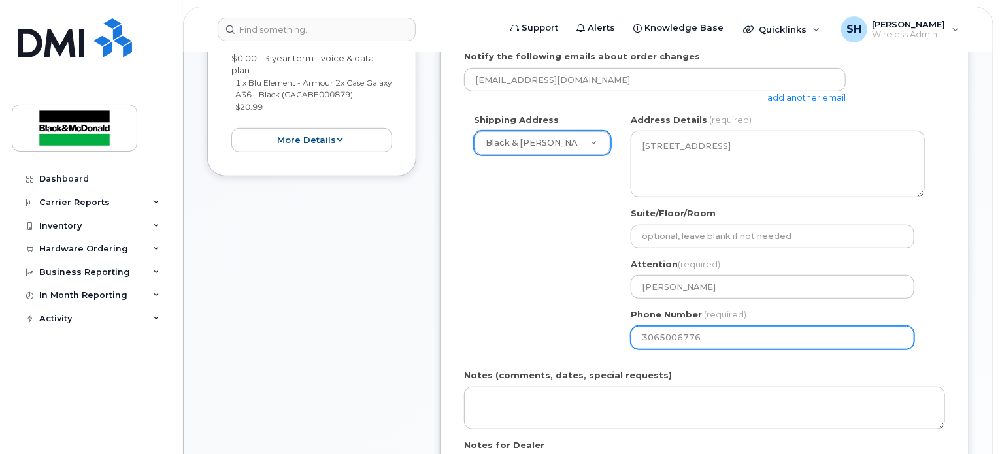
type input "3065006775"
select select
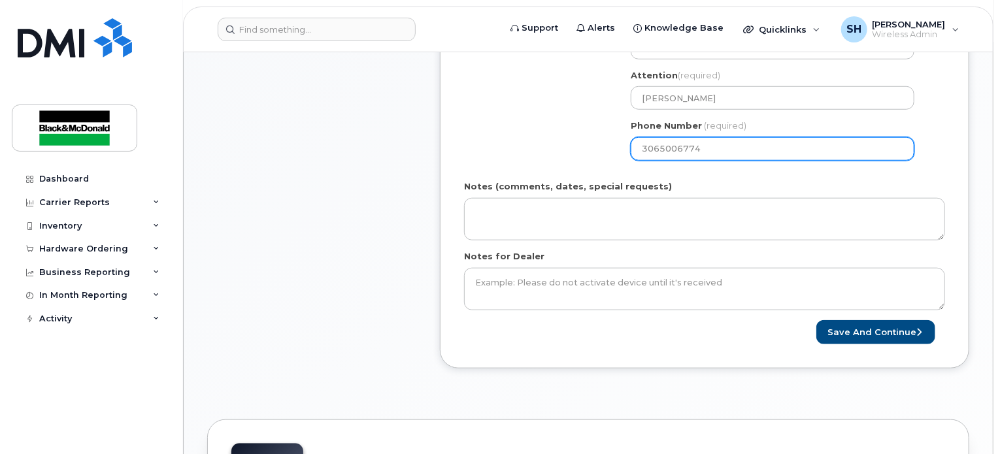
scroll to position [523, 0]
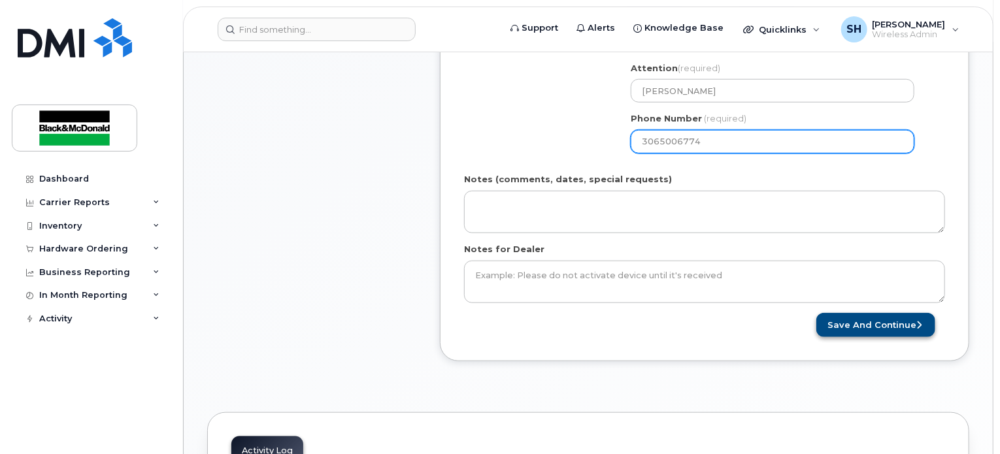
type input "3065006774"
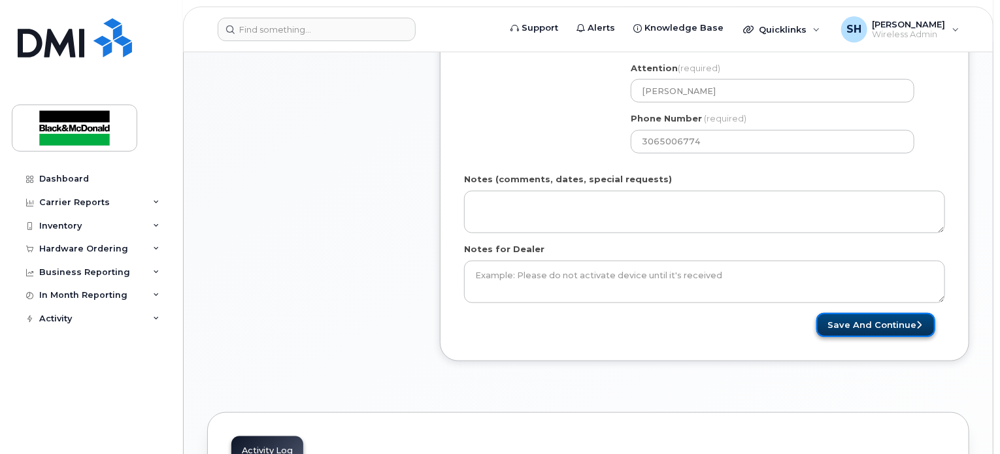
click at [875, 316] on button "Save and Continue" at bounding box center [875, 325] width 119 height 24
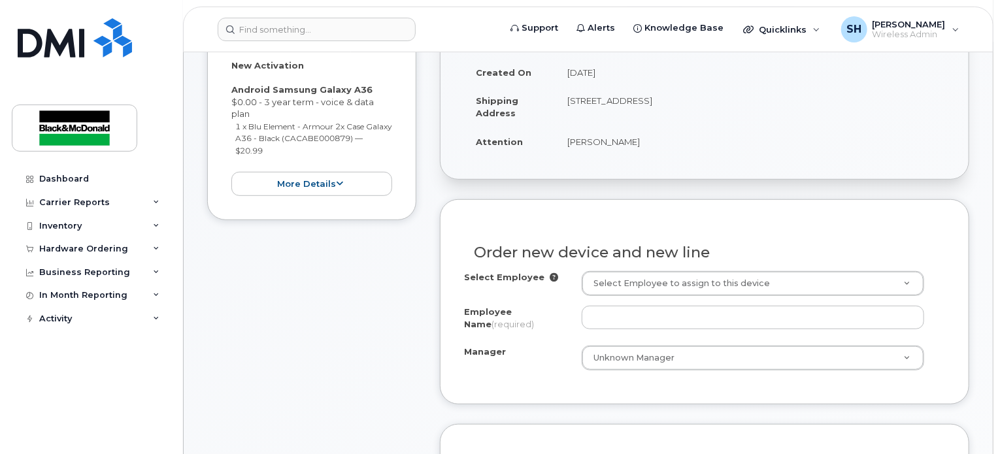
scroll to position [392, 0]
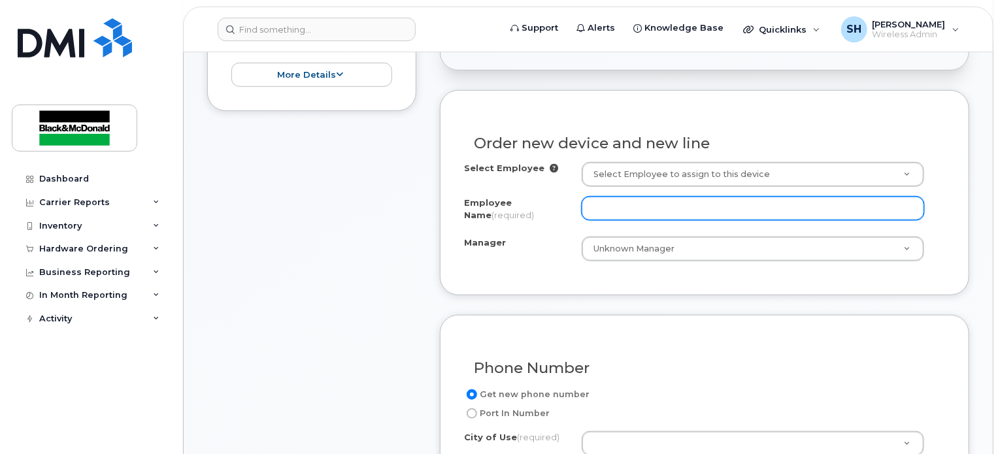
click at [627, 205] on input "Employee Name (required)" at bounding box center [752, 209] width 342 height 24
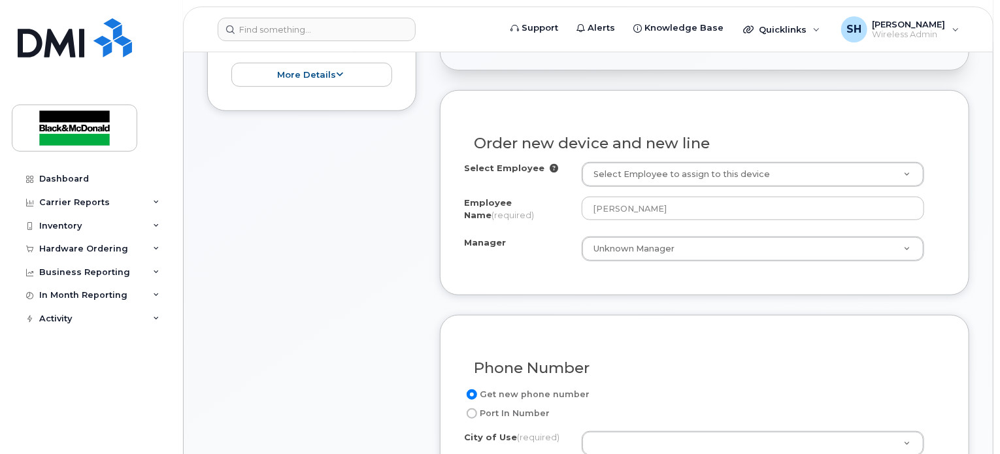
click at [958, 426] on div "Phone Number Get new phone number Port In Number City of Use (required) If you …" at bounding box center [704, 409] width 529 height 188
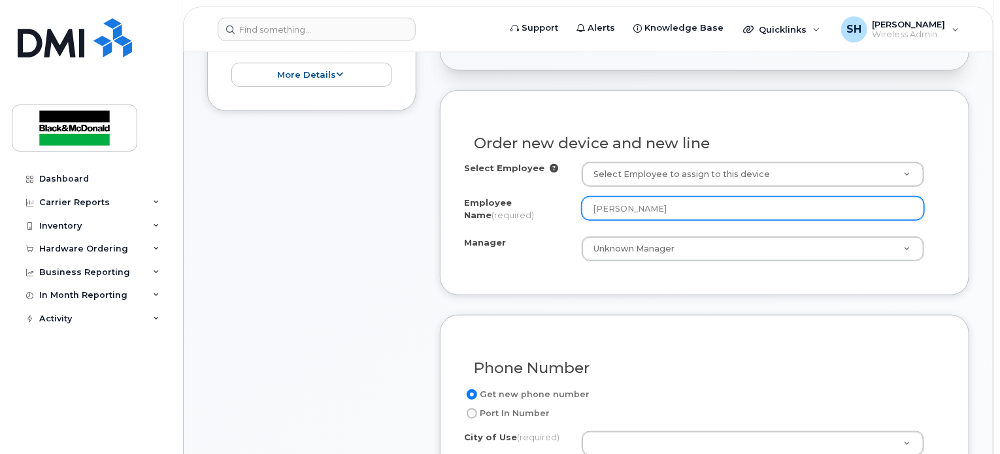
click at [681, 202] on input "Ashley Rand" at bounding box center [752, 209] width 342 height 24
type input "Ashley Randall"
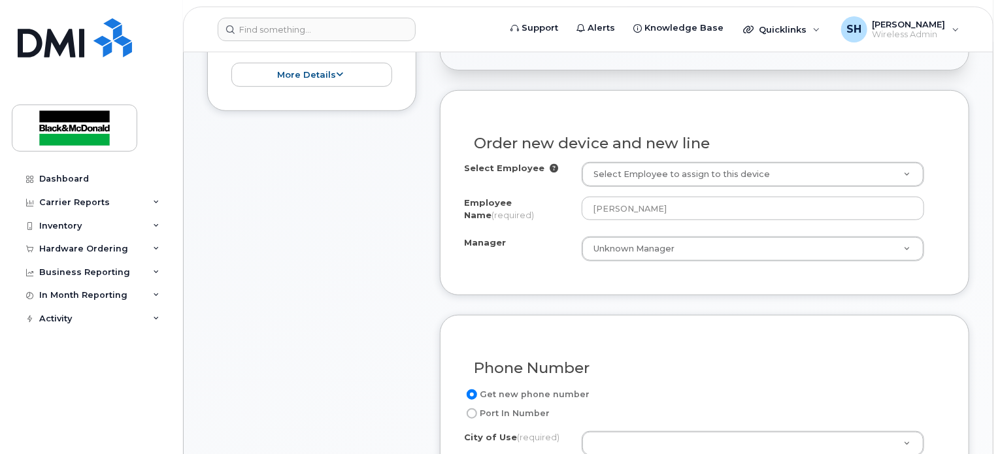
click at [716, 291] on div "Order new device and new line Select Employee Select Employee to assign to this…" at bounding box center [704, 192] width 529 height 204
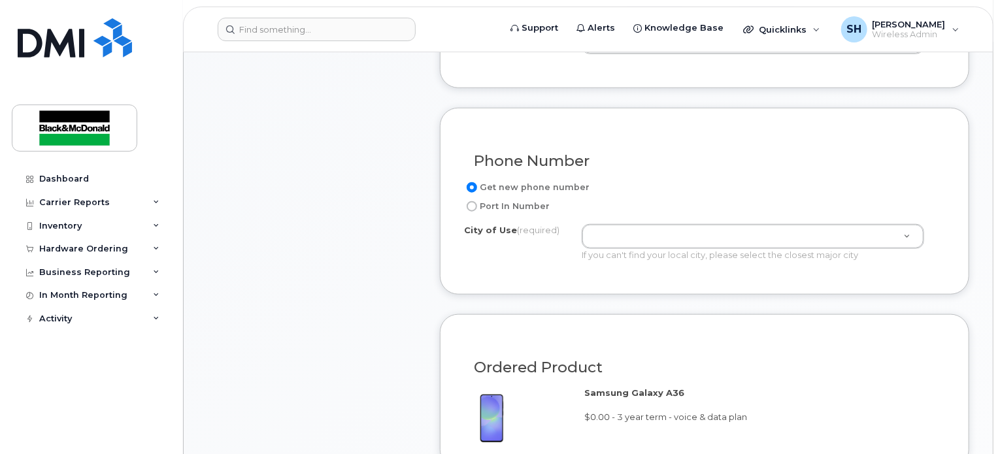
scroll to position [588, 0]
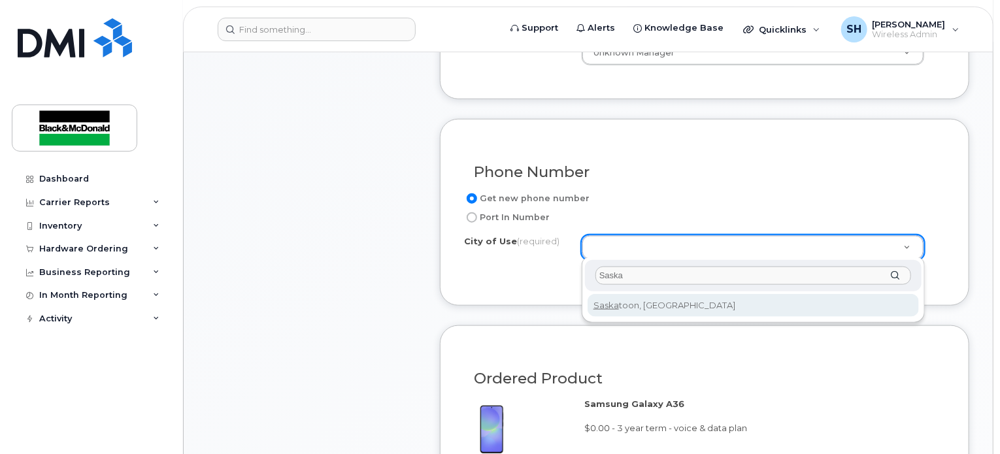
type input "Saska"
type input "7100"
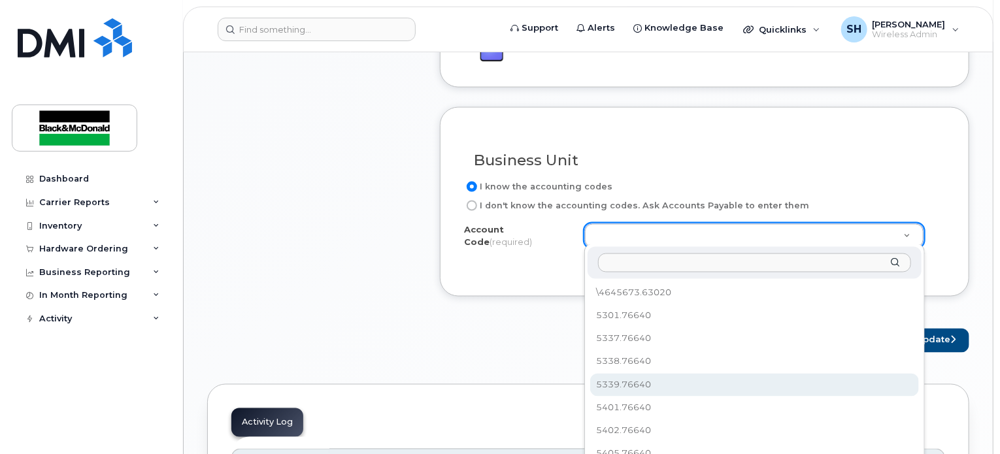
scroll to position [1045, 0]
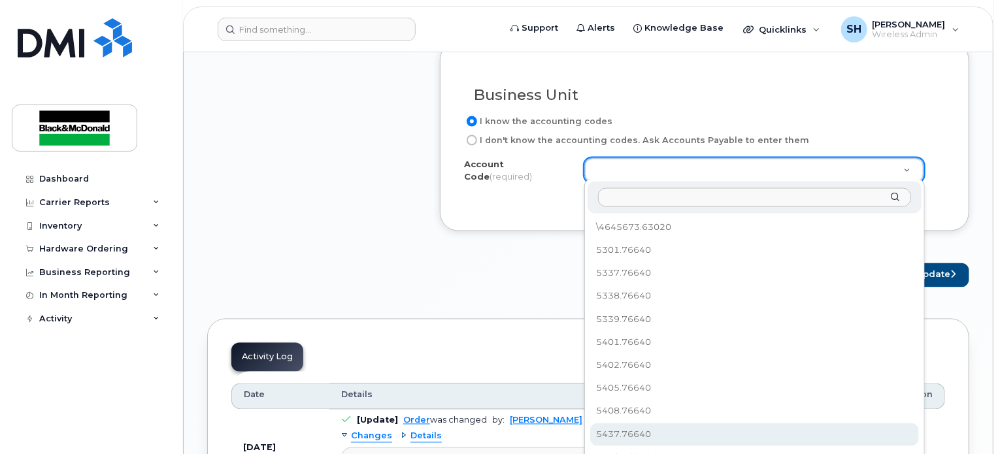
select select "5437.76640"
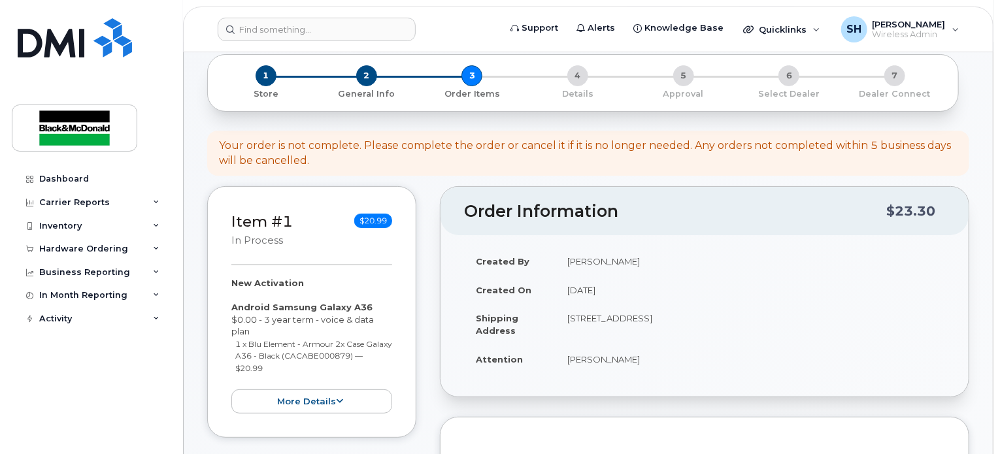
scroll to position [0, 0]
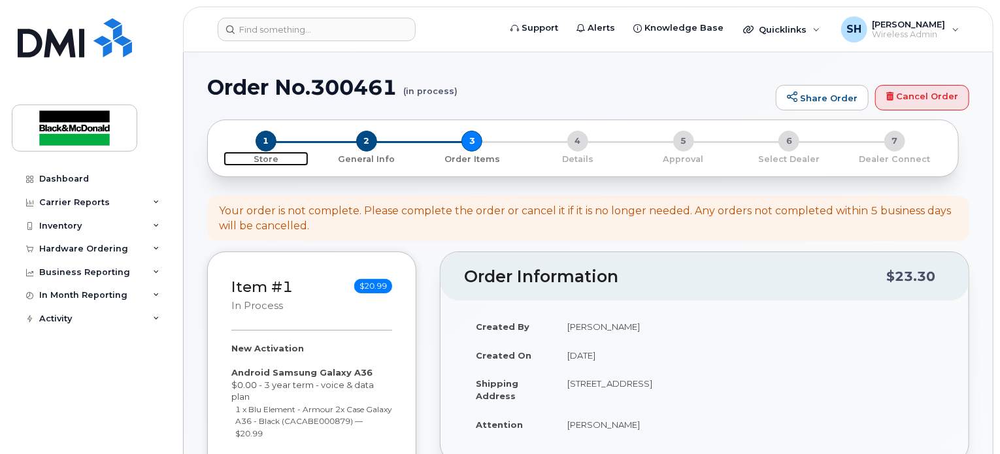
click at [262, 144] on span "1" at bounding box center [265, 141] width 21 height 21
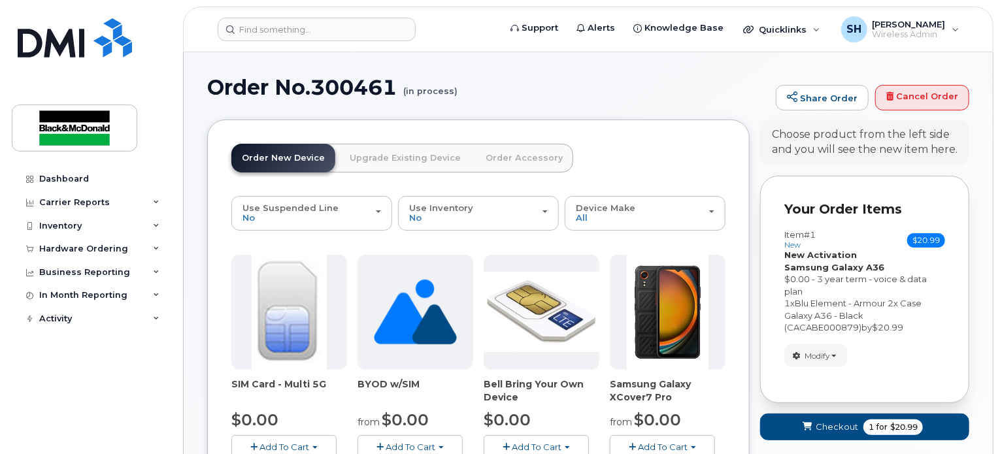
click at [496, 163] on link "Order Accessory" at bounding box center [524, 158] width 98 height 29
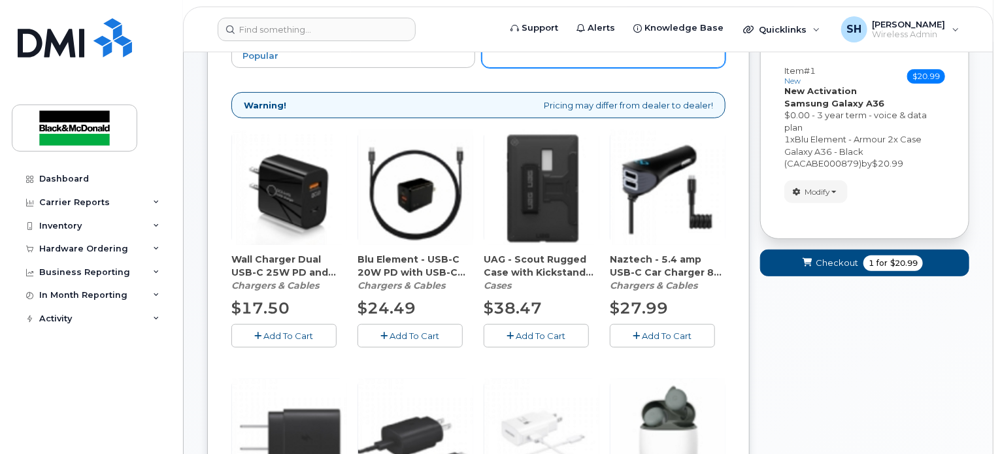
scroll to position [196, 0]
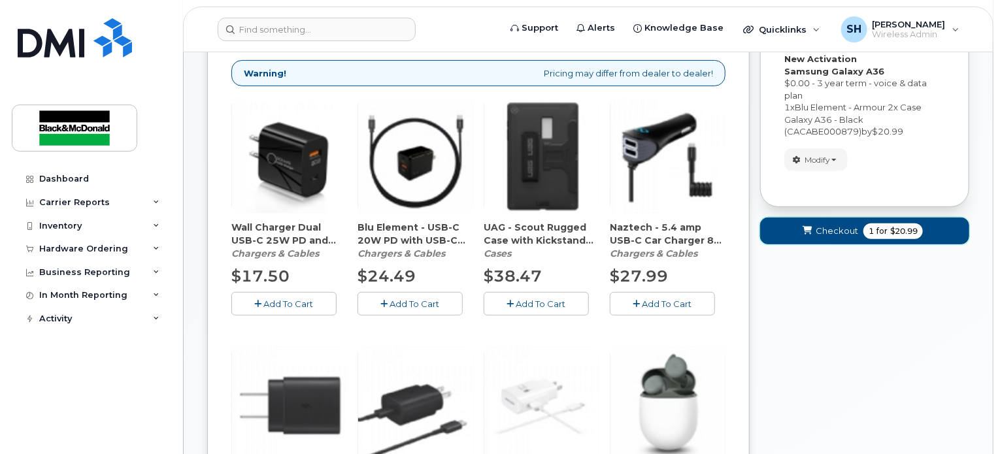
click at [930, 234] on button "Checkout 1 for $20.99" at bounding box center [864, 231] width 209 height 27
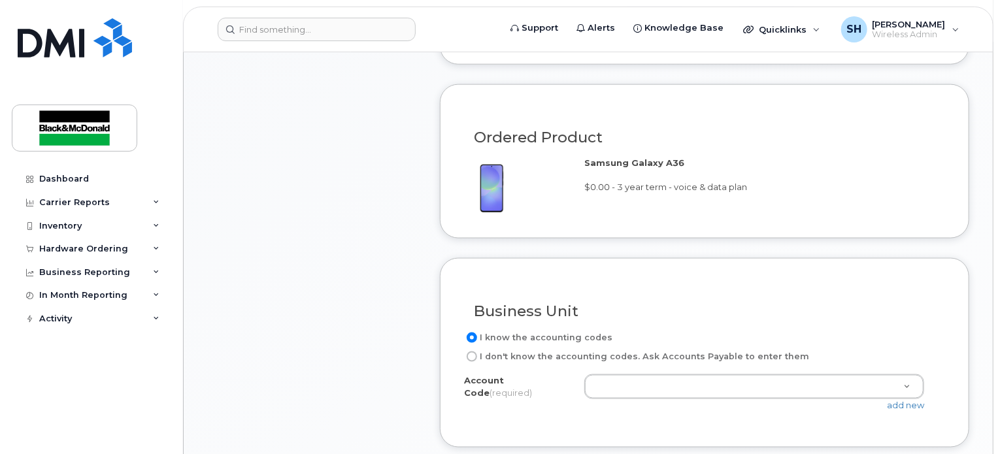
scroll to position [849, 0]
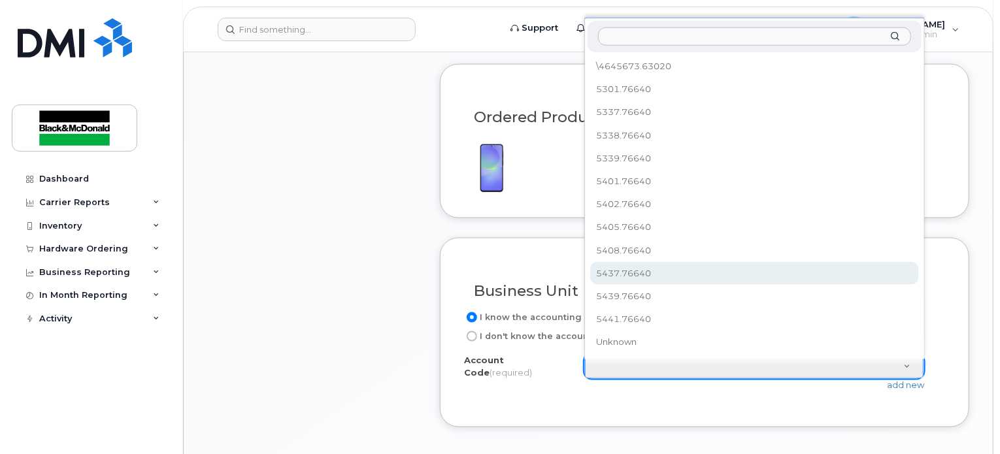
select select "5437.76640"
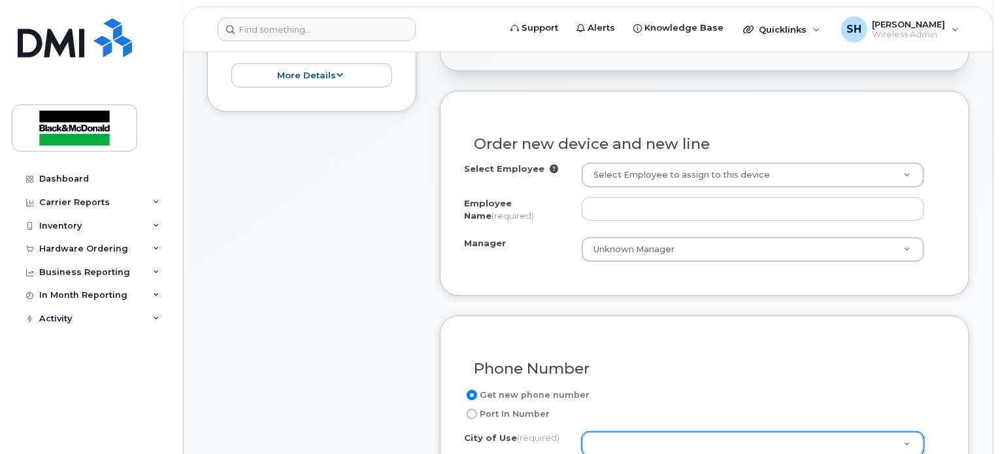
scroll to position [392, 0]
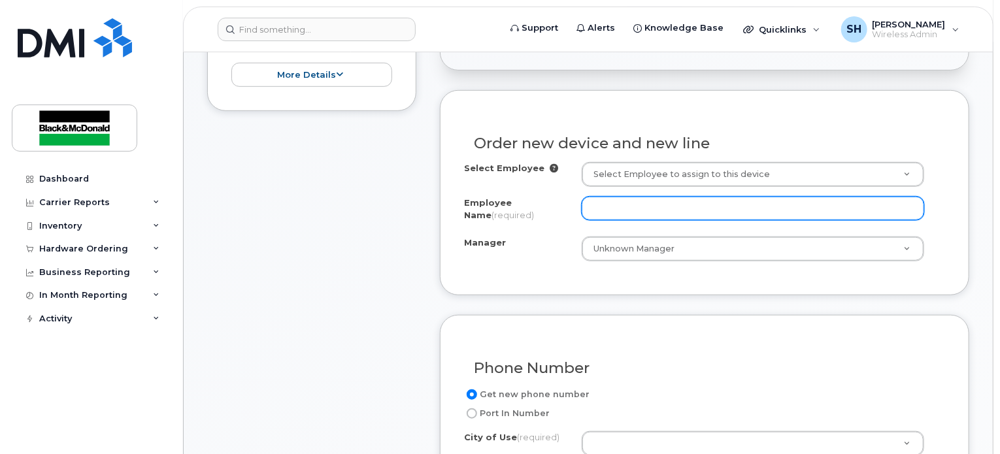
click at [642, 209] on input "Employee Name (required)" at bounding box center [752, 209] width 342 height 24
type input "[PERSON_NAME]"
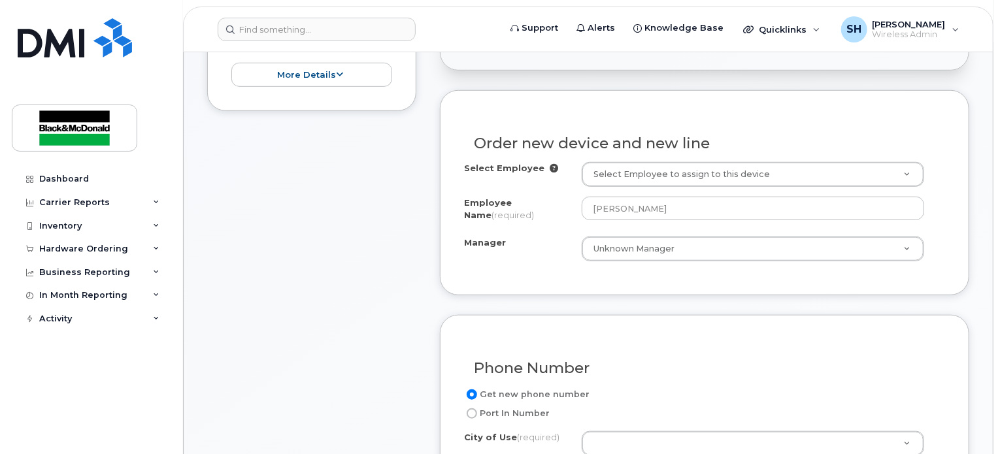
click at [530, 237] on div "Manager" at bounding box center [523, 246] width 118 height 18
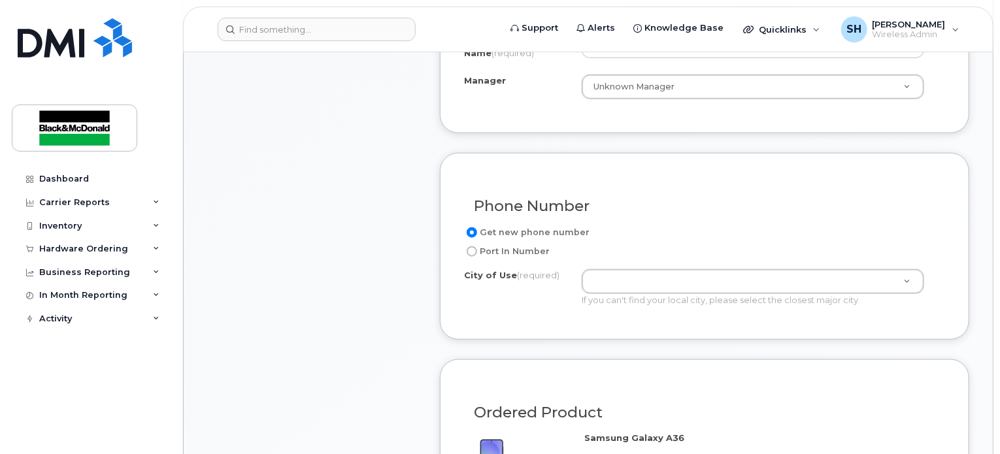
scroll to position [588, 0]
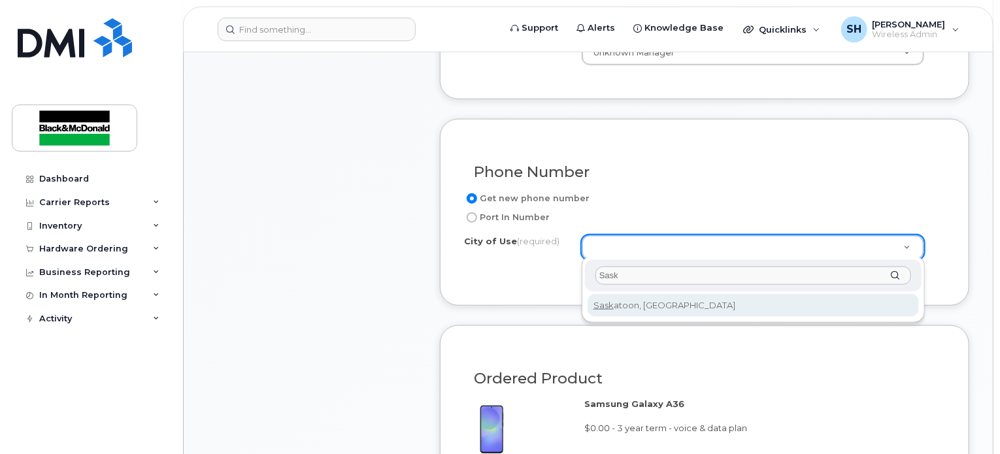
type input "Sask"
type input "7100"
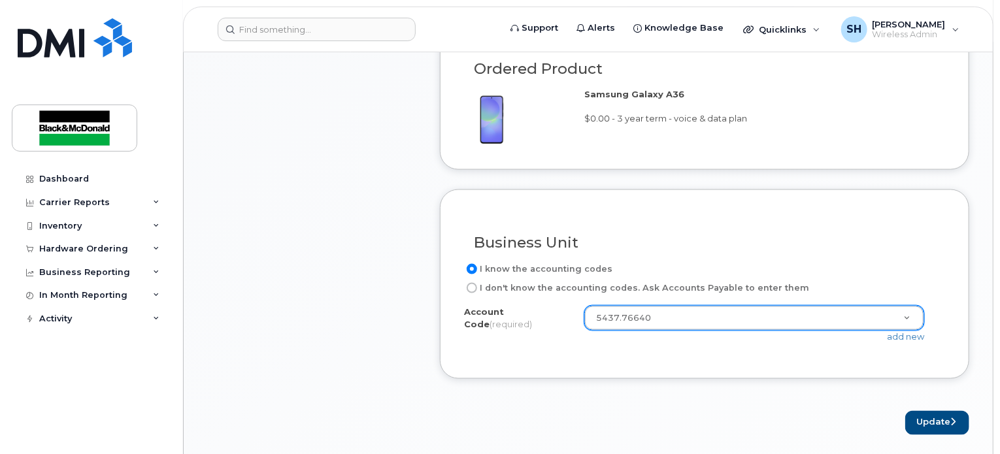
scroll to position [915, 0]
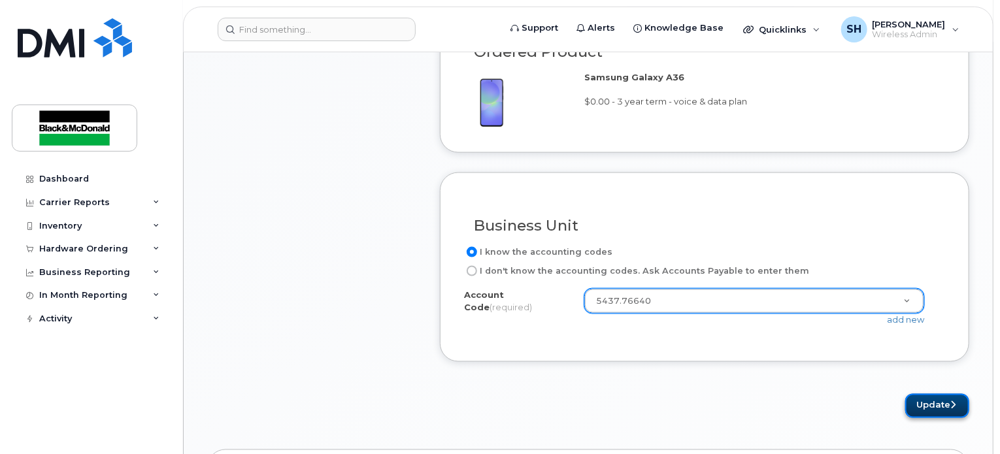
click at [930, 403] on button "Update" at bounding box center [937, 406] width 64 height 24
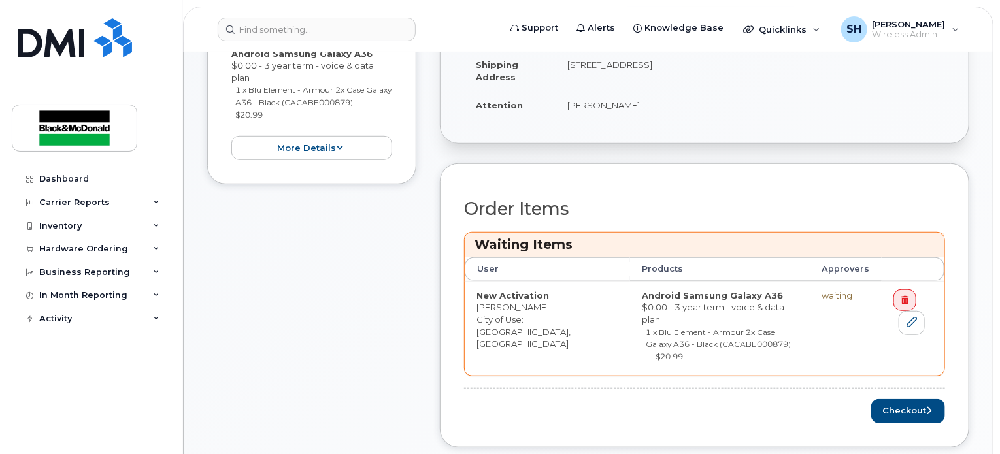
scroll to position [523, 0]
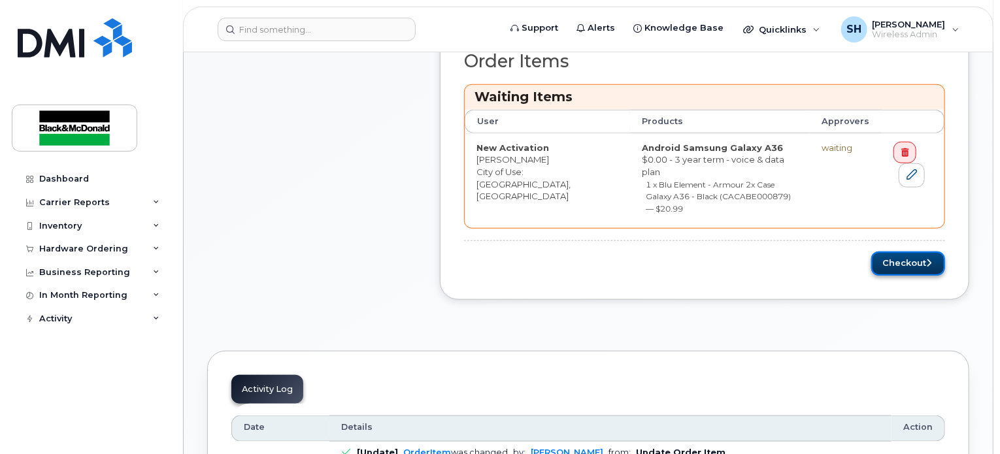
click at [898, 252] on button "Checkout" at bounding box center [908, 264] width 74 height 24
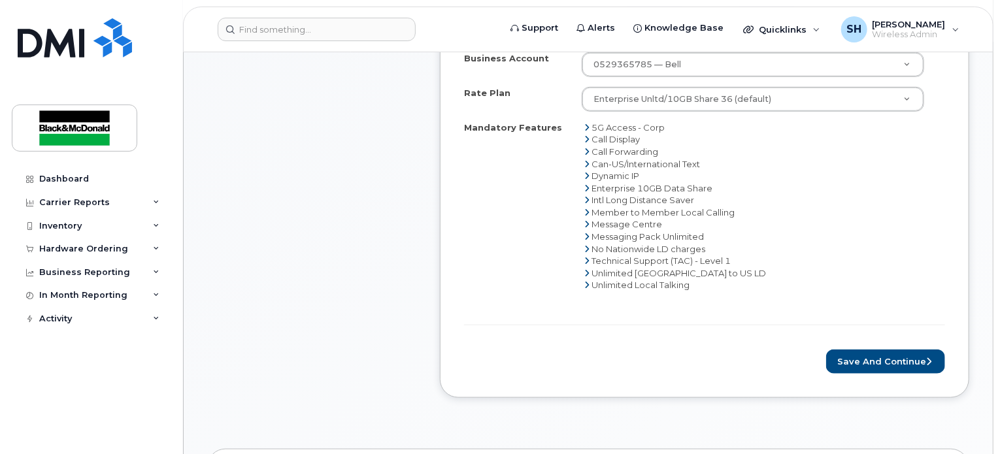
scroll to position [653, 0]
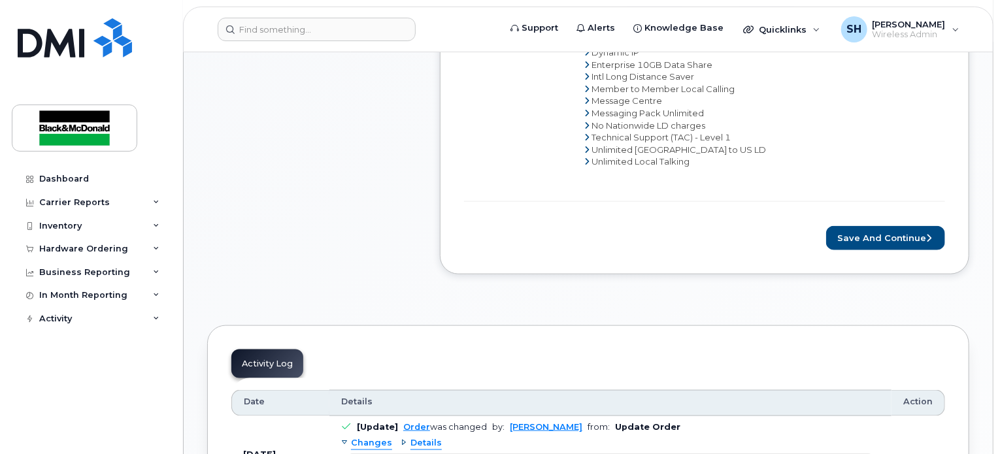
click at [883, 250] on div "Rate Plan & Activation Details [PERSON_NAME], New Activation Manager Unknown Ma…" at bounding box center [704, 23] width 529 height 501
click at [875, 232] on button "Save and Continue" at bounding box center [885, 238] width 119 height 24
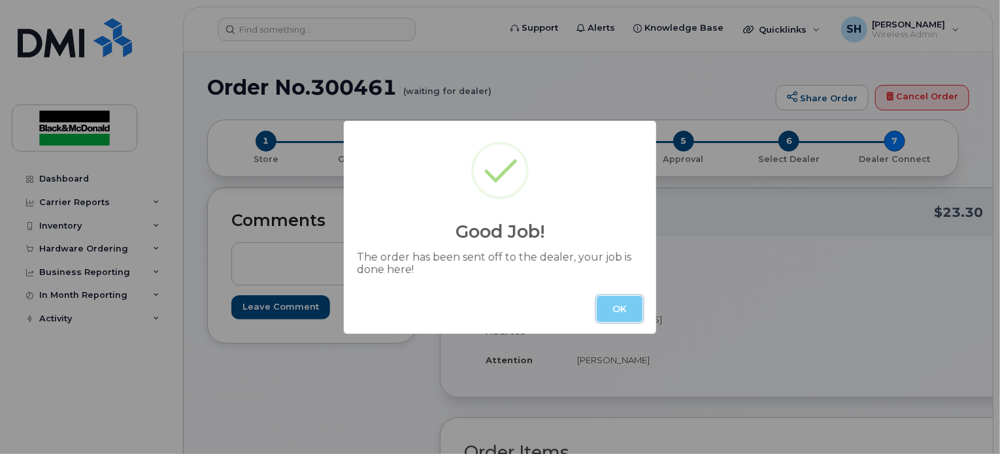
click at [617, 315] on button "OK" at bounding box center [619, 309] width 46 height 26
